Goal: Task Accomplishment & Management: Manage account settings

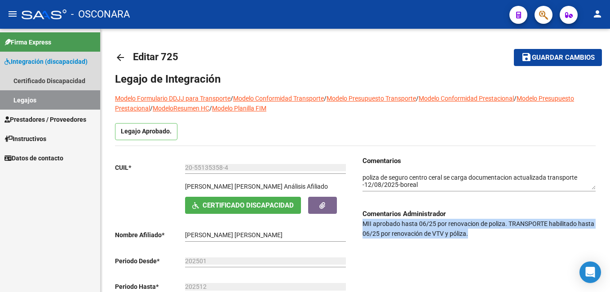
click at [33, 96] on link "Legajos" at bounding box center [50, 99] width 100 height 19
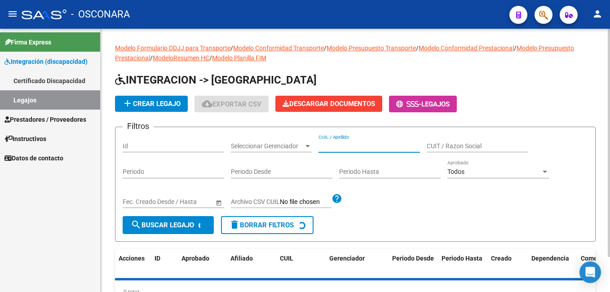
click at [354, 145] on input "CUIL / Apellido" at bounding box center [370, 146] width 102 height 8
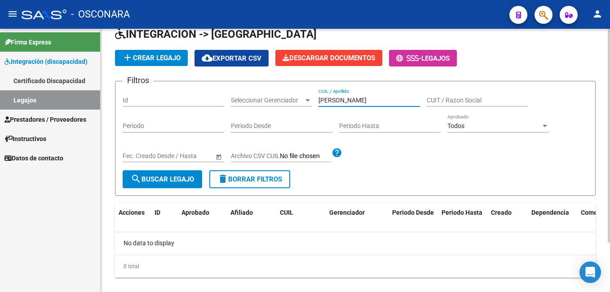
scroll to position [39, 0]
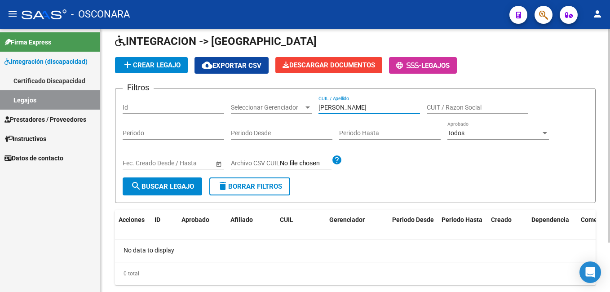
click at [610, 121] on html "menu - OSCONARA person Firma Express Integración (discapacidad) Certificado Dis…" at bounding box center [305, 146] width 610 height 292
click at [328, 108] on input "[PERSON_NAME]" at bounding box center [370, 108] width 102 height 8
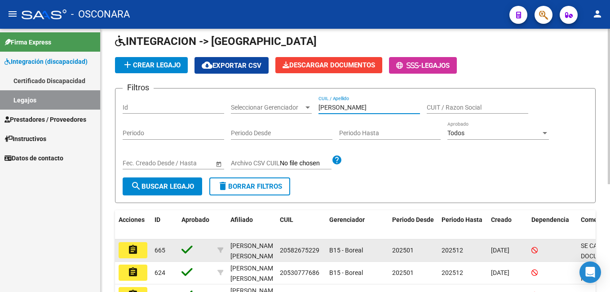
type input "[PERSON_NAME]"
click at [127, 249] on button "assignment" at bounding box center [133, 250] width 29 height 16
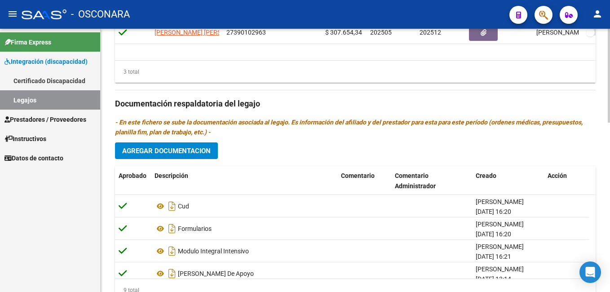
scroll to position [476, 0]
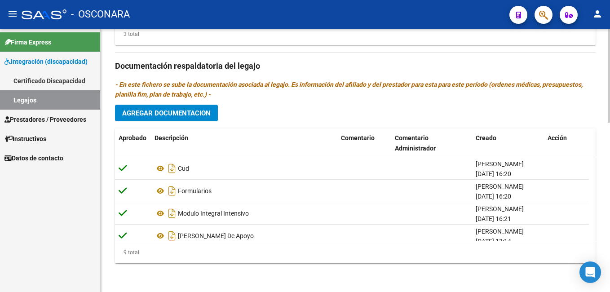
click at [578, 292] on html "menu - OSCONARA person Firma Express Integración (discapacidad) Certificado Dis…" at bounding box center [305, 146] width 610 height 292
click at [610, 212] on html "menu - OSCONARA person Firma Express Integración (discapacidad) Certificado Dis…" at bounding box center [305, 146] width 610 height 292
click at [610, 260] on html "menu - OSCONARA person Firma Express Integración (discapacidad) Certificado Dis…" at bounding box center [305, 146] width 610 height 292
click at [201, 117] on span "Agregar Documentacion" at bounding box center [166, 113] width 89 height 8
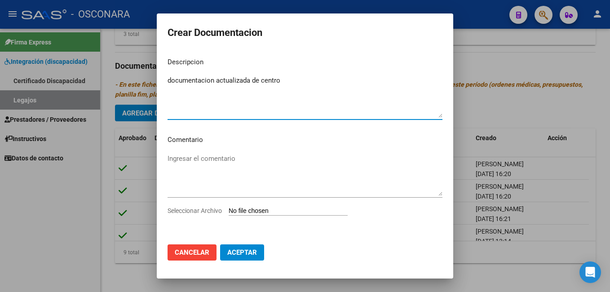
click at [312, 85] on textarea "documentacion actualizada de centro" at bounding box center [305, 96] width 275 height 42
type textarea "documentacion actualizada de centro -habilitacion y poliza de seguro"
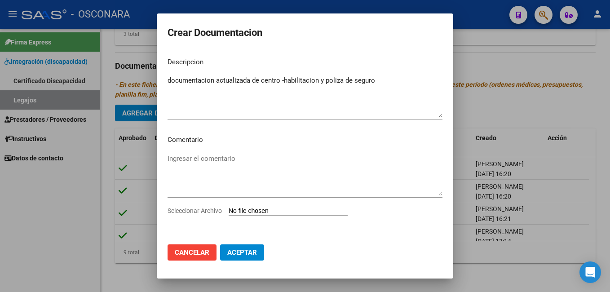
click at [271, 211] on input "Seleccionar Archivo" at bounding box center [288, 211] width 119 height 9
type input "C:\fakepath\habilitacion y poliza de seguro actualizada.pdf"
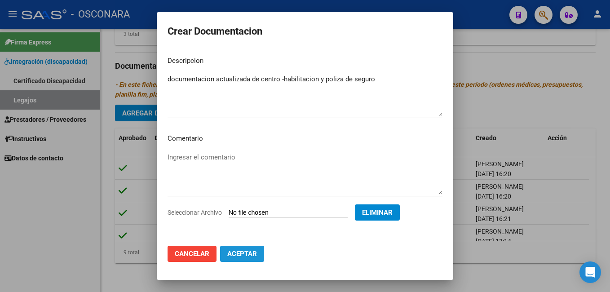
click at [242, 254] on span "Aceptar" at bounding box center [242, 254] width 30 height 8
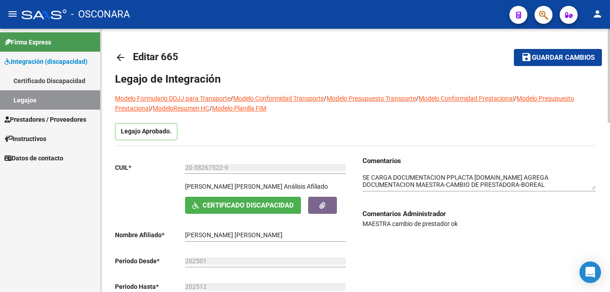
scroll to position [13, 0]
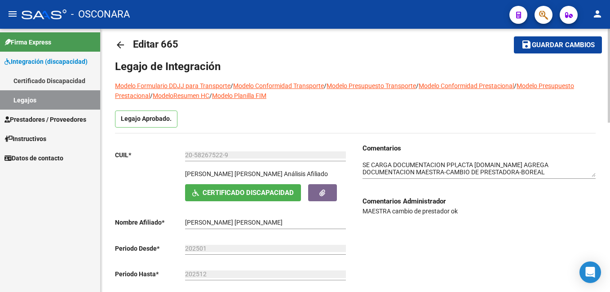
click at [610, 65] on html "menu - OSCONARA person Firma Express Integración (discapacidad) Certificado Dis…" at bounding box center [305, 146] width 610 height 292
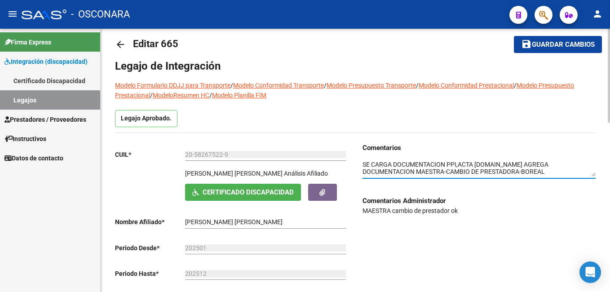
click at [365, 162] on textarea at bounding box center [479, 168] width 233 height 17
drag, startPoint x: 444, startPoint y: 164, endPoint x: 359, endPoint y: 160, distance: 85.0
click at [359, 160] on div "Comentarios Comentarios Administrador MAESTRA cambio de prestador ok" at bounding box center [475, 232] width 240 height 179
click at [363, 164] on textarea at bounding box center [479, 168] width 233 height 17
paste textarea "SE CARGA DOCUMENTACION"
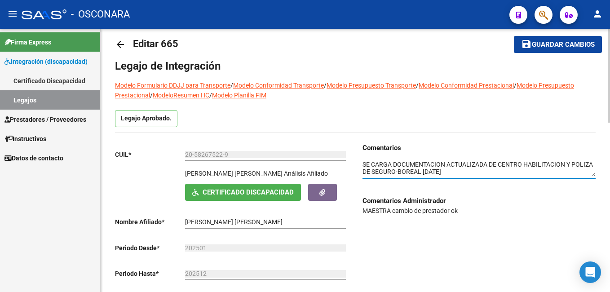
type textarea "SE CARGA DOCUMENTACION ACTUALIZADA DE CENTRO HABILITACION Y POLIZA DE SEGURO-BO…"
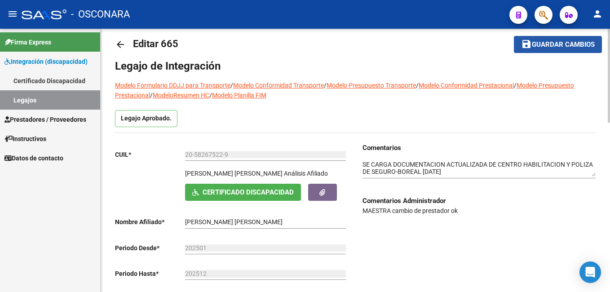
click at [559, 46] on span "Guardar cambios" at bounding box center [563, 45] width 63 height 8
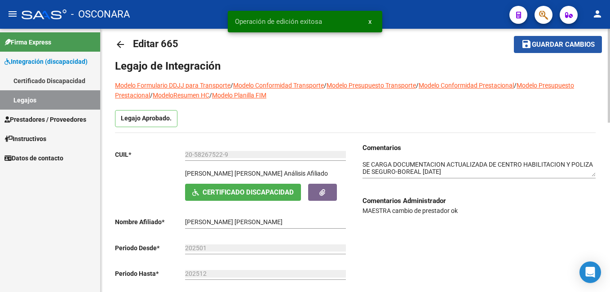
click at [559, 46] on span "Guardar cambios" at bounding box center [563, 45] width 63 height 8
click at [559, 46] on span "Guardar cambios" at bounding box center [551, 45] width 63 height 8
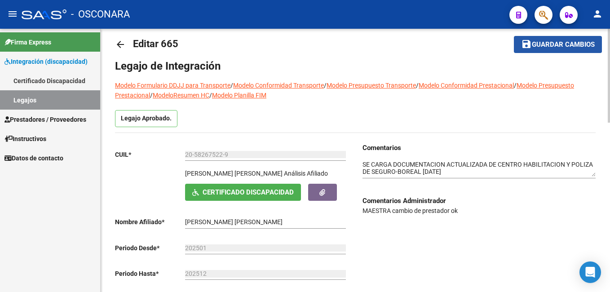
click at [534, 43] on span "Guardar cambios" at bounding box center [563, 45] width 63 height 8
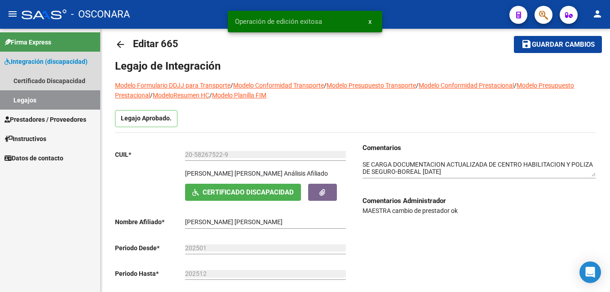
click at [59, 100] on link "Legajos" at bounding box center [50, 99] width 100 height 19
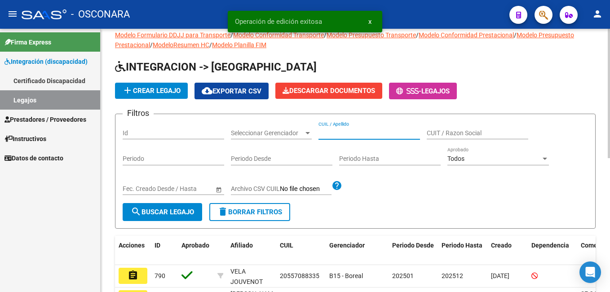
click at [339, 135] on input "CUIL / Apellido" at bounding box center [370, 133] width 102 height 8
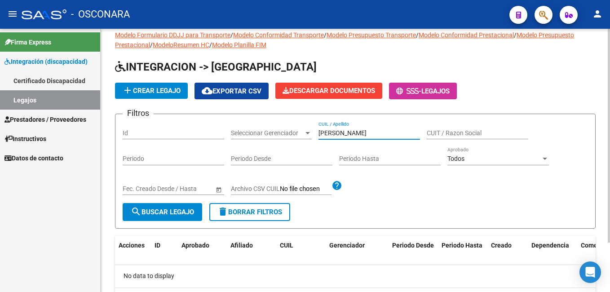
type input "[PERSON_NAME]"
drag, startPoint x: 367, startPoint y: 133, endPoint x: 299, endPoint y: 138, distance: 68.1
click at [299, 138] on div "Filtros Id Seleccionar Gerenciador Seleccionar Gerenciador [PERSON_NAME] CUIL /…" at bounding box center [356, 162] width 466 height 82
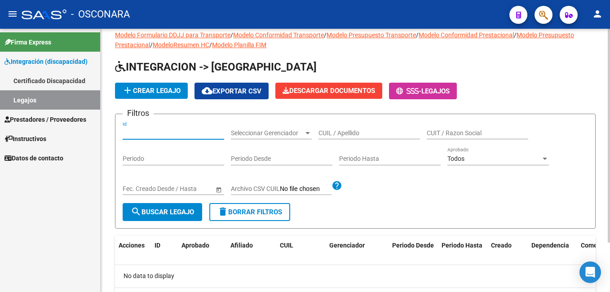
click at [149, 131] on input "Id" at bounding box center [174, 133] width 102 height 8
type input "714"
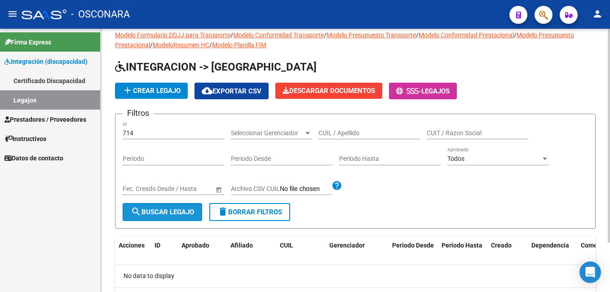
click at [160, 206] on button "search Buscar Legajo" at bounding box center [163, 212] width 80 height 18
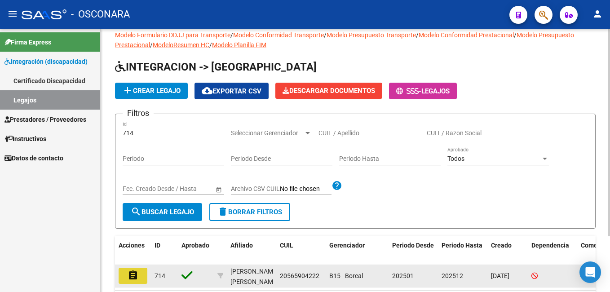
click at [136, 281] on mat-icon "assignment" at bounding box center [133, 275] width 11 height 11
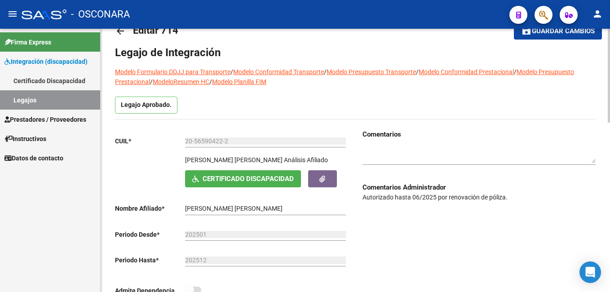
scroll to position [29, 0]
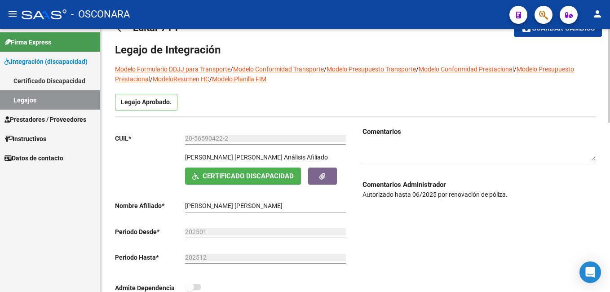
click at [610, 111] on html "menu - OSCONARA person Firma Express Integración (discapacidad) Certificado Dis…" at bounding box center [305, 146] width 610 height 292
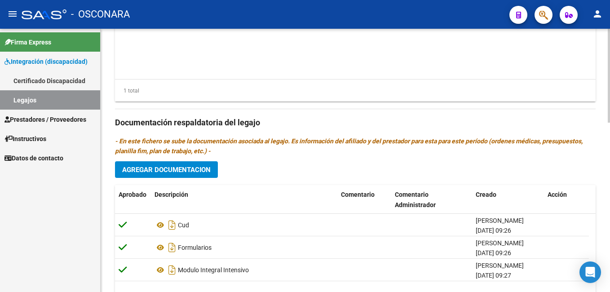
scroll to position [476, 0]
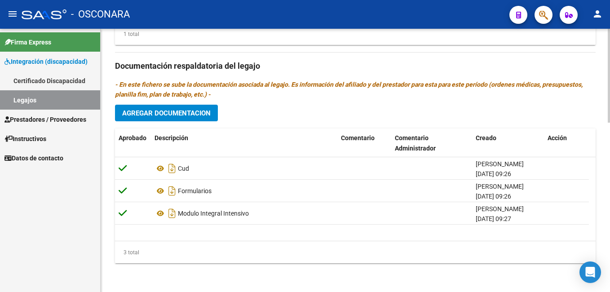
click at [610, 292] on html "menu - OSCONARA person Firma Express Integración (discapacidad) Certificado Dis…" at bounding box center [305, 146] width 610 height 292
click at [188, 114] on span "Agregar Documentacion" at bounding box center [166, 113] width 89 height 8
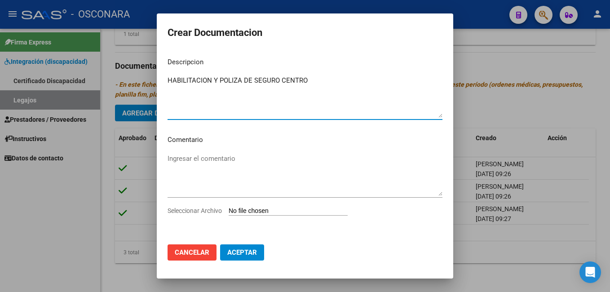
type textarea "HABILITACION Y POLIZA DE SEGURO CENTRO"
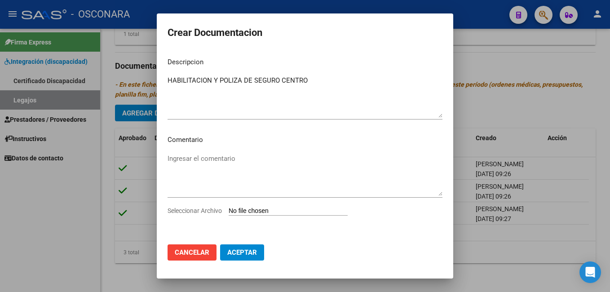
click at [257, 210] on input "Seleccionar Archivo" at bounding box center [288, 211] width 119 height 9
type input "C:\fakepath\habilitacion y poliza de seguro actualizada.pdf"
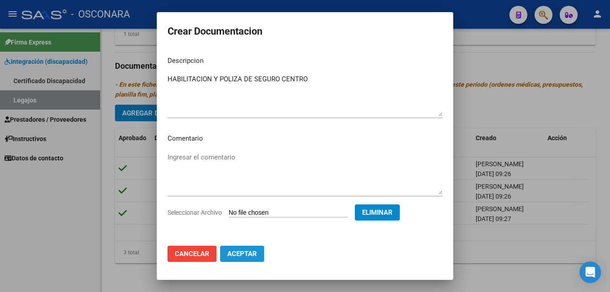
click at [235, 254] on span "Aceptar" at bounding box center [242, 254] width 30 height 8
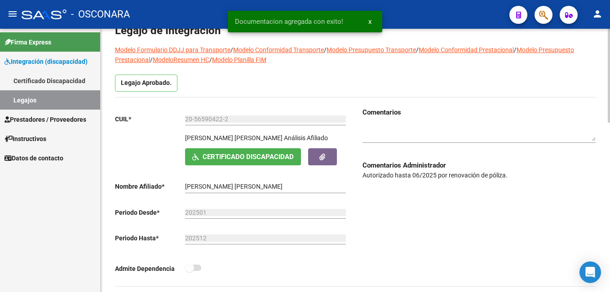
scroll to position [22, 0]
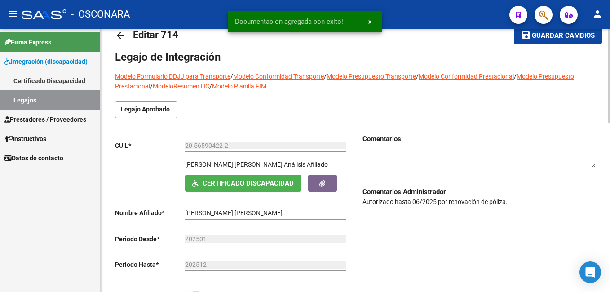
click at [446, 159] on textarea at bounding box center [479, 159] width 233 height 17
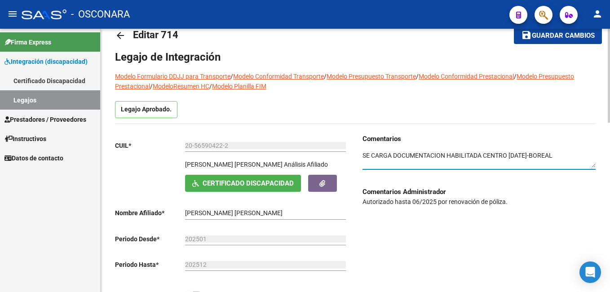
type textarea "SE CARGA DOCUMENTACION HABILITADA CENTRO [DATE]-BOREAL"
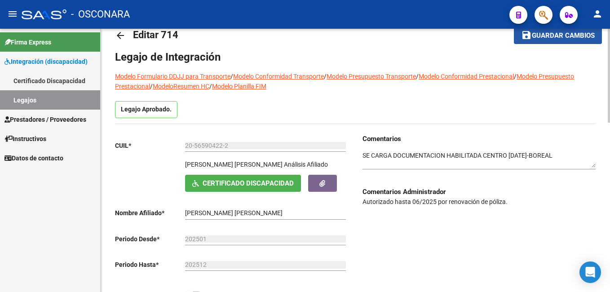
click at [533, 40] on button "save Guardar cambios" at bounding box center [558, 35] width 88 height 17
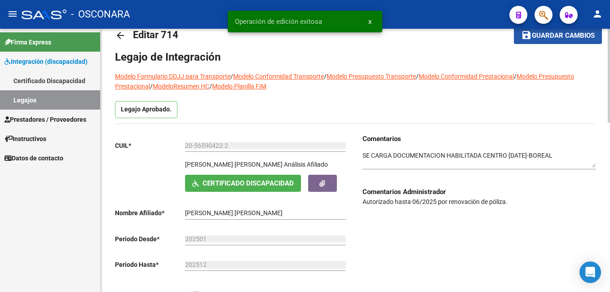
click at [533, 40] on button "save Guardar cambios" at bounding box center [558, 35] width 88 height 17
click at [533, 40] on button "save Guardar cambios" at bounding box center [552, 35] width 100 height 17
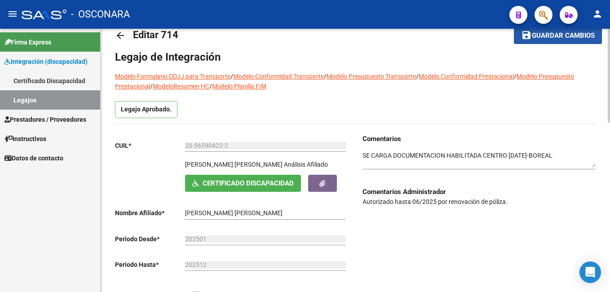
click at [533, 41] on button "save Guardar cambios" at bounding box center [558, 35] width 88 height 17
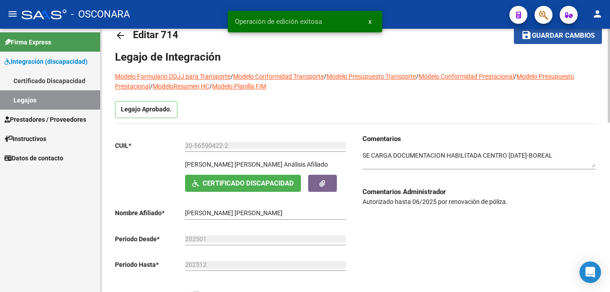
click at [533, 41] on button "save Guardar cambios" at bounding box center [558, 35] width 88 height 17
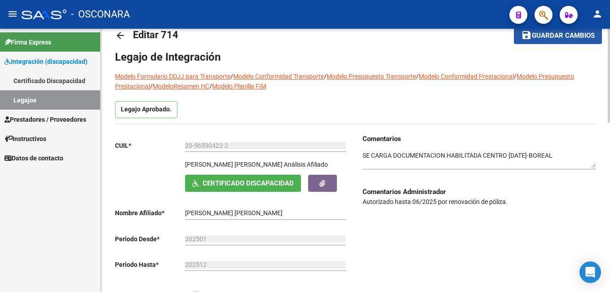
click at [569, 35] on span "Guardar cambios" at bounding box center [563, 36] width 63 height 8
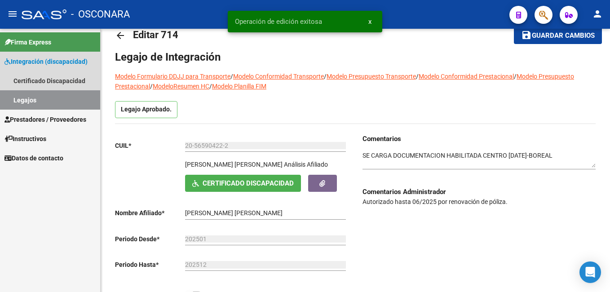
click at [35, 97] on link "Legajos" at bounding box center [50, 99] width 100 height 19
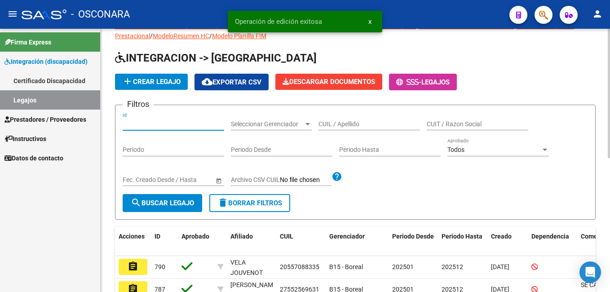
click at [137, 120] on input "Id" at bounding box center [174, 124] width 102 height 8
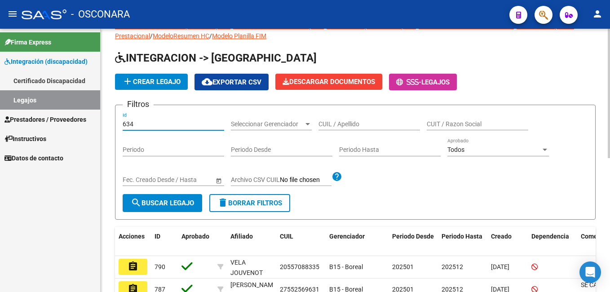
type input "634"
click at [162, 203] on span "search Buscar Legajo" at bounding box center [162, 203] width 63 height 8
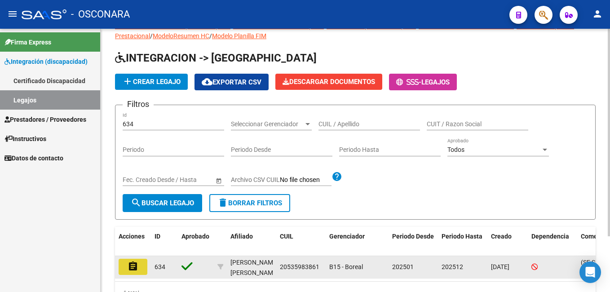
click at [138, 266] on mat-icon "assignment" at bounding box center [133, 266] width 11 height 11
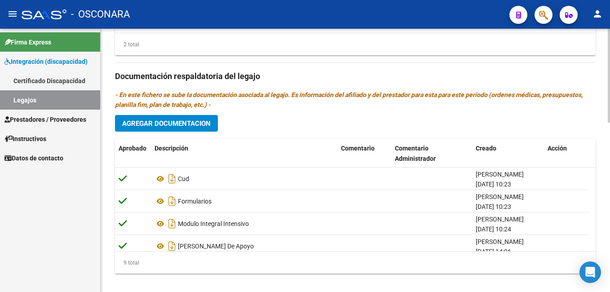
scroll to position [468, 0]
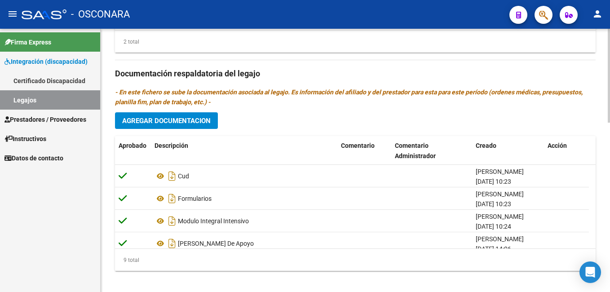
click at [610, 261] on div at bounding box center [609, 242] width 2 height 94
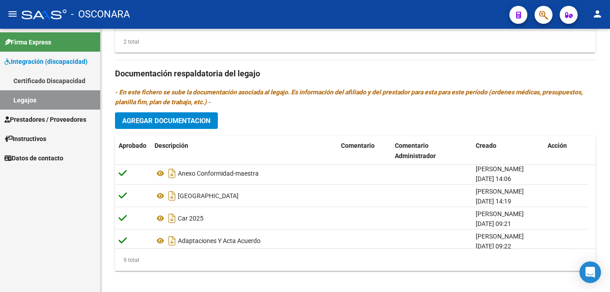
scroll to position [91, 0]
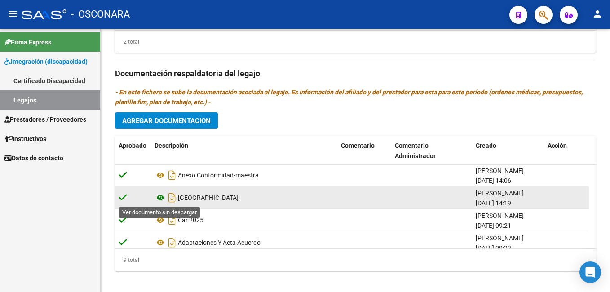
click at [158, 199] on icon at bounding box center [161, 197] width 12 height 11
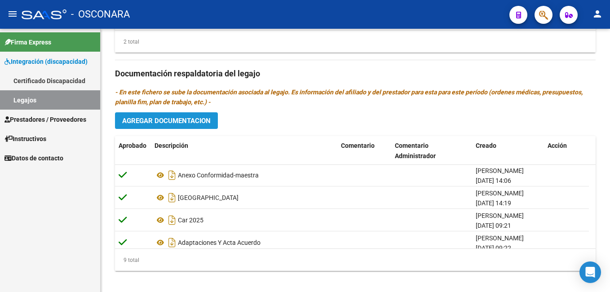
click at [192, 120] on span "Agregar Documentacion" at bounding box center [166, 121] width 89 height 8
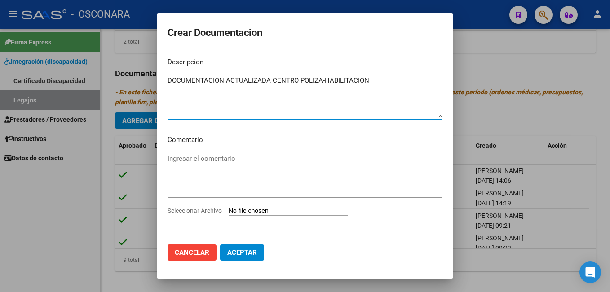
type textarea "DOCUMENTACION ACTUALIZADA CENTRO POLIZA-HABILITACION"
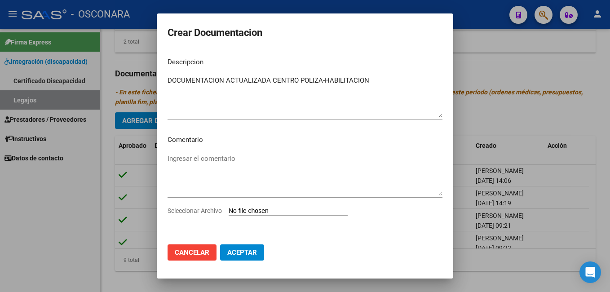
click at [244, 211] on input "Seleccionar Archivo" at bounding box center [288, 211] width 119 height 9
type input "C:\fakepath\habilitacion y poliza de seguro actualizada.pdf"
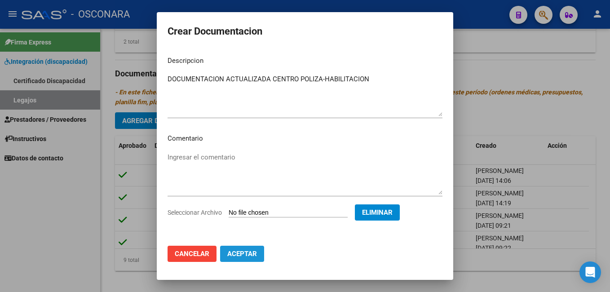
click at [249, 255] on span "Aceptar" at bounding box center [242, 254] width 30 height 8
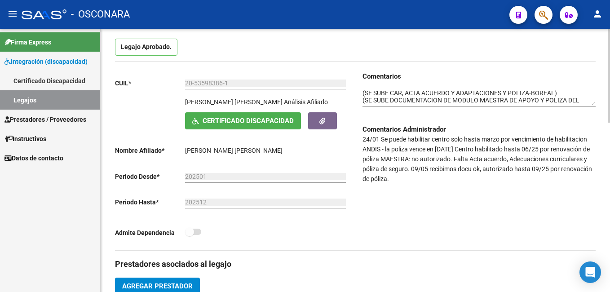
scroll to position [89, 0]
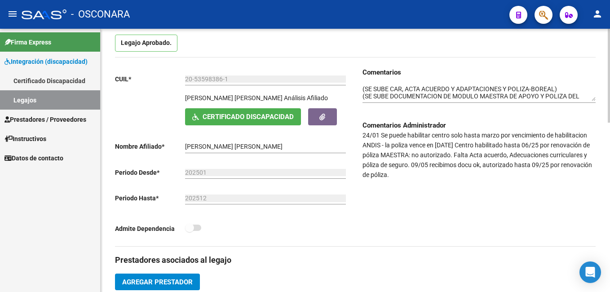
click at [362, 84] on div "Comentarios Comentarios Administrador 24/01 Se puede habilitar centro solo hast…" at bounding box center [475, 156] width 240 height 179
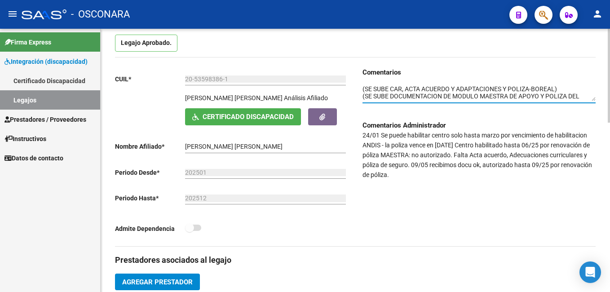
click at [364, 86] on textarea at bounding box center [479, 92] width 233 height 17
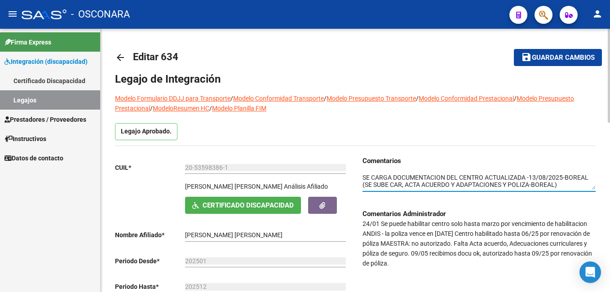
click at [610, 39] on div at bounding box center [609, 76] width 2 height 94
type textarea "SE CARGA DOCUMENTACION DEL CENTRO ACTUALIZADA -13/08/2025-BOREAL (SE SUBE CAR, …"
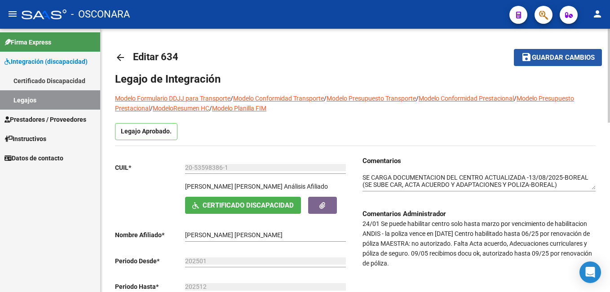
click at [572, 62] on button "save Guardar cambios" at bounding box center [558, 57] width 88 height 17
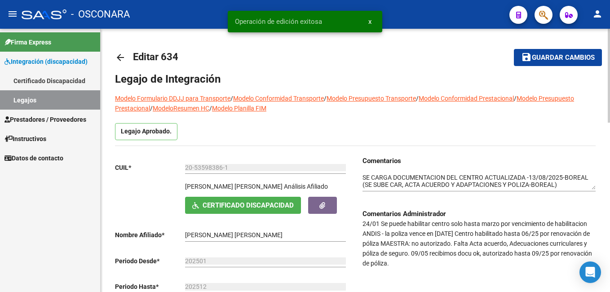
click at [572, 62] on button "save Guardar cambios" at bounding box center [558, 57] width 88 height 17
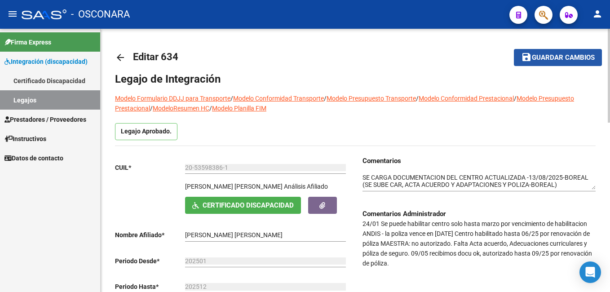
click at [533, 59] on span "Guardar cambios" at bounding box center [563, 58] width 63 height 8
click at [551, 58] on span "Guardar cambios" at bounding box center [563, 58] width 63 height 8
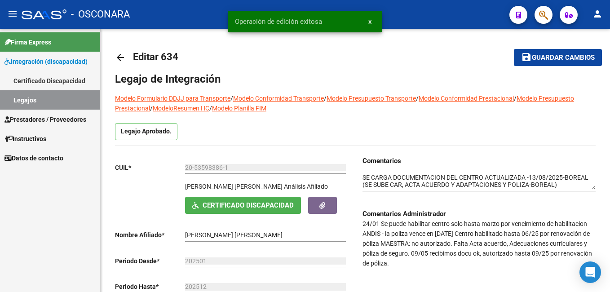
click at [28, 106] on link "Legajos" at bounding box center [50, 99] width 100 height 19
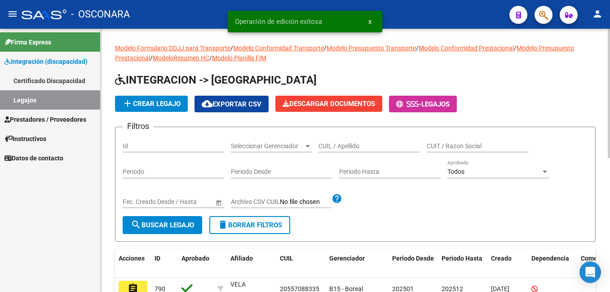
click at [149, 149] on input "Id" at bounding box center [174, 146] width 102 height 8
type input "711"
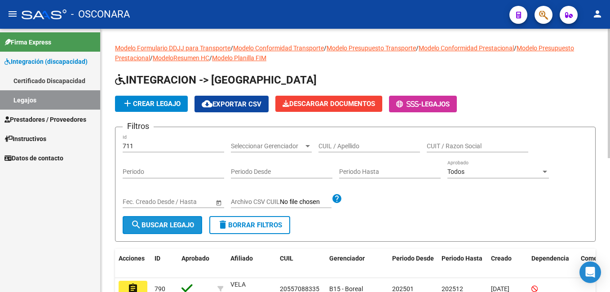
click at [173, 226] on span "search Buscar Legajo" at bounding box center [162, 225] width 63 height 8
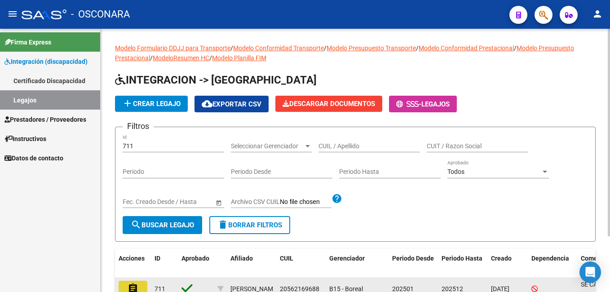
click at [134, 288] on mat-icon "assignment" at bounding box center [133, 288] width 11 height 11
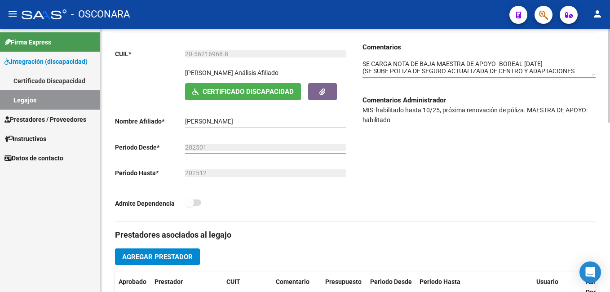
scroll to position [476, 0]
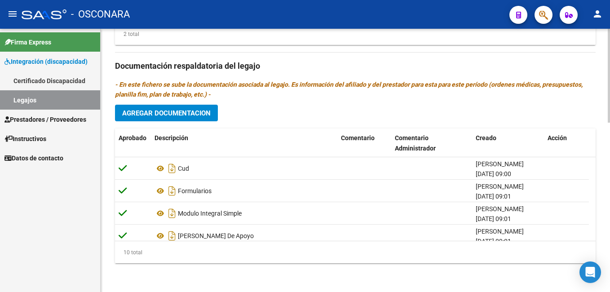
click at [610, 292] on html "menu - OSCONARA person Firma Express Integración (discapacidad) Certificado Dis…" at bounding box center [305, 146] width 610 height 292
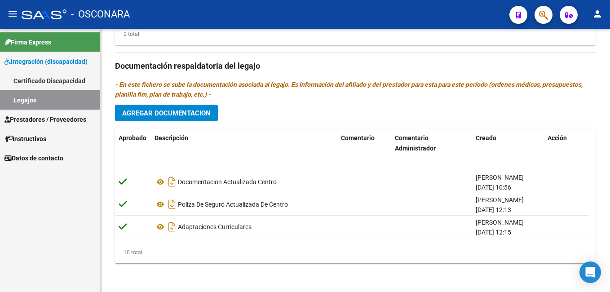
scroll to position [144, 0]
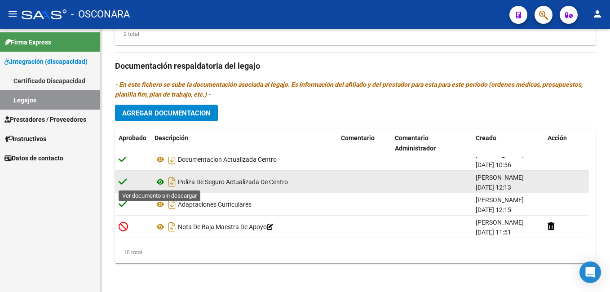
click at [158, 181] on icon at bounding box center [161, 182] width 12 height 11
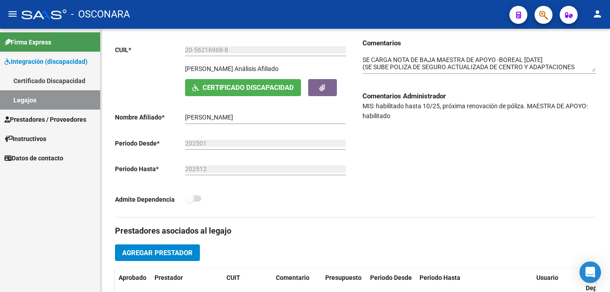
scroll to position [120, 0]
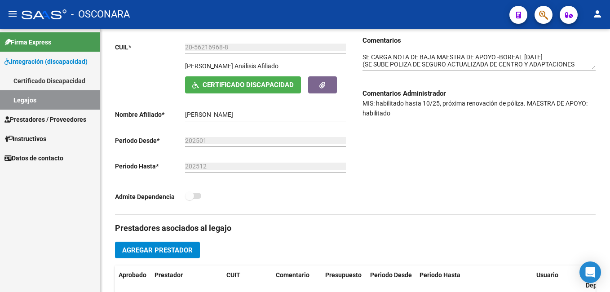
click at [610, 90] on html "menu - OSCONARA person Firma Express Integración (discapacidad) Certificado Dis…" at bounding box center [305, 146] width 610 height 292
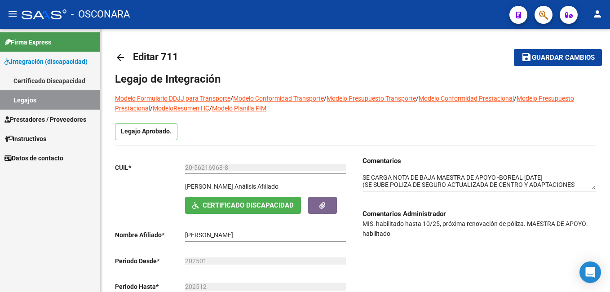
click at [610, 0] on html "menu - OSCONARA person Firma Express Integración (discapacidad) Certificado Dis…" at bounding box center [305, 146] width 610 height 292
click at [560, 53] on button "save Guardar cambios" at bounding box center [558, 57] width 88 height 17
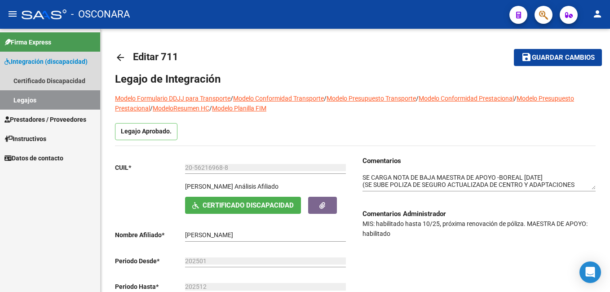
click at [44, 94] on link "Legajos" at bounding box center [50, 99] width 100 height 19
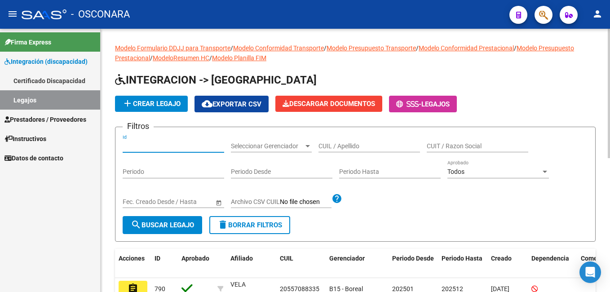
click at [129, 145] on input "Id" at bounding box center [174, 146] width 102 height 8
type input "717"
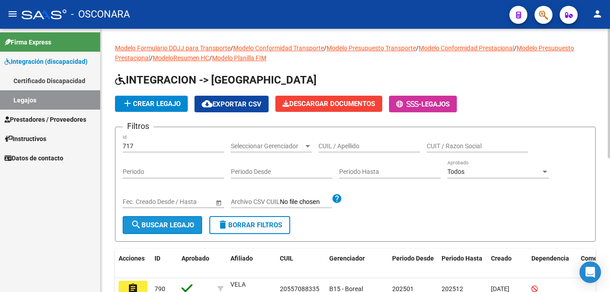
click at [157, 225] on span "search Buscar Legajo" at bounding box center [162, 225] width 63 height 8
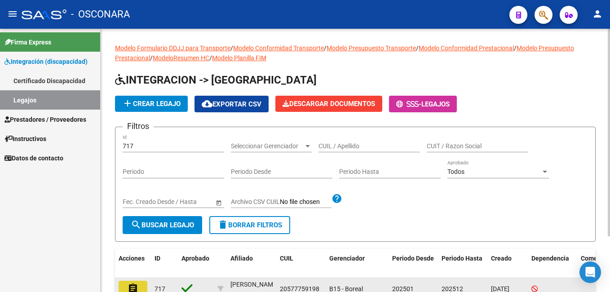
click at [136, 289] on mat-icon "assignment" at bounding box center [133, 288] width 11 height 11
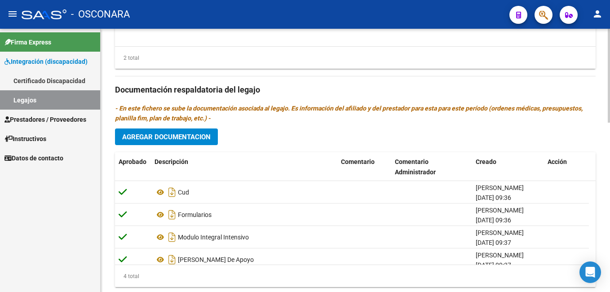
scroll to position [476, 0]
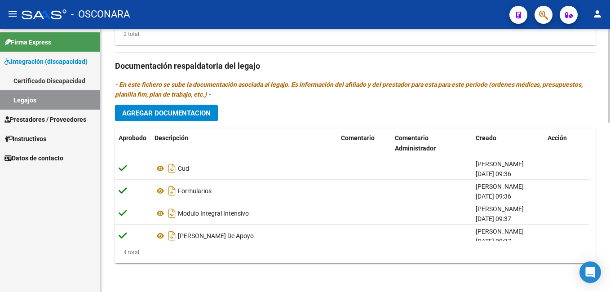
click at [610, 289] on html "menu - OSCONARA person Firma Express Integración (discapacidad) Certificado Dis…" at bounding box center [305, 146] width 610 height 292
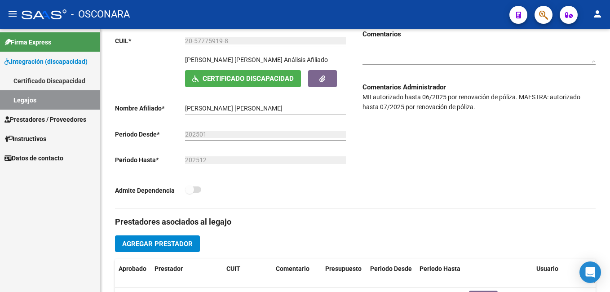
scroll to position [66, 0]
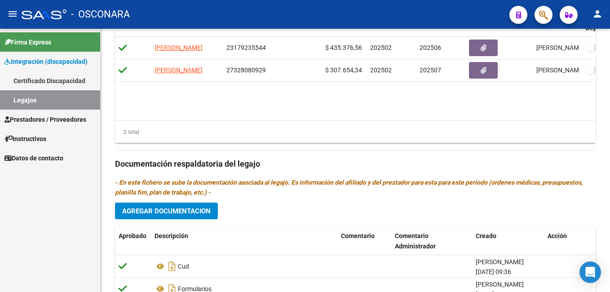
scroll to position [476, 0]
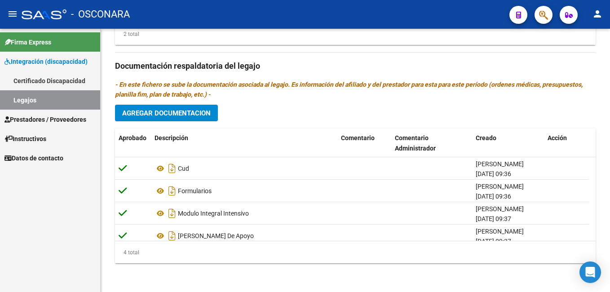
click at [610, 271] on html "menu - OSCONARA person Firma Express Integración (discapacidad) Certificado Dis…" at bounding box center [305, 146] width 610 height 292
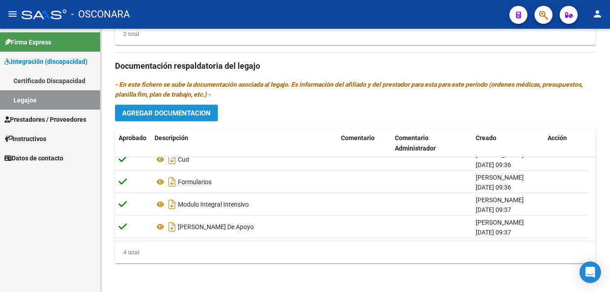
click at [194, 113] on span "Agregar Documentacion" at bounding box center [166, 113] width 89 height 8
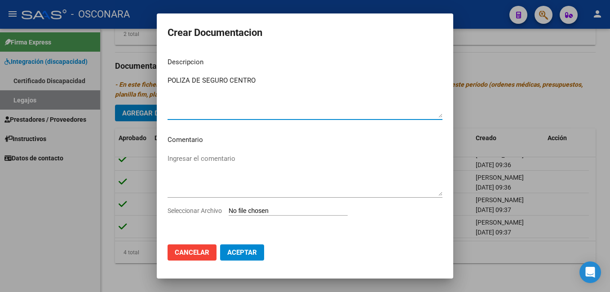
type textarea "POLIZA DE SEGURO CENTRO"
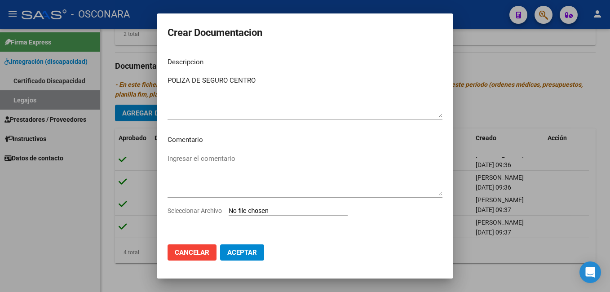
click at [257, 213] on input "Seleccionar Archivo" at bounding box center [288, 211] width 119 height 9
type input "C:\fakepath\ABRIENDO CAMINOS POLIZA ACTUALIZADA.pdf"
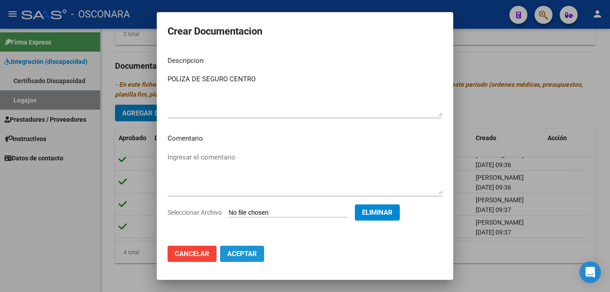
click at [246, 253] on span "Aceptar" at bounding box center [242, 254] width 30 height 8
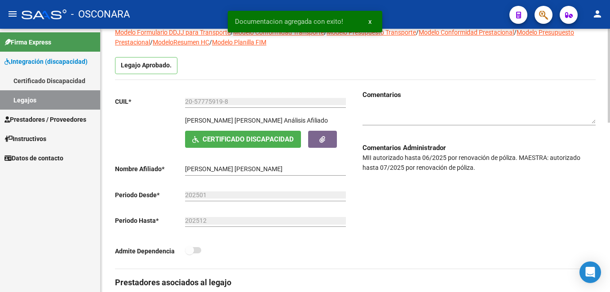
scroll to position [63, 0]
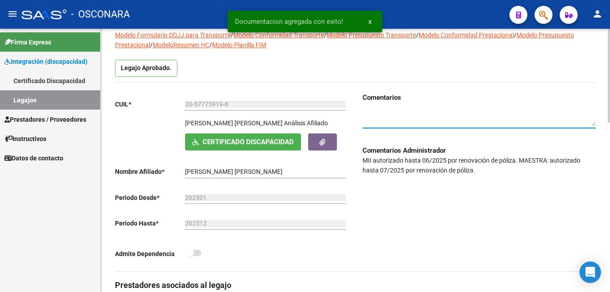
click at [447, 117] on textarea at bounding box center [479, 118] width 233 height 17
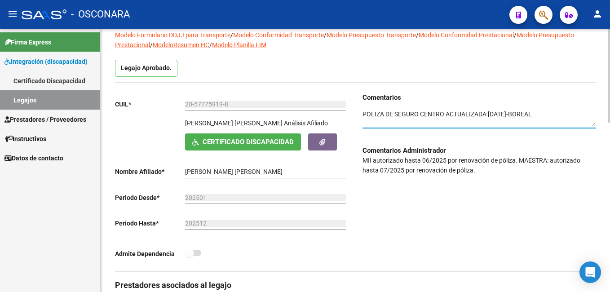
scroll to position [0, 0]
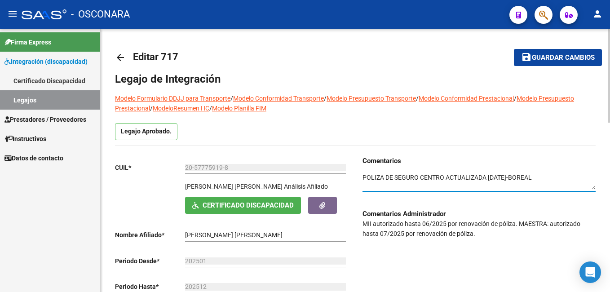
click at [610, 37] on html "menu - OSCONARA person Firma Express Integración (discapacidad) Certificado Dis…" at bounding box center [305, 146] width 610 height 292
type textarea "POLIZA DE SEGURO CENTRO ACTUALIZADA [DATE]-BOREAL"
click at [561, 58] on span "Guardar cambios" at bounding box center [563, 58] width 63 height 8
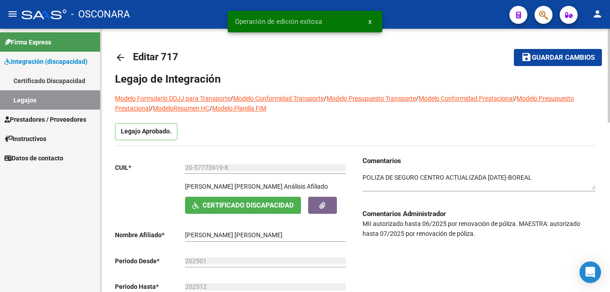
click at [561, 58] on span "Guardar cambios" at bounding box center [563, 58] width 63 height 8
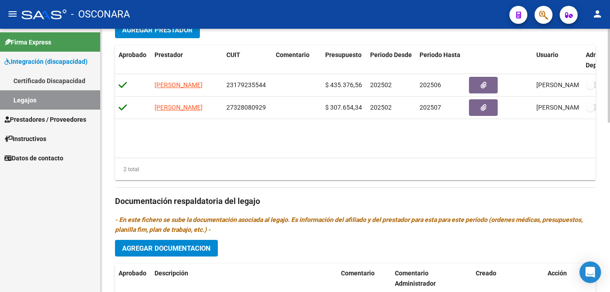
scroll to position [433, 0]
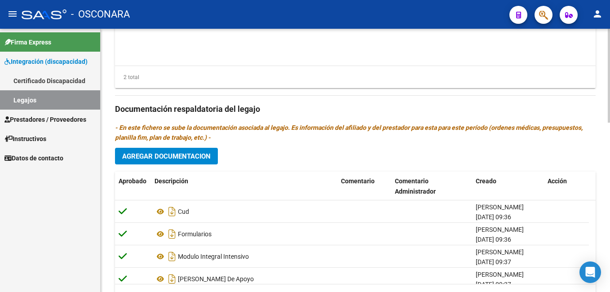
click at [610, 253] on html "menu - OSCONARA person Firma Express Integración (discapacidad) Certificado Dis…" at bounding box center [305, 146] width 610 height 292
click at [208, 160] on span "Agregar Documentacion" at bounding box center [166, 156] width 89 height 8
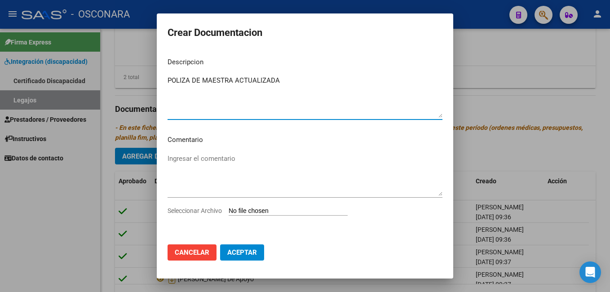
type textarea "POLIZA DE MAESTRA ACTUALIZADA"
click at [254, 212] on input "Seleccionar Archivo" at bounding box center [288, 211] width 119 height 9
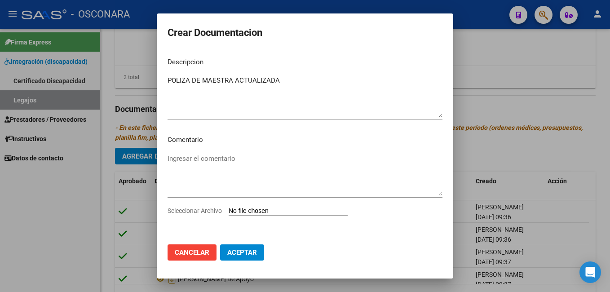
type input "C:\fakepath\POLIZA-MILES [PERSON_NAME].pdf"
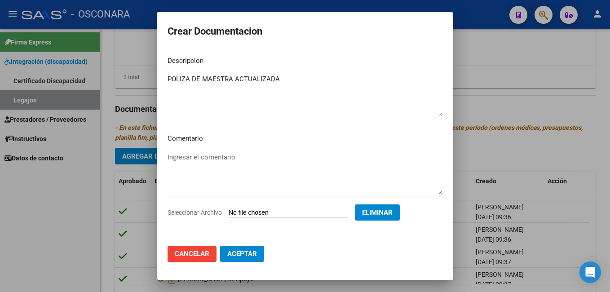
click at [243, 258] on span "Aceptar" at bounding box center [242, 254] width 30 height 8
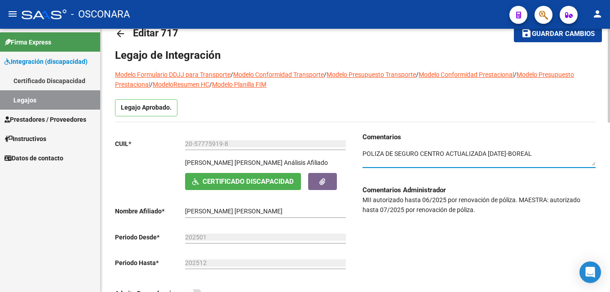
click at [443, 154] on textarea at bounding box center [479, 157] width 233 height 17
type textarea "POLIZA DE SEGURO CENTRO Y MAESTRA ACTUALIZADA [DATE]-BOREAL"
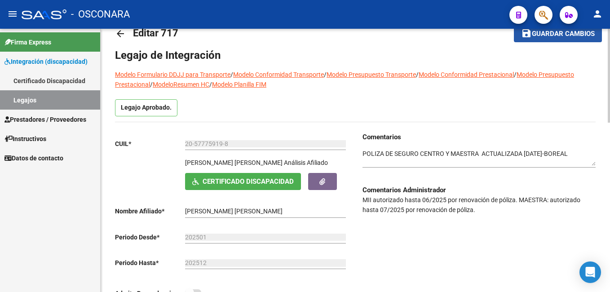
click at [550, 37] on span "Guardar cambios" at bounding box center [563, 34] width 63 height 8
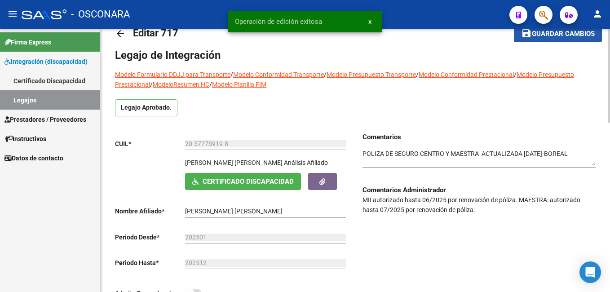
click at [550, 37] on span "Guardar cambios" at bounding box center [563, 34] width 63 height 8
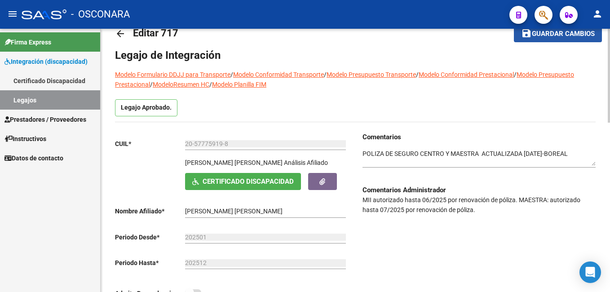
click at [550, 37] on span "Guardar cambios" at bounding box center [563, 34] width 63 height 8
click at [541, 34] on span "Guardar cambios" at bounding box center [563, 34] width 63 height 8
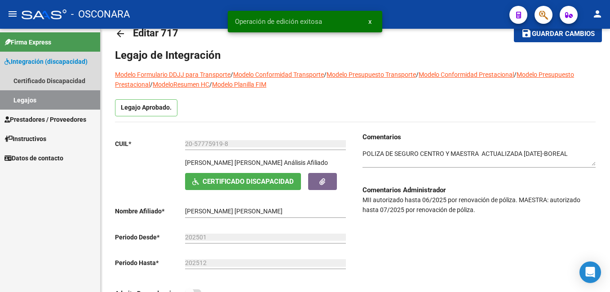
click at [63, 106] on link "Legajos" at bounding box center [50, 99] width 100 height 19
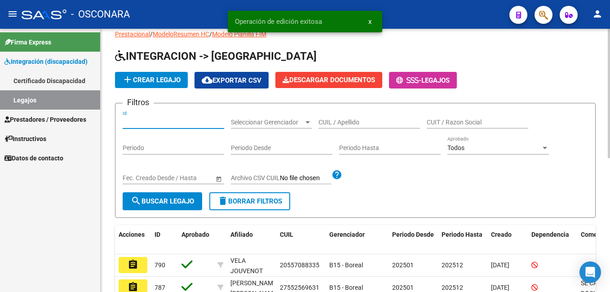
click at [180, 120] on input "Id" at bounding box center [174, 123] width 102 height 8
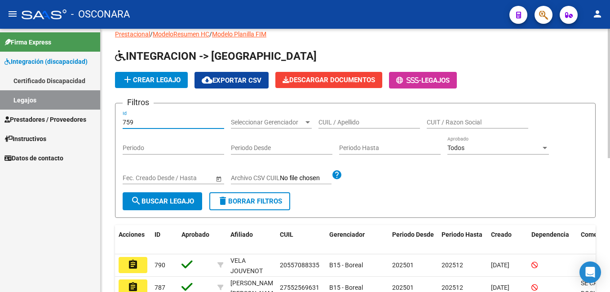
type input "759"
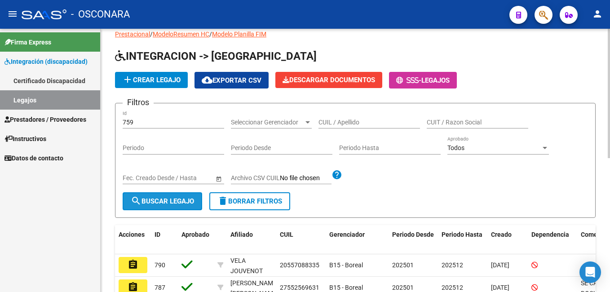
click at [159, 203] on span "search Buscar Legajo" at bounding box center [162, 201] width 63 height 8
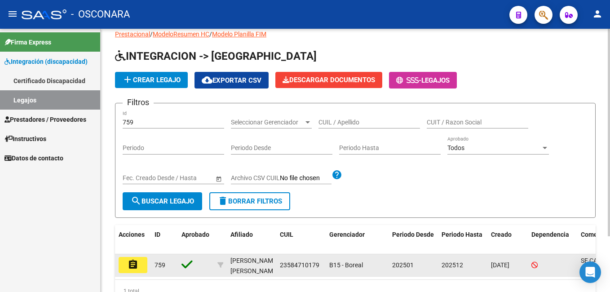
click at [137, 264] on mat-icon "assignment" at bounding box center [133, 264] width 11 height 11
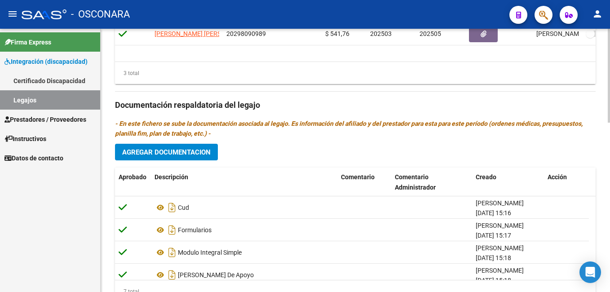
scroll to position [476, 0]
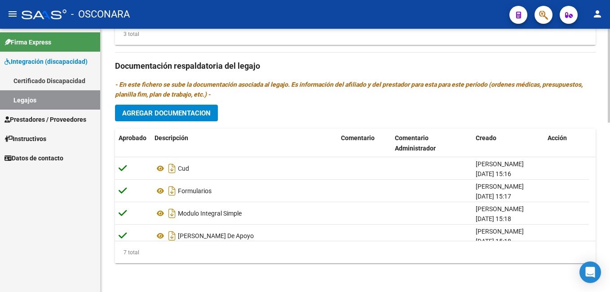
click at [610, 277] on html "menu - OSCONARA person Firma Express Integración (discapacidad) Certificado Dis…" at bounding box center [305, 146] width 610 height 292
click at [610, 226] on html "menu - OSCONARA person Firma Express Integración (discapacidad) Certificado Dis…" at bounding box center [305, 146] width 610 height 292
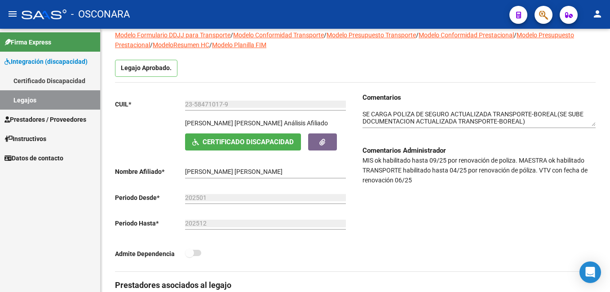
scroll to position [0, 0]
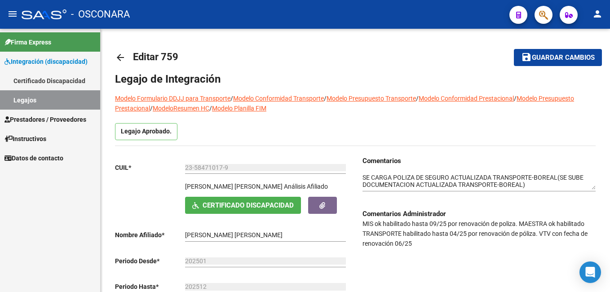
click at [609, 25] on div "menu - OSCONARA person Firma Express Integración (discapacidad) Certificado Dis…" at bounding box center [305, 146] width 610 height 292
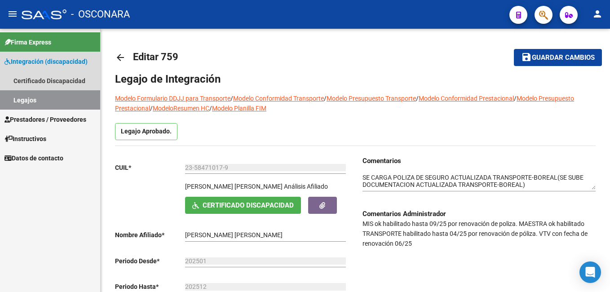
click at [43, 101] on link "Legajos" at bounding box center [50, 99] width 100 height 19
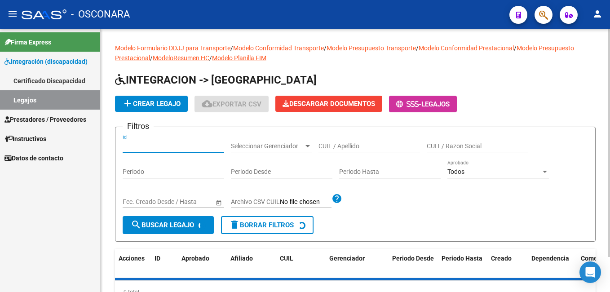
click at [137, 147] on input "Id" at bounding box center [174, 146] width 102 height 8
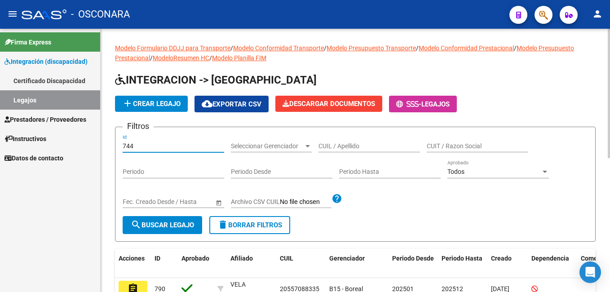
type input "744"
click at [169, 226] on span "search Buscar Legajo" at bounding box center [162, 225] width 63 height 8
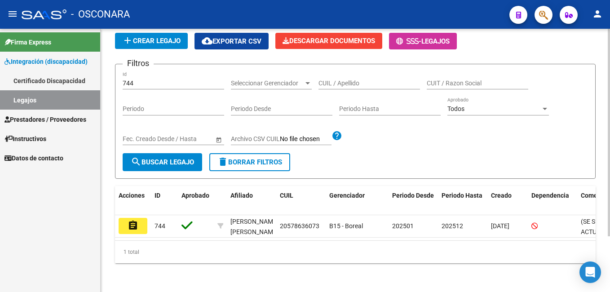
click at [610, 251] on html "menu - OSCONARA person Firma Express Integración (discapacidad) Certificado Dis…" at bounding box center [305, 146] width 610 height 292
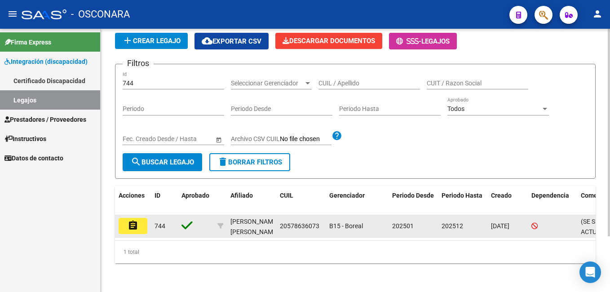
click at [133, 220] on mat-icon "assignment" at bounding box center [133, 225] width 11 height 11
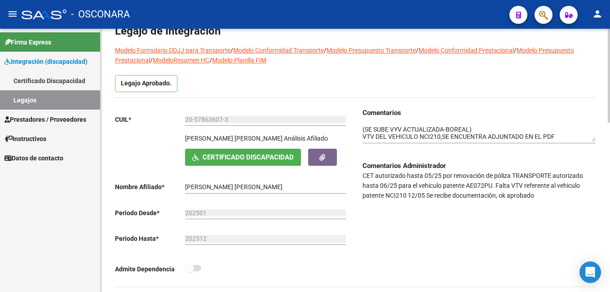
scroll to position [45, 0]
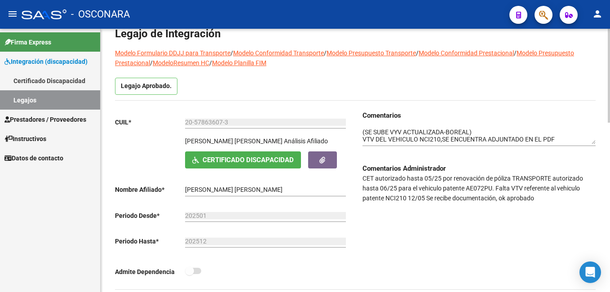
click at [610, 120] on html "menu - OSCONARA person Firma Express Integración (discapacidad) Certificado Dis…" at bounding box center [305, 146] width 610 height 292
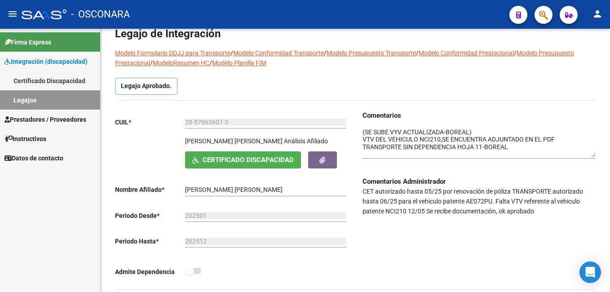
drag, startPoint x: 593, startPoint y: 138, endPoint x: 598, endPoint y: 151, distance: 13.7
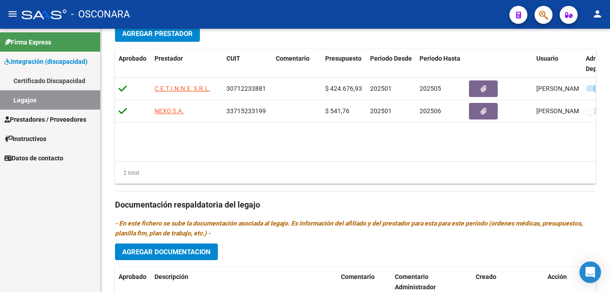
scroll to position [476, 0]
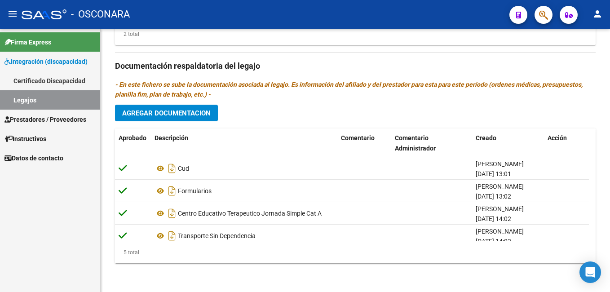
click at [610, 263] on html "menu - OSCONARA person Firma Express Integración (discapacidad) Certificado Dis…" at bounding box center [305, 146] width 610 height 292
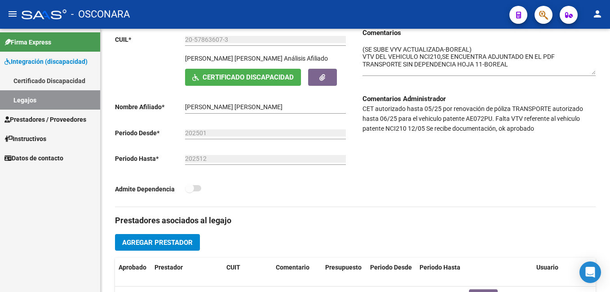
scroll to position [132, 0]
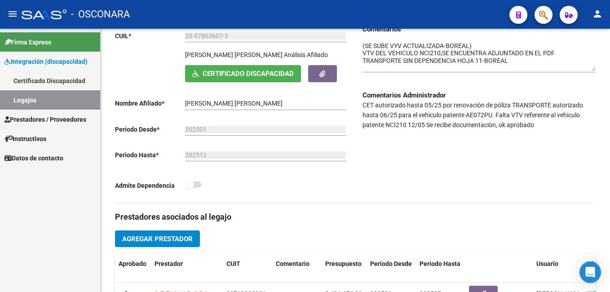
click at [595, 97] on div "arrow_back Editar 744 save Guardar cambios Legajo de Integración Modelo Formula…" at bounding box center [357, 266] width 512 height 739
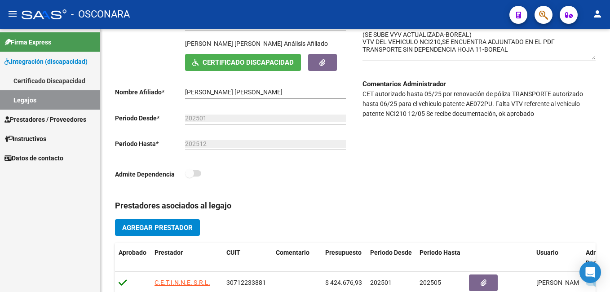
scroll to position [196, 0]
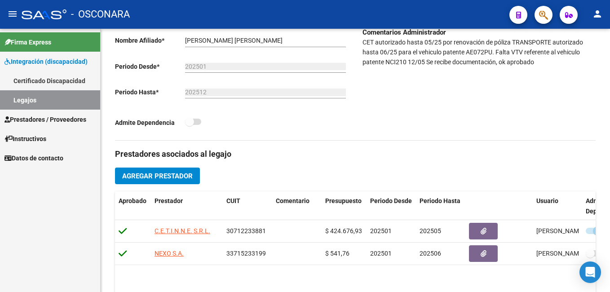
click at [610, 127] on html "menu - OSCONARA person Firma Express Integración (discapacidad) Certificado Dis…" at bounding box center [305, 146] width 610 height 292
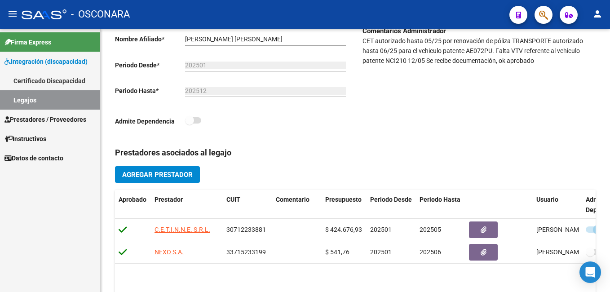
scroll to position [0, 0]
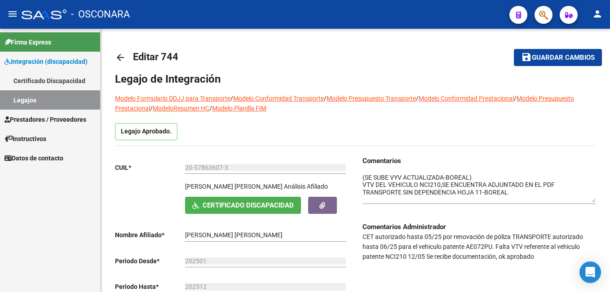
click at [607, 23] on div "menu - OSCONARA person Firma Express Integración (discapacidad) Certificado Dis…" at bounding box center [305, 146] width 610 height 292
click at [41, 102] on link "Legajos" at bounding box center [50, 99] width 100 height 19
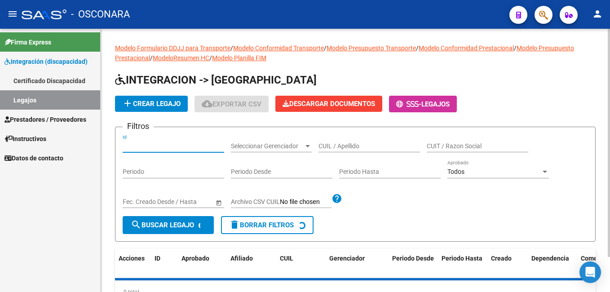
click at [156, 146] on input "Id" at bounding box center [174, 146] width 102 height 8
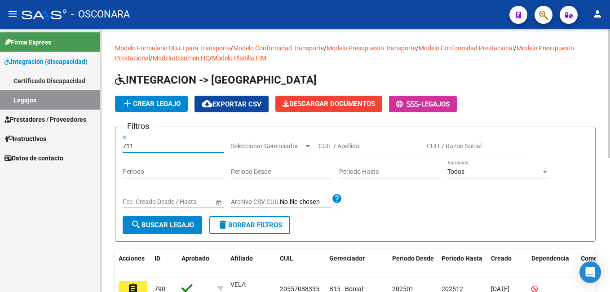
type input "711"
click at [160, 222] on span "search Buscar Legajo" at bounding box center [162, 225] width 63 height 8
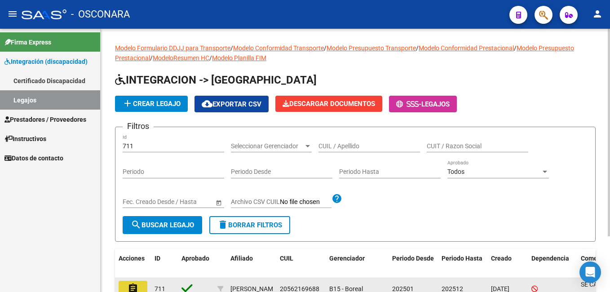
click at [141, 287] on button "assignment" at bounding box center [133, 289] width 29 height 16
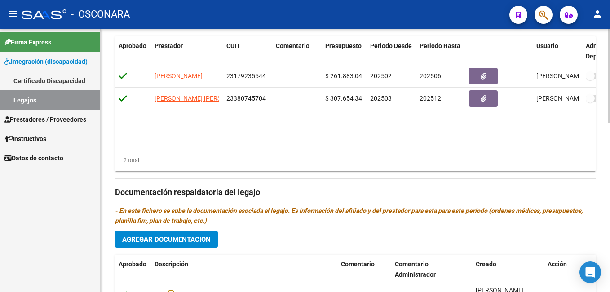
scroll to position [476, 0]
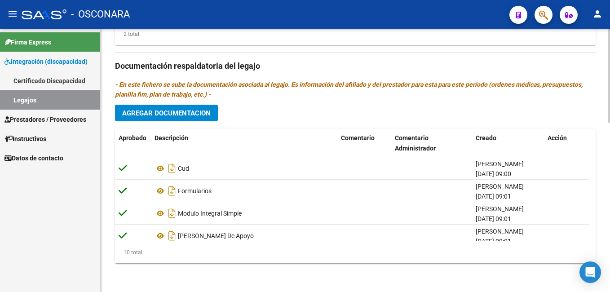
click at [610, 292] on html "menu - OSCONARA person Firma Express Integración (discapacidad) Certificado Dis…" at bounding box center [305, 146] width 610 height 292
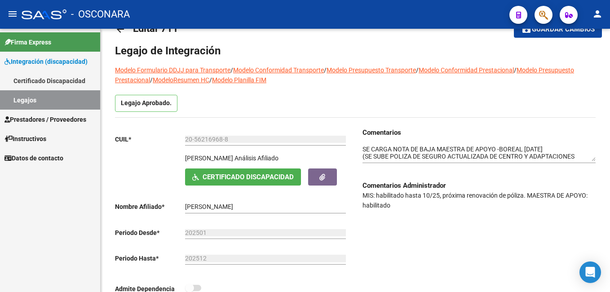
scroll to position [17, 0]
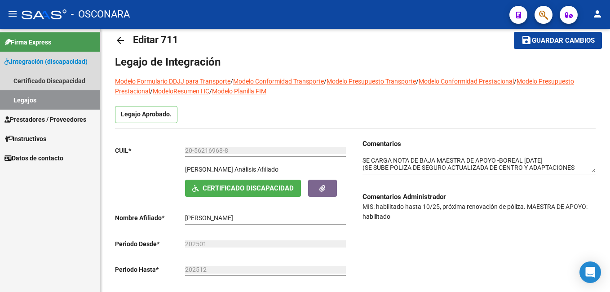
click at [74, 105] on link "Legajos" at bounding box center [50, 99] width 100 height 19
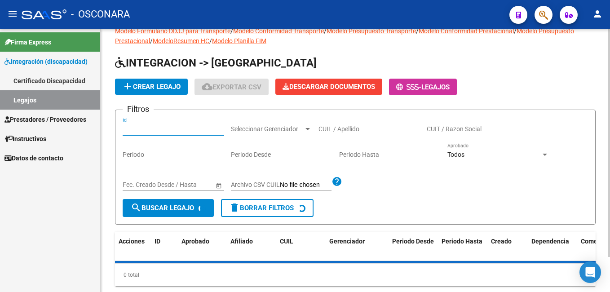
click at [151, 129] on input "Id" at bounding box center [174, 129] width 102 height 8
type input "744"
click at [156, 208] on span "search Buscar Legajo" at bounding box center [162, 208] width 63 height 8
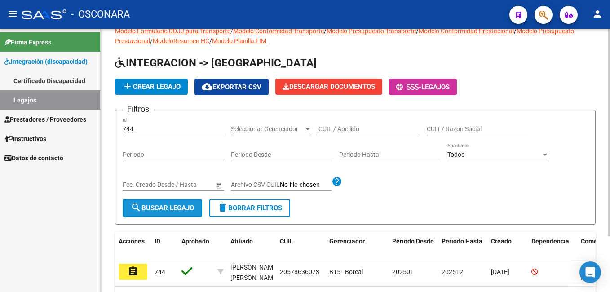
click at [156, 208] on span "search Buscar Legajo" at bounding box center [162, 208] width 63 height 8
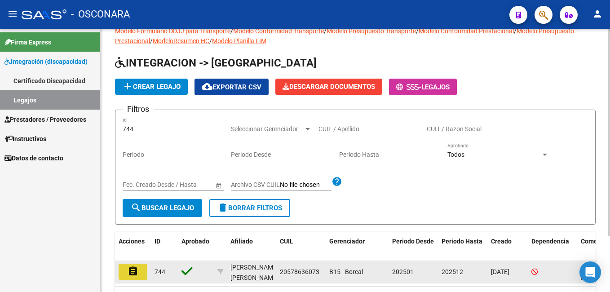
click at [123, 275] on button "assignment" at bounding box center [133, 272] width 29 height 16
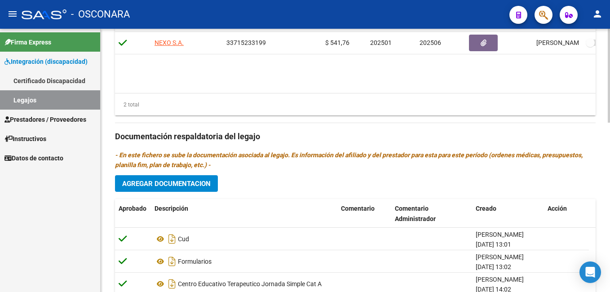
scroll to position [456, 0]
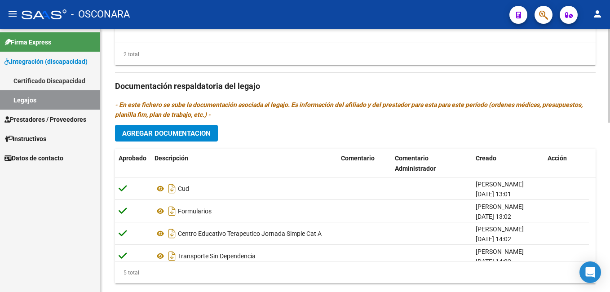
click at [610, 268] on html "menu - OSCONARA person Firma Express Integración (discapacidad) Certificado Dis…" at bounding box center [305, 146] width 610 height 292
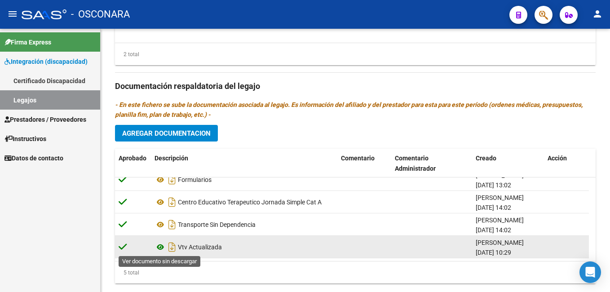
click at [162, 249] on icon at bounding box center [161, 247] width 12 height 11
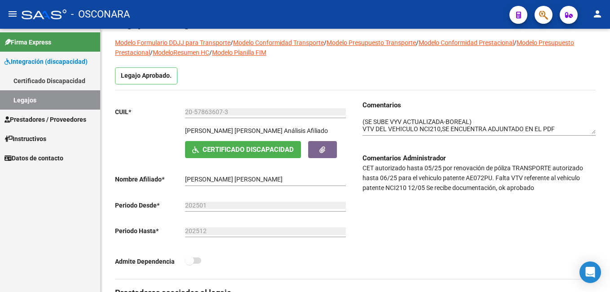
scroll to position [0, 0]
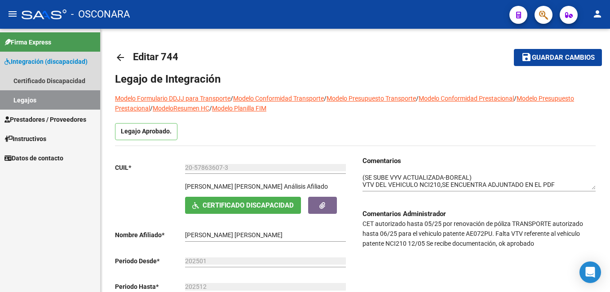
click at [61, 103] on link "Legajos" at bounding box center [50, 99] width 100 height 19
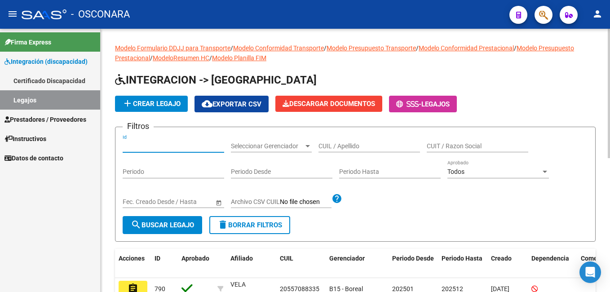
click at [144, 144] on input "Id" at bounding box center [174, 146] width 102 height 8
type input "718"
click at [172, 230] on button "search Buscar Legajo" at bounding box center [163, 225] width 80 height 18
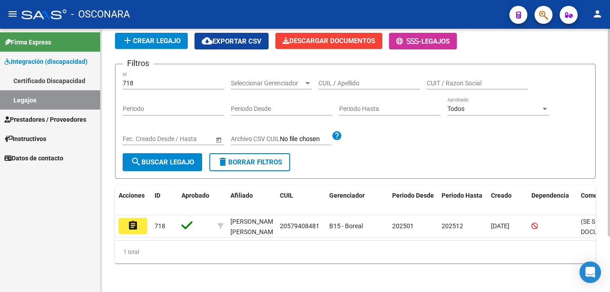
click at [610, 176] on html "menu - OSCONARA person Firma Express Integración (discapacidad) Certificado Dis…" at bounding box center [305, 146] width 610 height 292
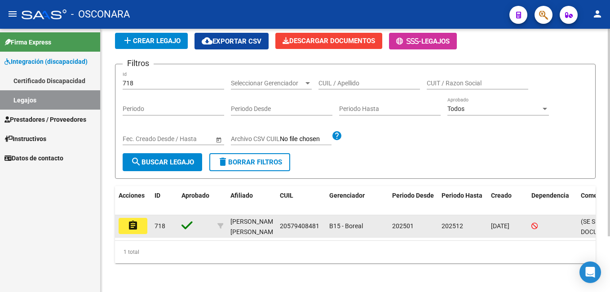
click at [129, 220] on mat-icon "assignment" at bounding box center [133, 225] width 11 height 11
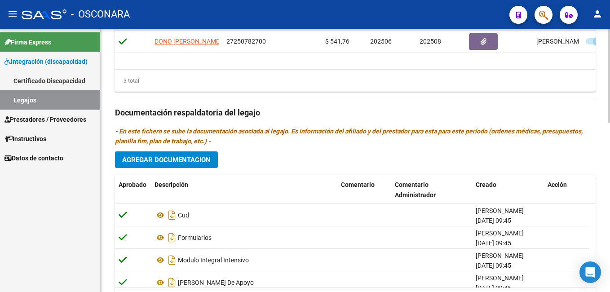
scroll to position [476, 0]
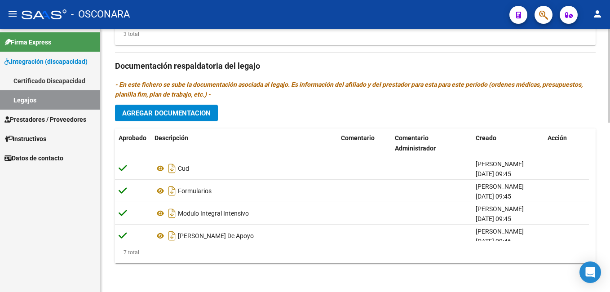
click at [610, 286] on html "menu - OSCONARA person Firma Express Integración (discapacidad) Certificado Dis…" at bounding box center [305, 146] width 610 height 292
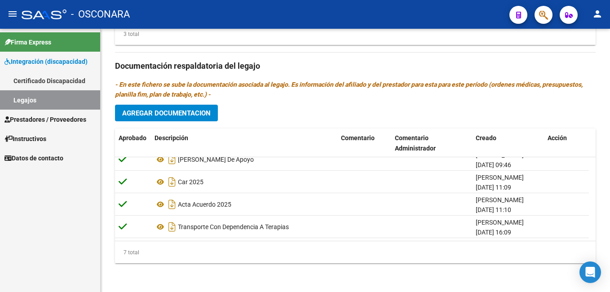
click at [610, 212] on html "menu - OSCONARA person Firma Express Integración (discapacidad) Certificado Dis…" at bounding box center [305, 146] width 610 height 292
click at [212, 110] on button "Agregar Documentacion" at bounding box center [166, 113] width 103 height 17
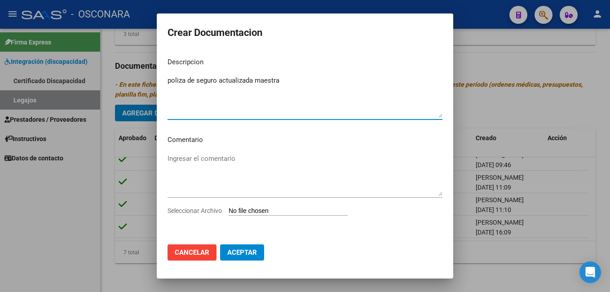
type textarea "poliza de seguro actualizada maestra"
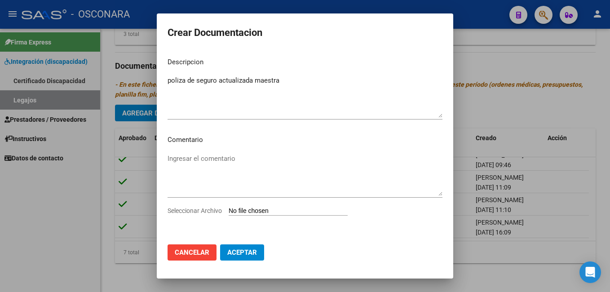
click at [251, 211] on input "Seleccionar Archivo" at bounding box center [288, 211] width 119 height 9
type input "C:\fakepath\PDF 3 (MAESTRA-PAREDES-ACTA ACUERDO)- con poliza vigente_removed.pdf"
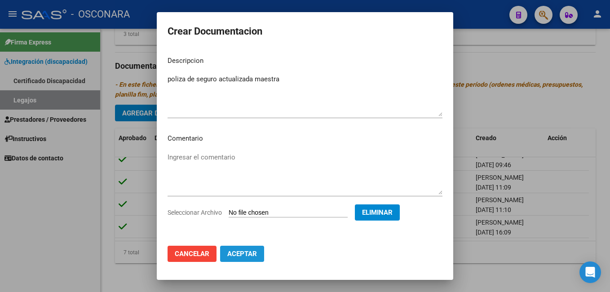
click at [247, 253] on span "Aceptar" at bounding box center [242, 254] width 30 height 8
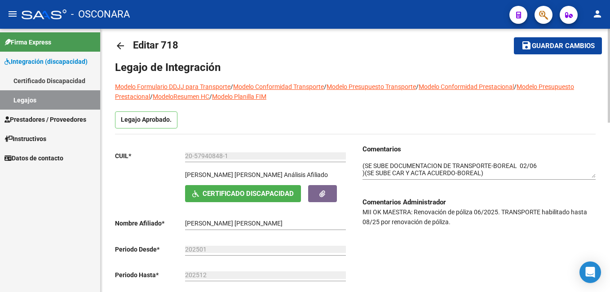
scroll to position [0, 0]
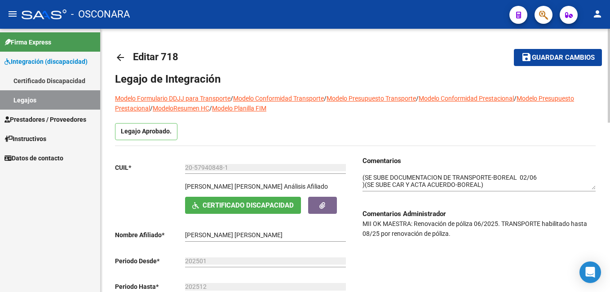
click at [610, 25] on div "menu - OSCONARA person Firma Express Integración (discapacidad) Certificado Dis…" at bounding box center [305, 146] width 610 height 292
click at [362, 175] on div "Comentarios Comentarios Administrador MII OK MAESTRA: Renovación de póliza 06/2…" at bounding box center [475, 245] width 240 height 179
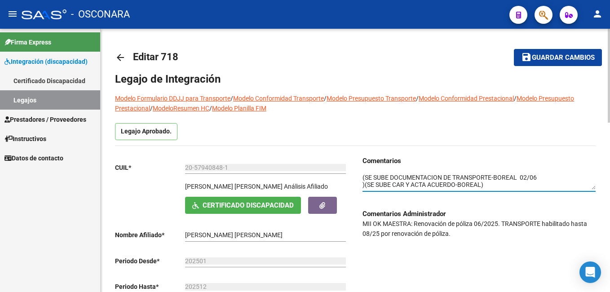
click at [363, 177] on textarea at bounding box center [479, 181] width 233 height 17
type textarea "se carga poliza de seguro actualizada maestra de apoyo-13/08/2025-boreal (SE SU…"
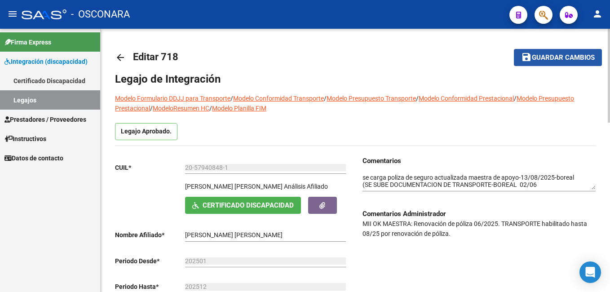
click at [559, 60] on span "Guardar cambios" at bounding box center [563, 58] width 63 height 8
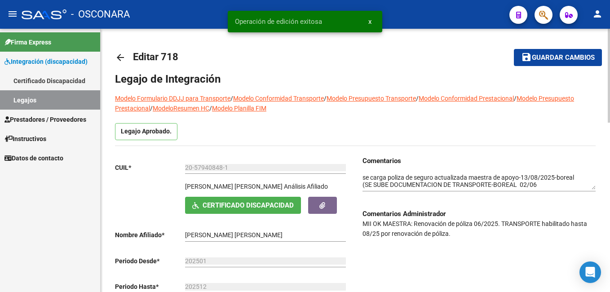
click at [561, 67] on mat-toolbar-row "save Guardar cambios" at bounding box center [551, 57] width 102 height 29
click at [561, 51] on button "save Guardar cambios" at bounding box center [558, 57] width 88 height 17
click at [561, 51] on button "save Guardar cambios" at bounding box center [552, 57] width 100 height 17
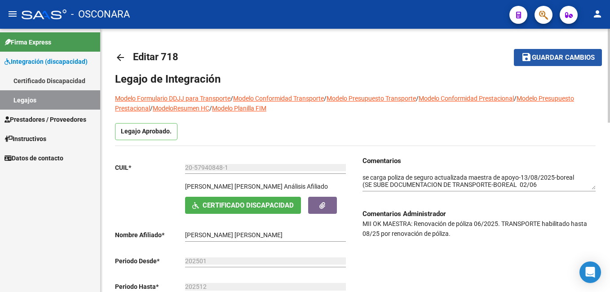
click at [554, 61] on span "Guardar cambios" at bounding box center [563, 58] width 63 height 8
click at [562, 58] on span "Guardar cambios" at bounding box center [563, 58] width 63 height 8
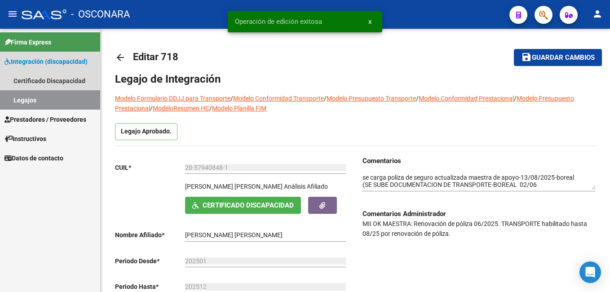
click at [44, 100] on link "Legajos" at bounding box center [50, 99] width 100 height 19
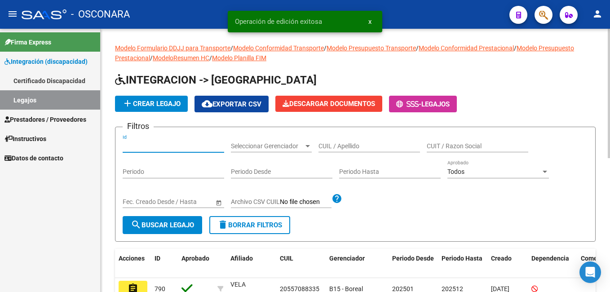
click at [158, 146] on input "Id" at bounding box center [174, 146] width 102 height 8
type input "730"
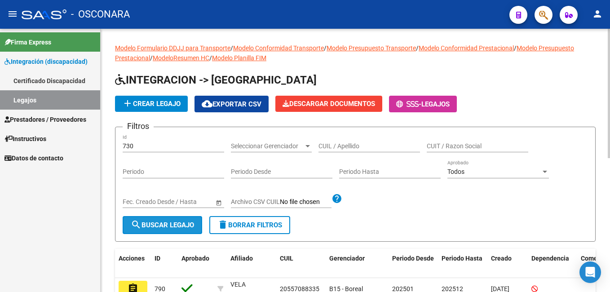
click at [148, 222] on span "search Buscar Legajo" at bounding box center [162, 225] width 63 height 8
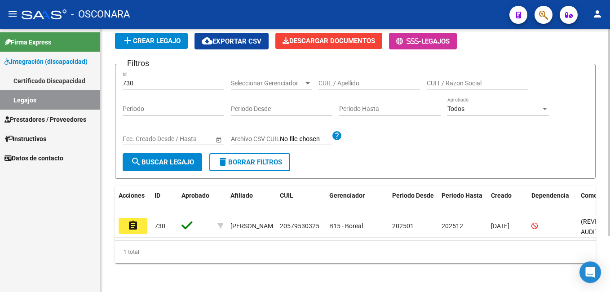
click at [610, 166] on html "menu - OSCONARA person Firma Express Integración (discapacidad) Certificado Dis…" at bounding box center [305, 146] width 610 height 292
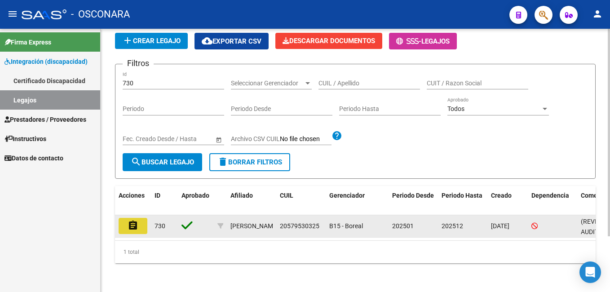
click at [146, 228] on button "assignment" at bounding box center [133, 226] width 29 height 16
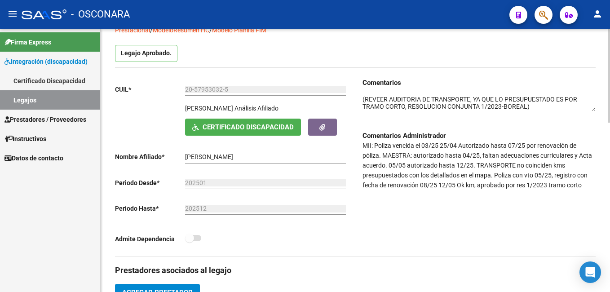
scroll to position [81, 0]
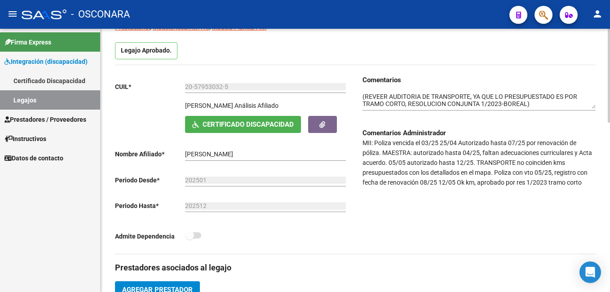
click at [610, 136] on html "menu - OSCONARA person Firma Express Integración (discapacidad) Certificado Dis…" at bounding box center [305, 146] width 610 height 292
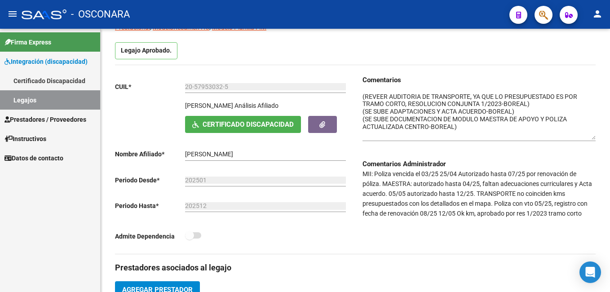
drag, startPoint x: 593, startPoint y: 108, endPoint x: 599, endPoint y: 139, distance: 31.2
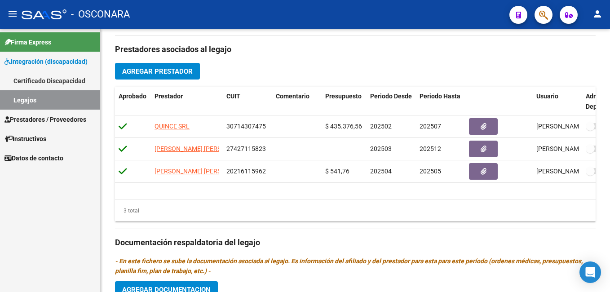
scroll to position [476, 0]
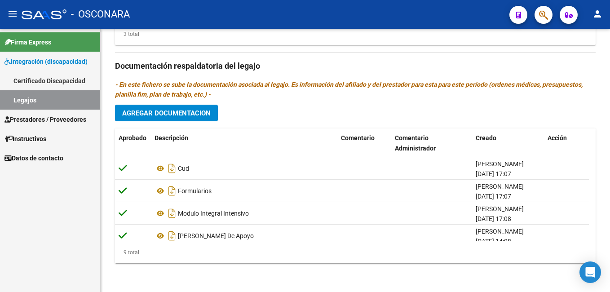
click at [610, 292] on html "menu - OSCONARA person Firma Express Integración (discapacidad) Certificado Dis…" at bounding box center [305, 146] width 610 height 292
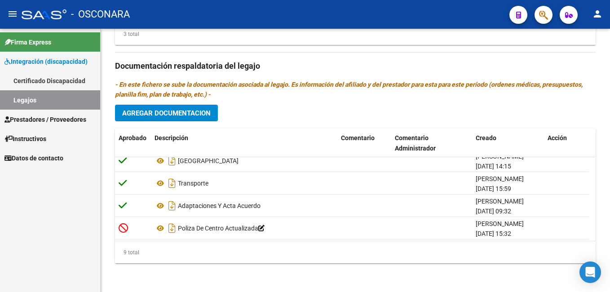
scroll to position [122, 0]
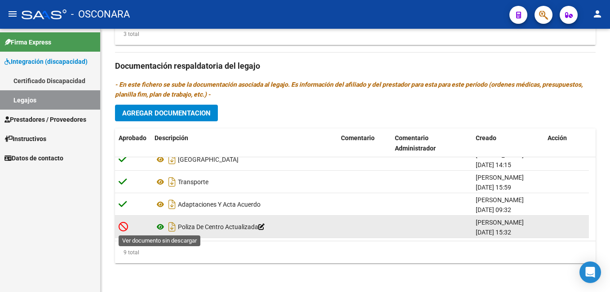
click at [160, 228] on icon at bounding box center [161, 227] width 12 height 11
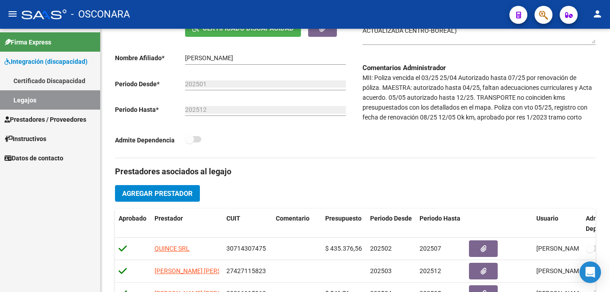
scroll to position [182, 0]
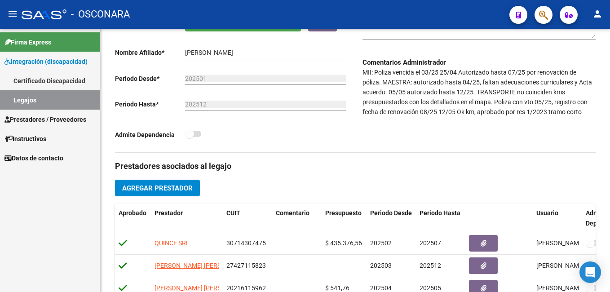
click at [607, 121] on div "arrow_back Editar 730 save Guardar cambios Legajo de Integración Modelo Formula…" at bounding box center [357, 215] width 512 height 739
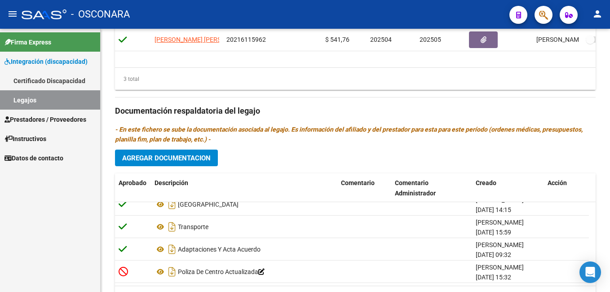
scroll to position [476, 0]
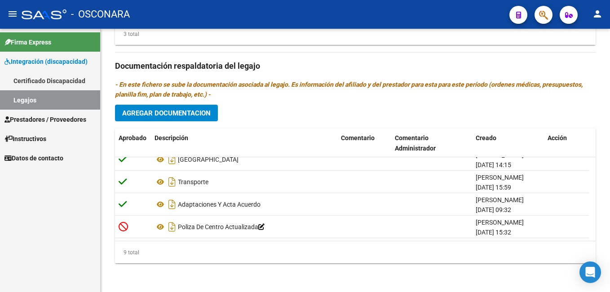
click at [610, 241] on html "menu - OSCONARA person Firma Express Integración (discapacidad) Certificado Dis…" at bounding box center [305, 146] width 610 height 292
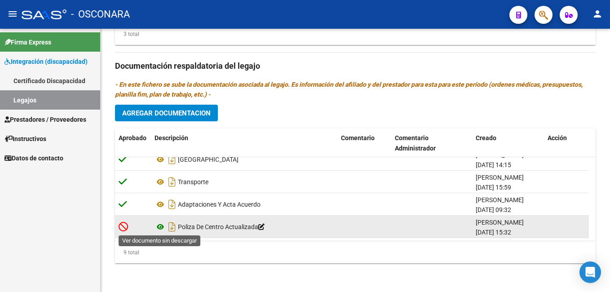
click at [160, 226] on icon at bounding box center [161, 227] width 12 height 11
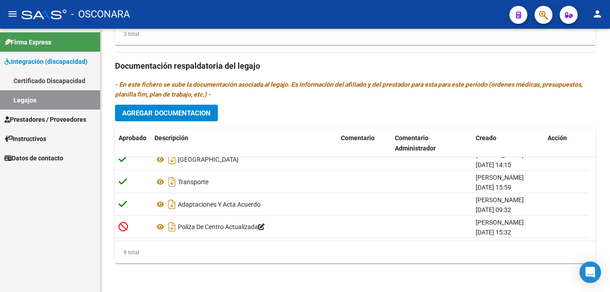
click at [610, 217] on html "menu - OSCONARA person Firma Express Integración (discapacidad) Certificado Dis…" at bounding box center [305, 146] width 610 height 292
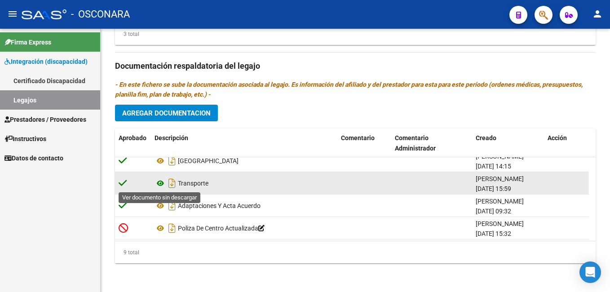
click at [159, 185] on icon at bounding box center [161, 183] width 12 height 11
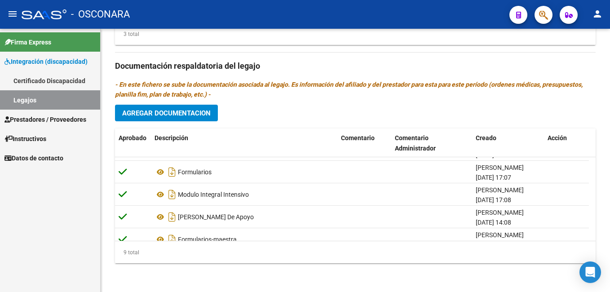
scroll to position [0, 0]
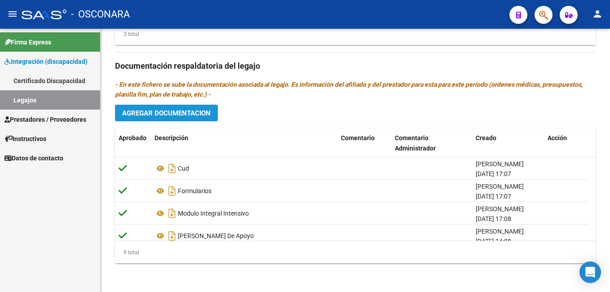
click at [159, 114] on span "Agregar Documentacion" at bounding box center [166, 113] width 89 height 8
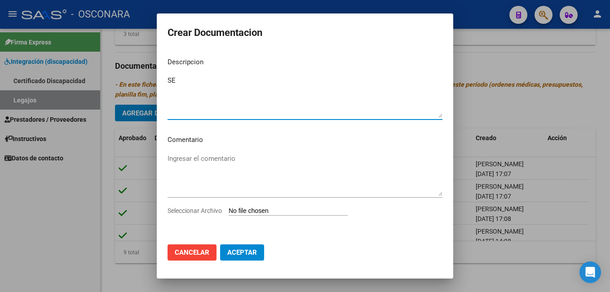
type textarea "S"
type textarea "RENOVACION DE TRANSPORTE"
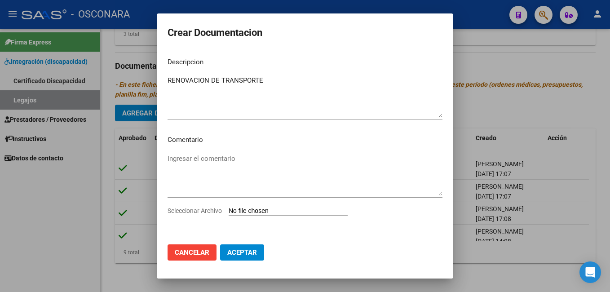
click at [270, 212] on input "Seleccionar Archivo" at bounding box center [288, 211] width 119 height 9
type input "C:\fakepath\HABILITACION PIZARRO-17-08-25 (1).pdf"
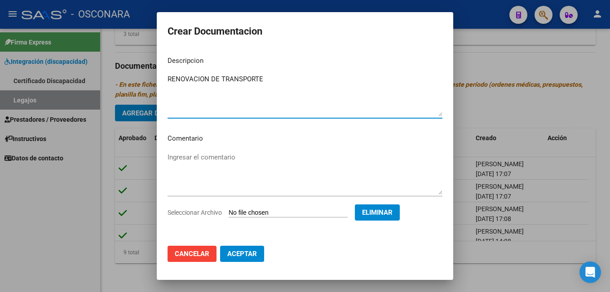
drag, startPoint x: 207, startPoint y: 80, endPoint x: 109, endPoint y: 79, distance: 98.0
click at [109, 79] on div "Crear Documentacion Descripcion RENOVACION DE TRANSPORTE Ingresar el descripcio…" at bounding box center [305, 146] width 610 height 292
type textarea "RENOVACION DE HABILITACION DE TRANSPORTE"
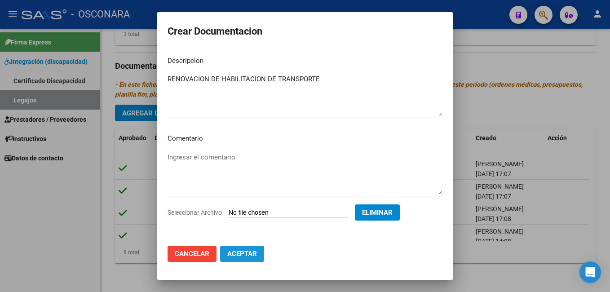
click at [248, 250] on span "Aceptar" at bounding box center [242, 254] width 30 height 8
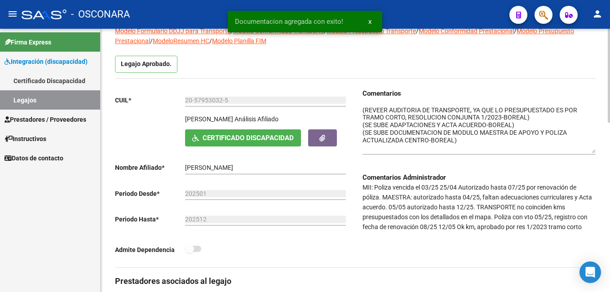
scroll to position [70, 0]
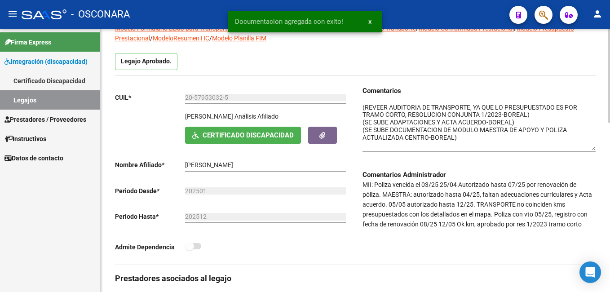
click at [610, 58] on html "menu - OSCONARA person Firma Express Integración (discapacidad) Certificado Dis…" at bounding box center [305, 146] width 610 height 292
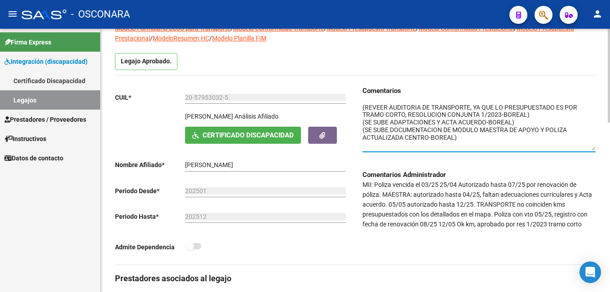
click at [363, 105] on textarea at bounding box center [479, 127] width 233 height 48
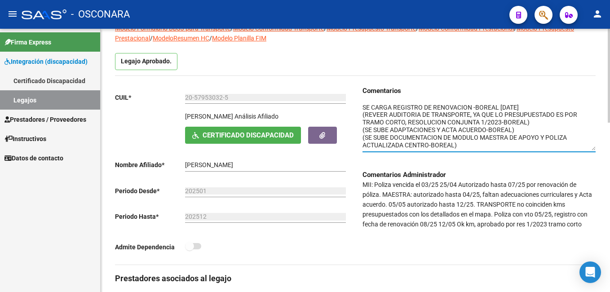
scroll to position [0, 0]
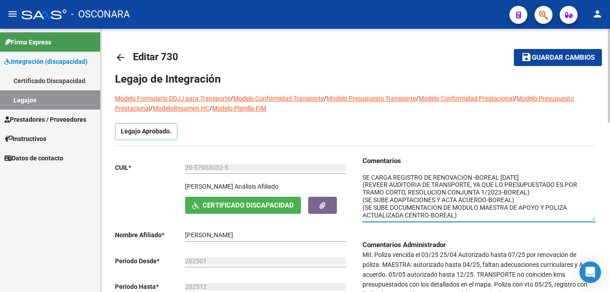
click at [610, 38] on html "menu - OSCONARA person Firma Express Integración (discapacidad) Certificado Dis…" at bounding box center [305, 146] width 610 height 292
type textarea "SE CARGA REGISTRO DE RENOVACION -BOREAL 13/08/2025 (REVEER AUDITORIA DE TRANSPO…"
click at [557, 58] on span "Guardar cambios" at bounding box center [563, 58] width 63 height 8
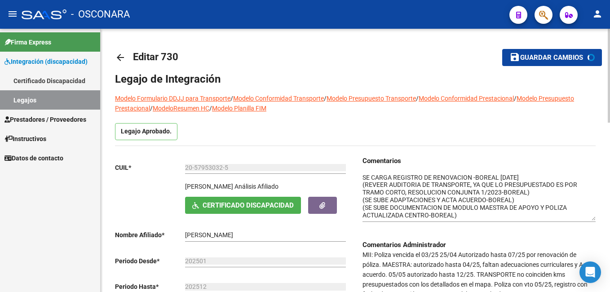
click at [557, 58] on span "Guardar cambios" at bounding box center [551, 58] width 63 height 8
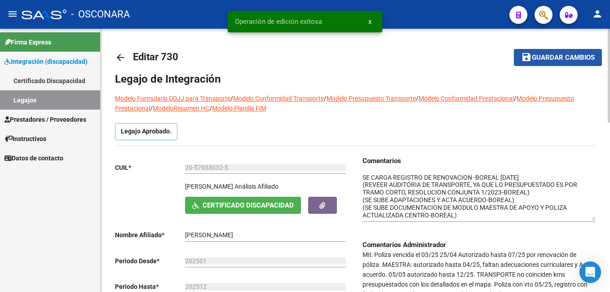
click at [557, 58] on span "Guardar cambios" at bounding box center [563, 58] width 63 height 8
click at [557, 58] on span "Guardar cambios" at bounding box center [551, 58] width 63 height 8
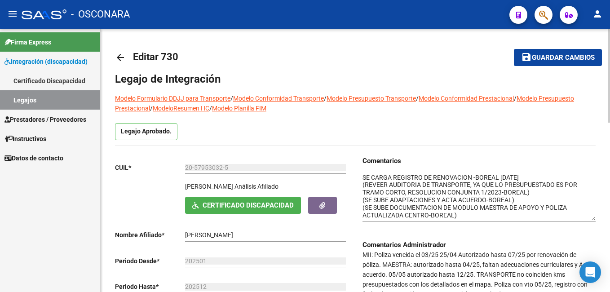
click at [554, 58] on span "Guardar cambios" at bounding box center [563, 58] width 63 height 8
click at [569, 52] on button "save Guardar cambios" at bounding box center [558, 57] width 88 height 17
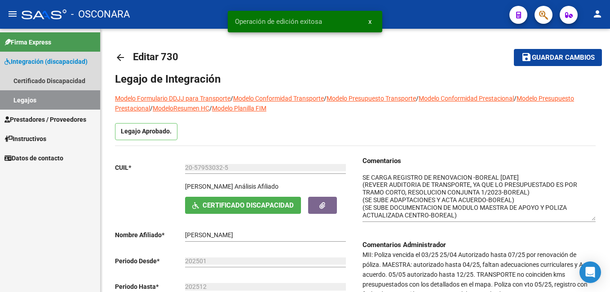
click at [60, 98] on link "Legajos" at bounding box center [50, 99] width 100 height 19
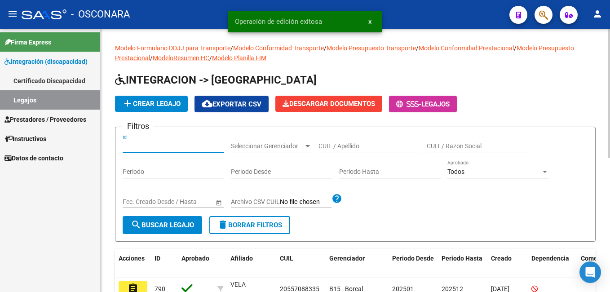
click at [160, 146] on input "Id" at bounding box center [174, 146] width 102 height 8
type input "713"
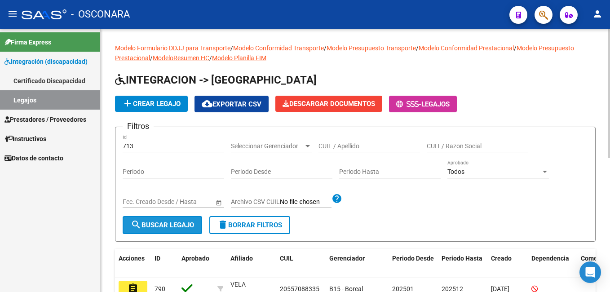
click at [169, 228] on span "search Buscar Legajo" at bounding box center [162, 225] width 63 height 8
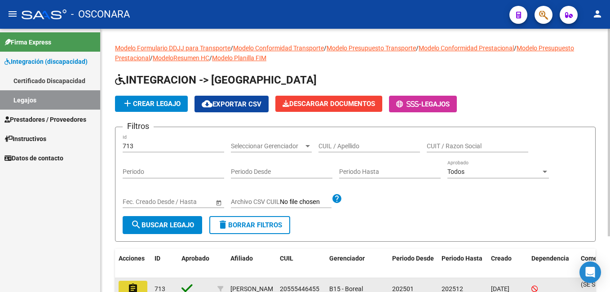
click at [139, 285] on button "assignment" at bounding box center [133, 289] width 29 height 16
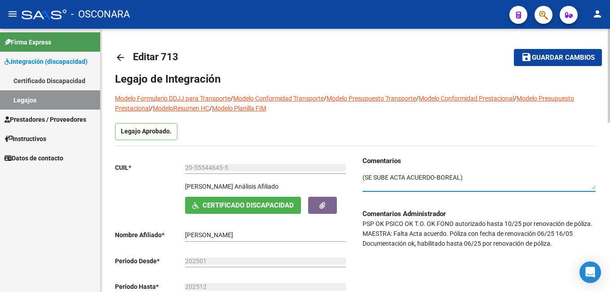
click at [478, 179] on textarea at bounding box center [479, 181] width 233 height 17
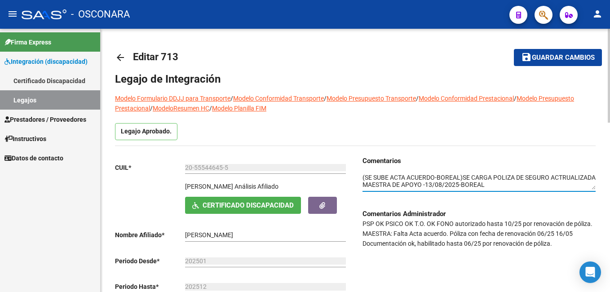
click at [610, 99] on div at bounding box center [609, 76] width 2 height 94
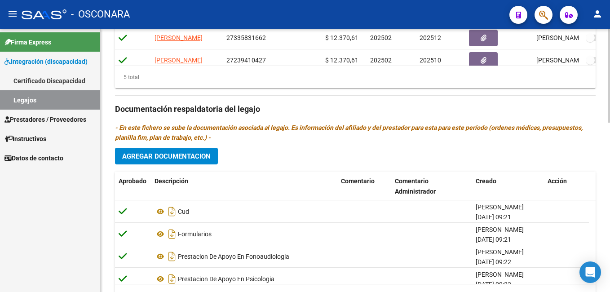
scroll to position [456, 0]
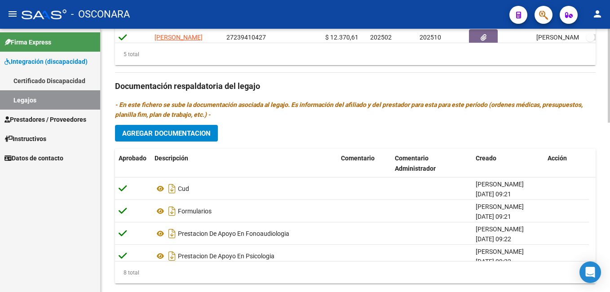
click at [610, 271] on html "menu - OSCONARA person Firma Express Integración (discapacidad) Certificado Dis…" at bounding box center [305, 146] width 610 height 292
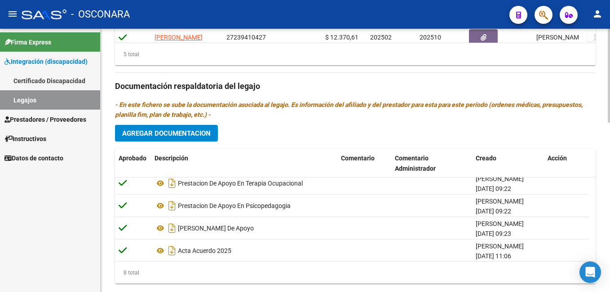
scroll to position [99, 0]
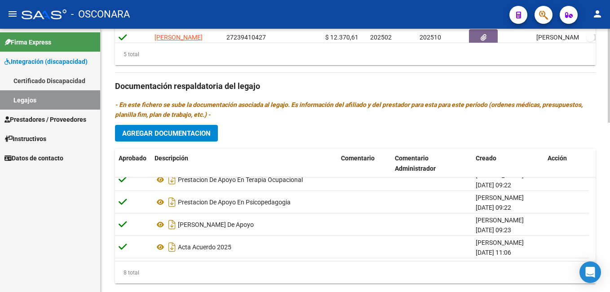
type textarea "(SE SUBE ACTA ACUERDO-BOREAL)SE CARGA POLIZA DE SEGURO ACTRUALIZADA MAESTRA DE …"
click at [204, 129] on button "Agregar Documentacion" at bounding box center [166, 133] width 103 height 17
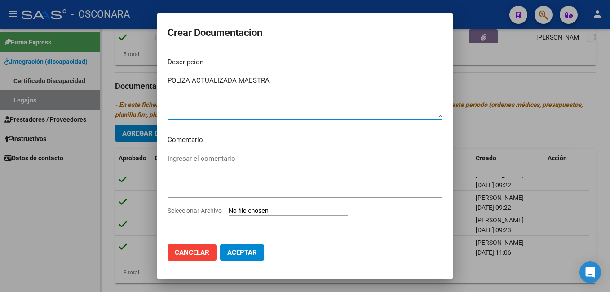
type textarea "POLIZA ACTUALIZADA MAESTRA"
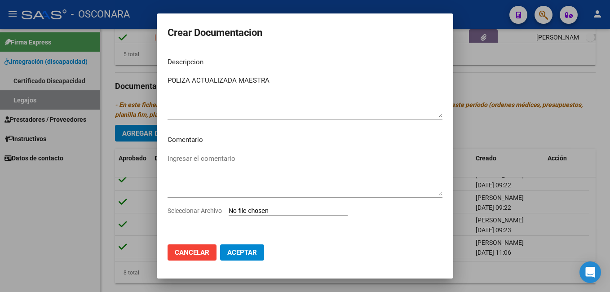
click at [271, 207] on app-file-uploader "Seleccionar Archivo" at bounding box center [261, 211] width 187 height 8
click at [272, 213] on input "Seleccionar Archivo" at bounding box center [288, 211] width 119 height 9
type input "C:\fakepath\ROJAS ANYELEN - MMA_removed.pdf"
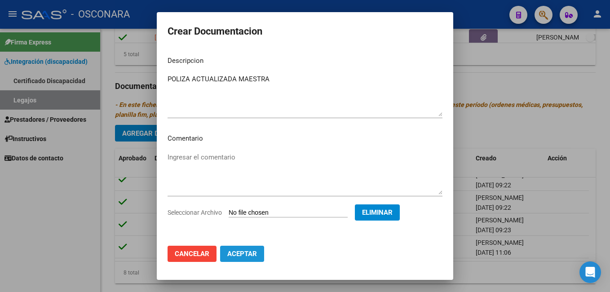
click at [249, 251] on span "Aceptar" at bounding box center [242, 254] width 30 height 8
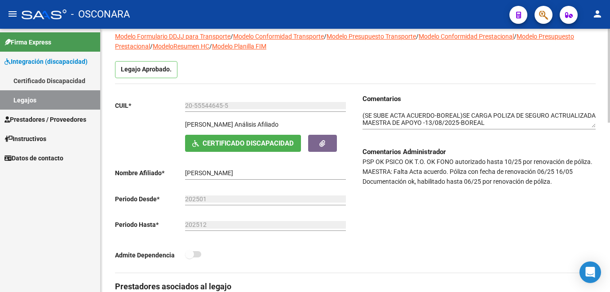
scroll to position [48, 0]
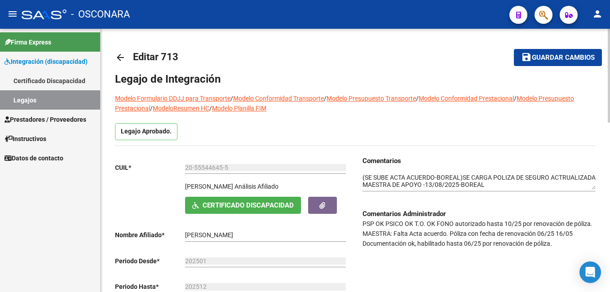
click at [607, 14] on div "menu - OSCONARA person Firma Express Integración (discapacidad) Certificado Dis…" at bounding box center [305, 146] width 610 height 292
click at [558, 58] on span "Guardar cambios" at bounding box center [563, 58] width 63 height 8
click at [588, 58] on span "Guardar cambios" at bounding box center [563, 58] width 63 height 8
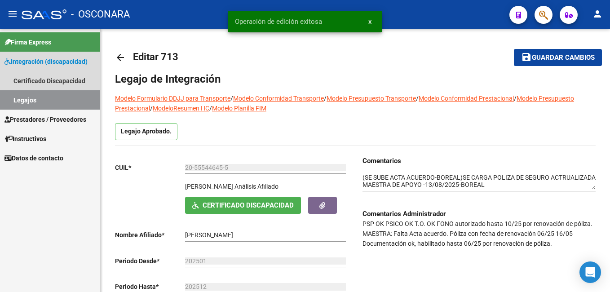
click at [58, 107] on link "Legajos" at bounding box center [50, 99] width 100 height 19
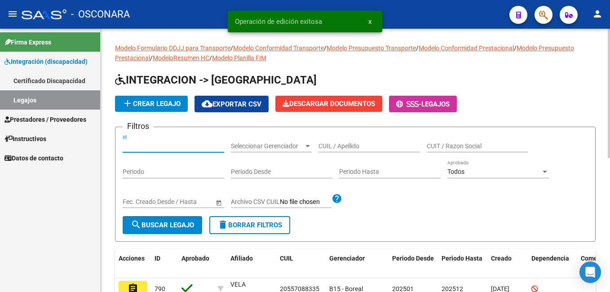
click at [153, 145] on input "Id" at bounding box center [174, 146] width 102 height 8
type input "720"
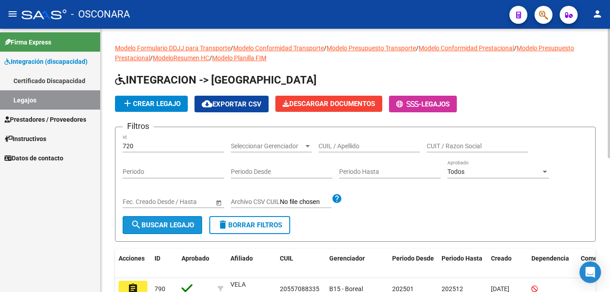
click at [174, 224] on span "search Buscar Legajo" at bounding box center [162, 225] width 63 height 8
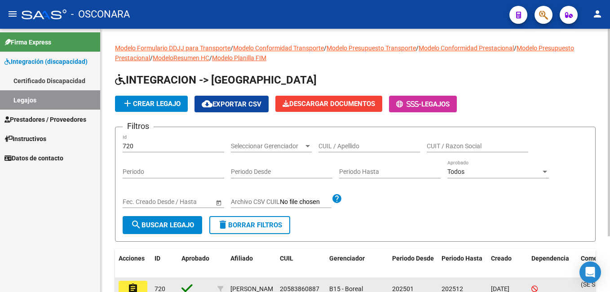
click at [138, 285] on mat-icon "assignment" at bounding box center [133, 288] width 11 height 11
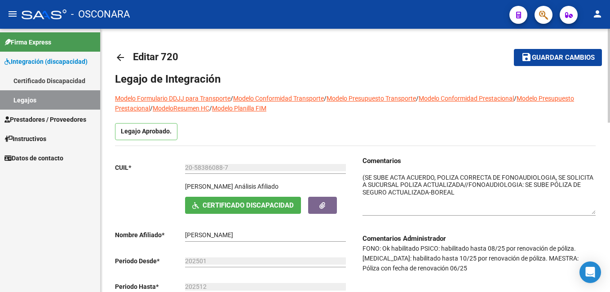
drag, startPoint x: 594, startPoint y: 186, endPoint x: 599, endPoint y: 211, distance: 24.9
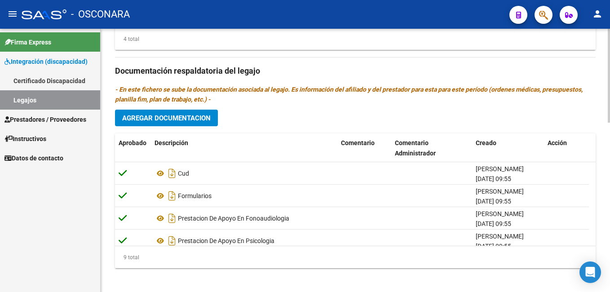
scroll to position [476, 0]
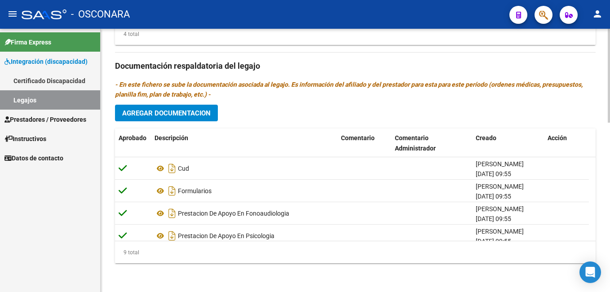
click at [610, 276] on html "menu - OSCONARA person Firma Express Integración (discapacidad) Certificado Dis…" at bounding box center [305, 146] width 610 height 292
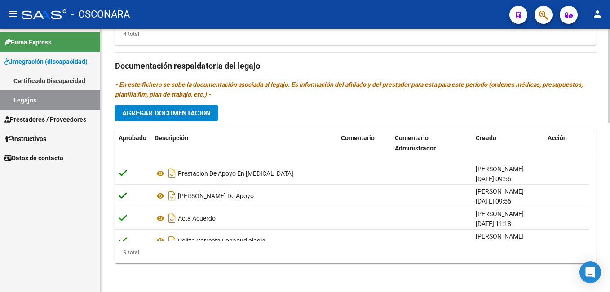
scroll to position [122, 0]
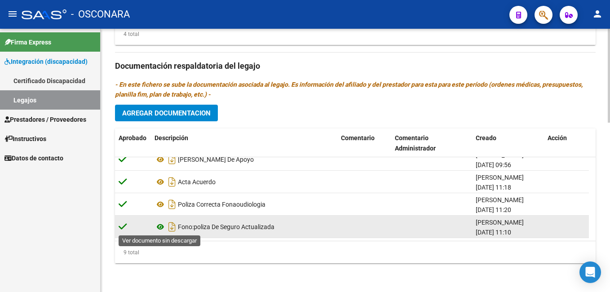
click at [161, 228] on icon at bounding box center [161, 227] width 12 height 11
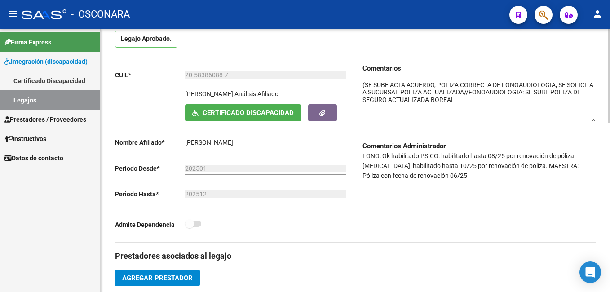
scroll to position [94, 0]
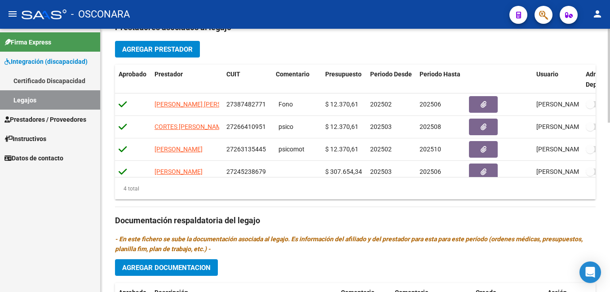
scroll to position [476, 0]
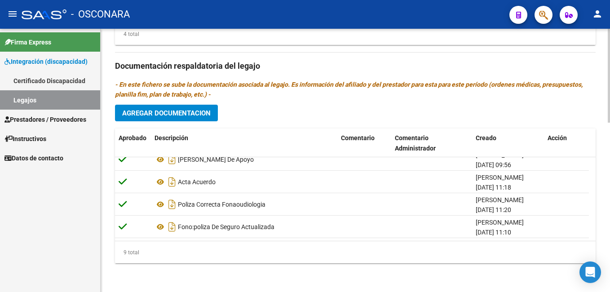
click at [610, 274] on html "menu - OSCONARA person Firma Express Integración (discapacidad) Certificado Dis…" at bounding box center [305, 146] width 610 height 292
click at [198, 116] on span "Agregar Documentacion" at bounding box center [166, 113] width 89 height 8
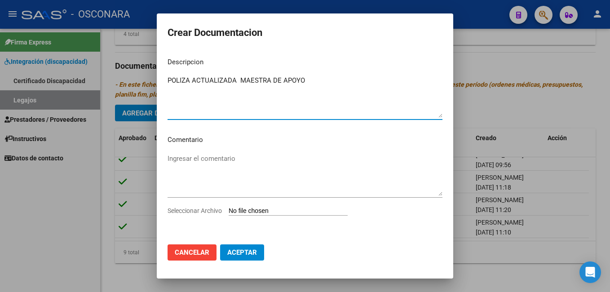
type textarea "POLIZA ACTUALIZADA MAESTRA DE APOYO"
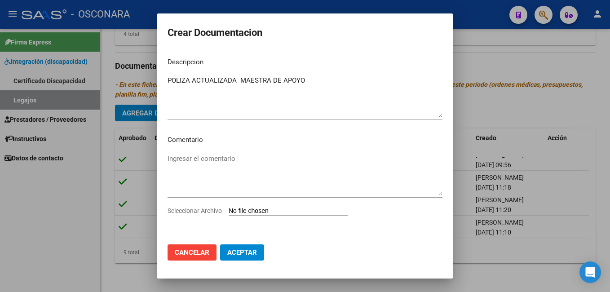
click at [260, 211] on input "Seleccionar Archivo" at bounding box center [288, 211] width 119 height 9
type input "C:\fakepath\PDF 3 (MAESTRA-PEREZ)POLIZA ACTUALIZADA_removed.pdf"
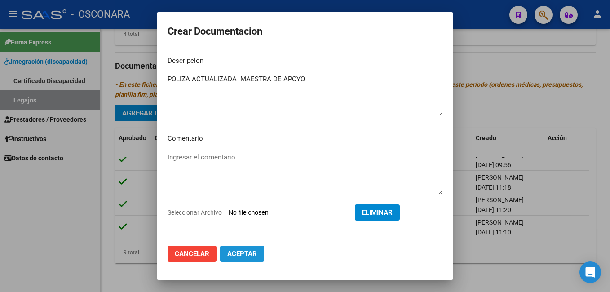
click at [252, 251] on span "Aceptar" at bounding box center [242, 254] width 30 height 8
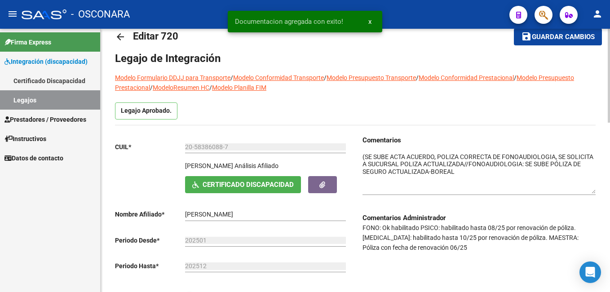
scroll to position [26, 0]
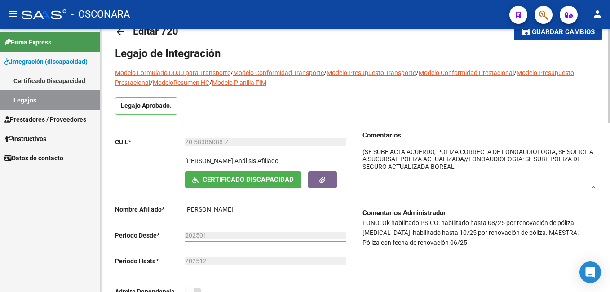
click at [464, 166] on textarea at bounding box center [479, 167] width 233 height 41
type textarea "(SE SUBE ACTA ACUERDO, POLIZA CORRECTA DE FONOAUDIOLOGIA, SE SOLICITA A SUCURSA…"
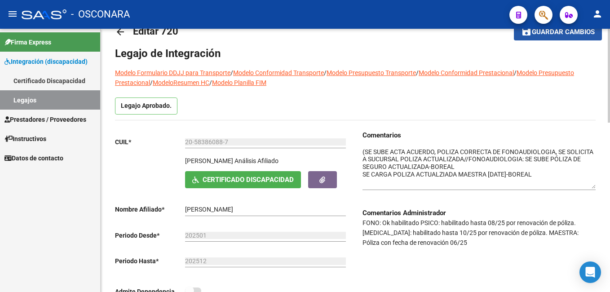
click at [574, 31] on span "Guardar cambios" at bounding box center [563, 32] width 63 height 8
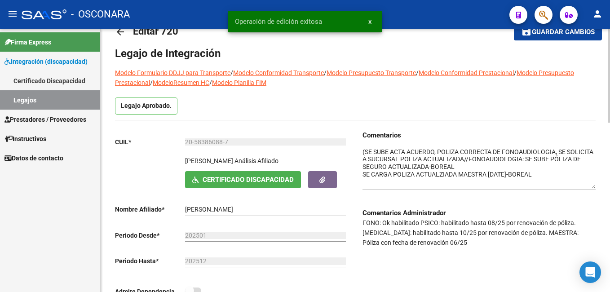
click at [574, 31] on span "Guardar cambios" at bounding box center [563, 32] width 63 height 8
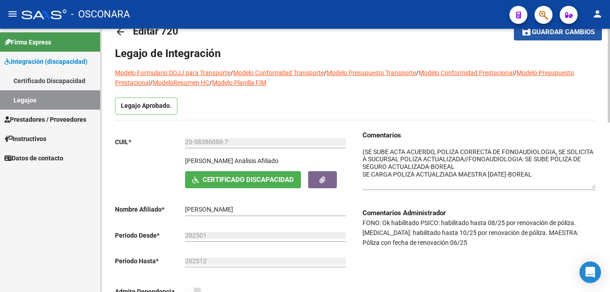
click at [539, 35] on span "Guardar cambios" at bounding box center [563, 32] width 63 height 8
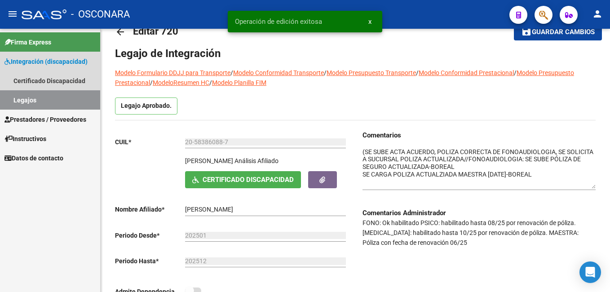
click at [69, 102] on link "Legajos" at bounding box center [50, 99] width 100 height 19
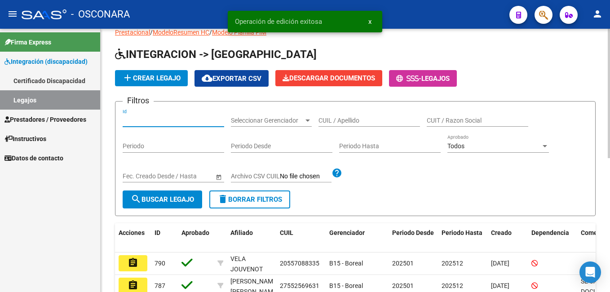
click at [143, 119] on input "Id" at bounding box center [174, 121] width 102 height 8
type input "691"
click at [156, 198] on span "search Buscar Legajo" at bounding box center [162, 199] width 63 height 8
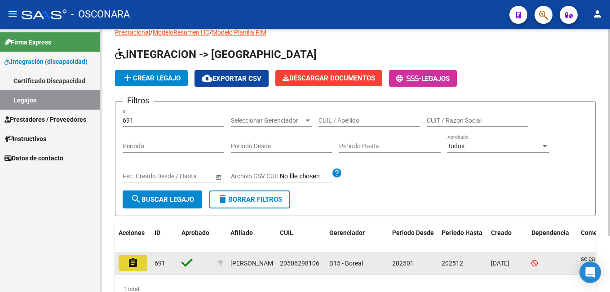
click at [142, 265] on button "assignment" at bounding box center [133, 263] width 29 height 16
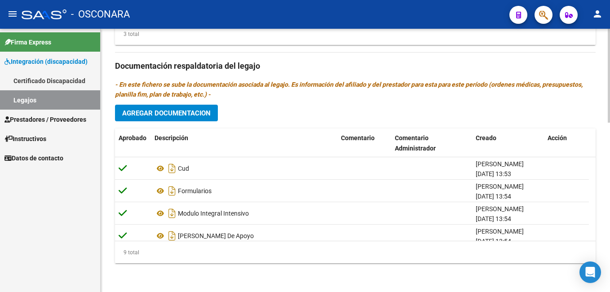
scroll to position [476, 0]
click at [610, 292] on html "menu - OSCONARA person Firma Express Integración (discapacidad) Certificado Dis…" at bounding box center [305, 146] width 610 height 292
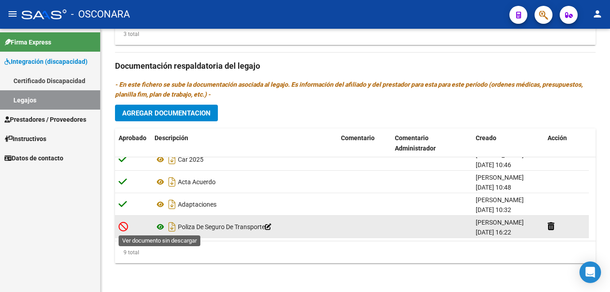
click at [161, 229] on icon at bounding box center [161, 227] width 12 height 11
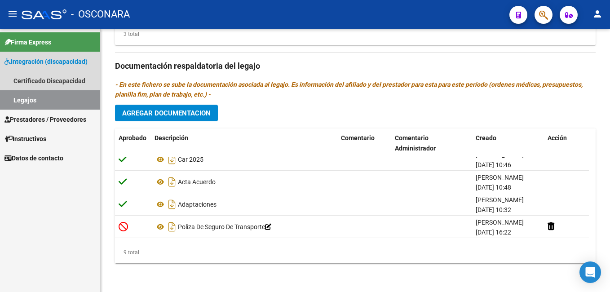
click at [52, 101] on link "Legajos" at bounding box center [50, 99] width 100 height 19
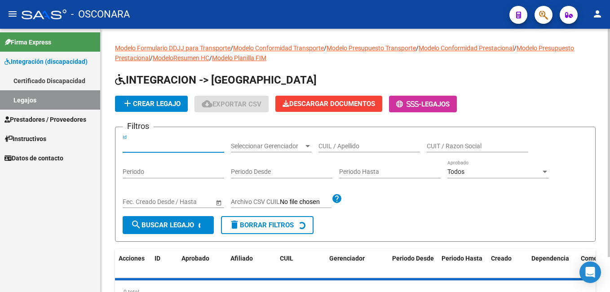
click at [149, 149] on input "Id" at bounding box center [174, 146] width 102 height 8
type input "634"
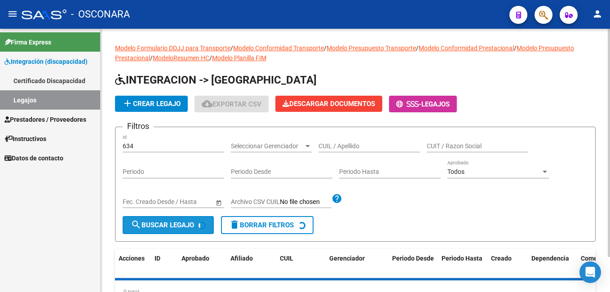
click at [165, 229] on span "search Buscar Legajo" at bounding box center [162, 225] width 63 height 8
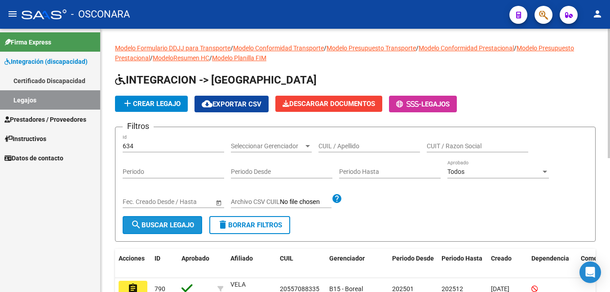
click at [166, 227] on span "search Buscar Legajo" at bounding box center [162, 225] width 63 height 8
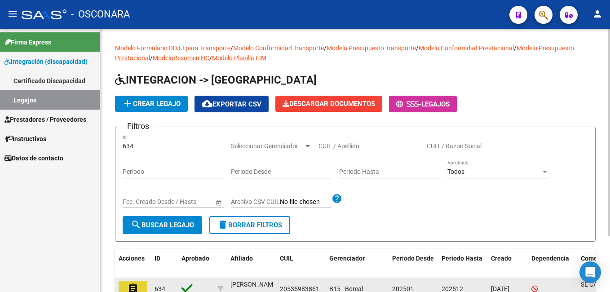
click at [139, 282] on button "assignment" at bounding box center [133, 289] width 29 height 16
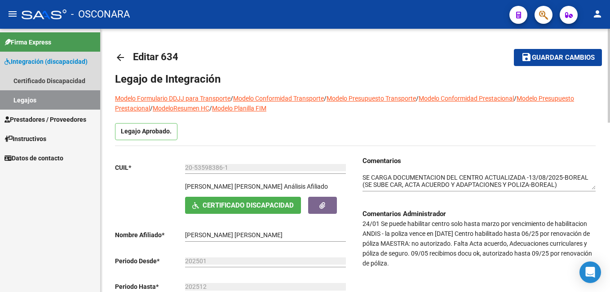
click at [80, 94] on link "Legajos" at bounding box center [50, 99] width 100 height 19
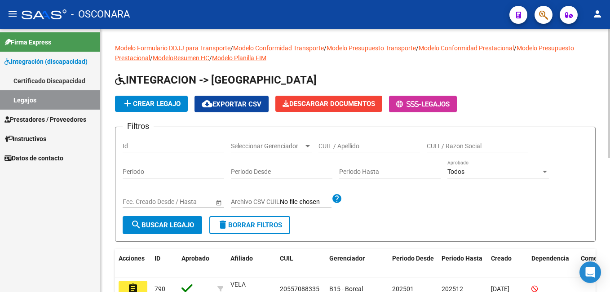
click at [128, 142] on div "Id" at bounding box center [174, 143] width 102 height 18
type input "730"
click at [168, 225] on span "search Buscar Legajo" at bounding box center [162, 225] width 63 height 8
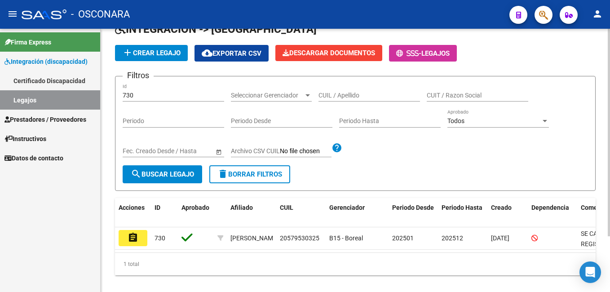
scroll to position [71, 0]
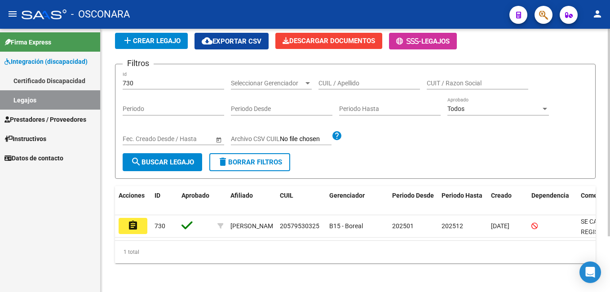
click at [610, 142] on html "menu - OSCONARA person Firma Express Integración (discapacidad) Certificado Dis…" at bounding box center [305, 146] width 610 height 292
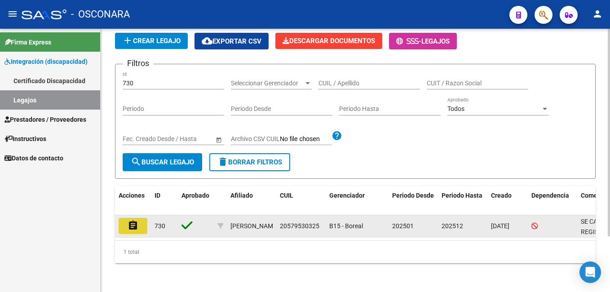
click at [132, 220] on mat-icon "assignment" at bounding box center [133, 225] width 11 height 11
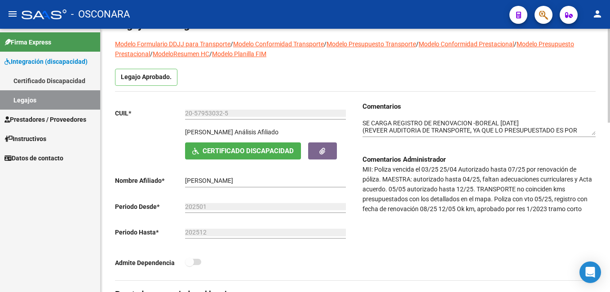
scroll to position [57, 0]
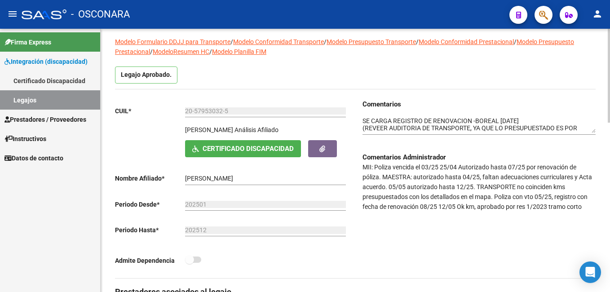
click at [610, 125] on html "menu - OSCONARA person Firma Express Integración (discapacidad) Certificado Dis…" at bounding box center [305, 146] width 610 height 292
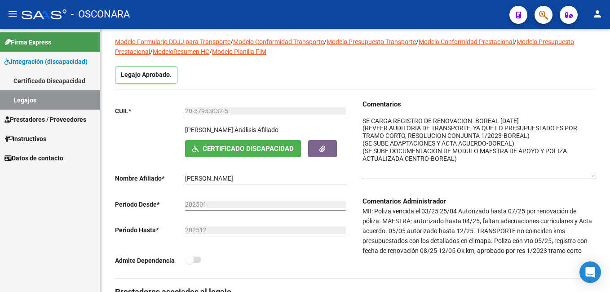
drag, startPoint x: 589, startPoint y: 130, endPoint x: 606, endPoint y: 173, distance: 46.6
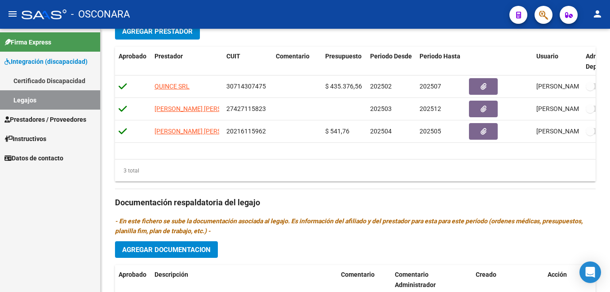
scroll to position [337, 0]
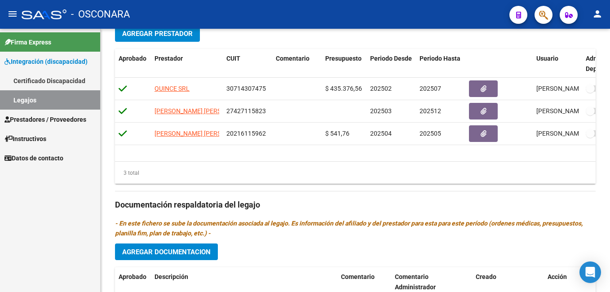
click at [609, 215] on div at bounding box center [609, 196] width 2 height 94
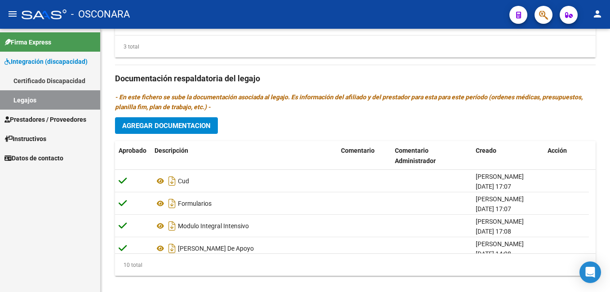
scroll to position [476, 0]
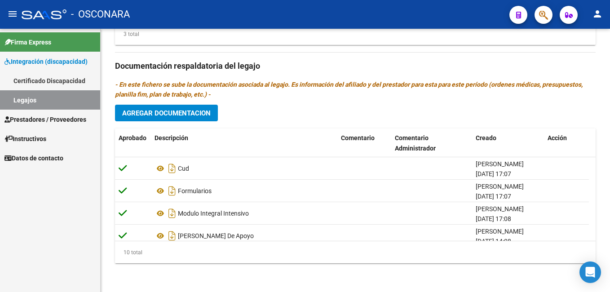
click at [610, 274] on html "menu - OSCONARA person Firma Express Integración (discapacidad) Certificado Dis…" at bounding box center [305, 146] width 610 height 292
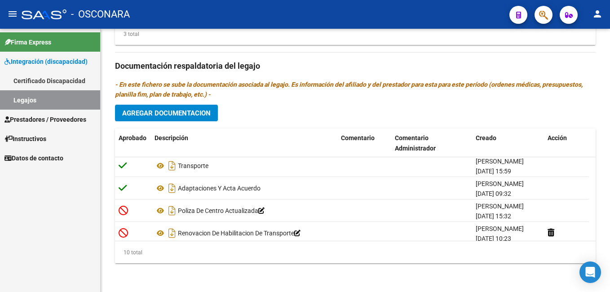
scroll to position [136, 0]
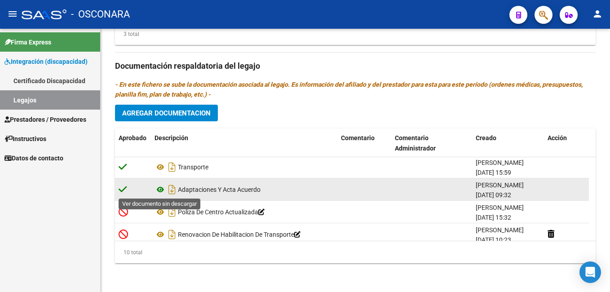
click at [159, 189] on icon at bounding box center [161, 189] width 12 height 11
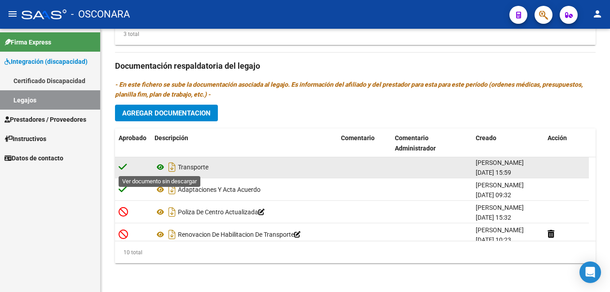
click at [160, 168] on icon at bounding box center [161, 167] width 12 height 11
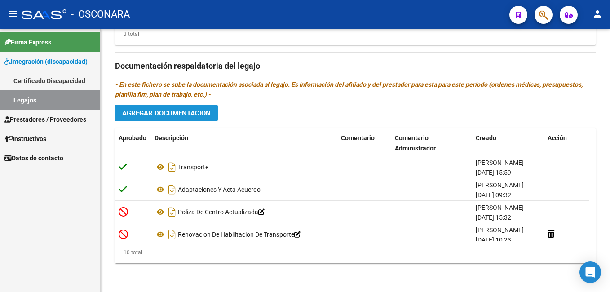
click at [175, 110] on span "Agregar Documentacion" at bounding box center [166, 113] width 89 height 8
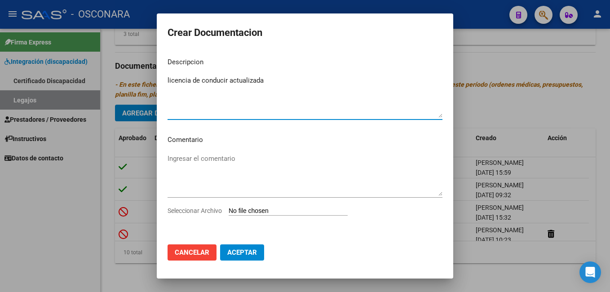
type textarea "licencia de conducir actualizada"
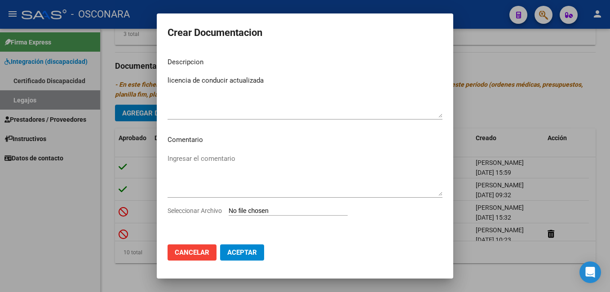
click at [242, 213] on input "Seleccionar Archivo" at bounding box center [288, 211] width 119 height 9
type input "C:\fakepath\lic-renovacion-Pizarro.pdf"
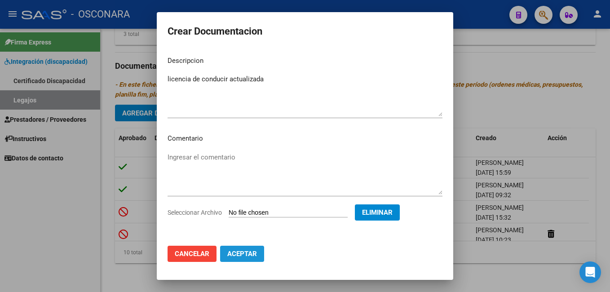
click at [239, 251] on span "Aceptar" at bounding box center [242, 254] width 30 height 8
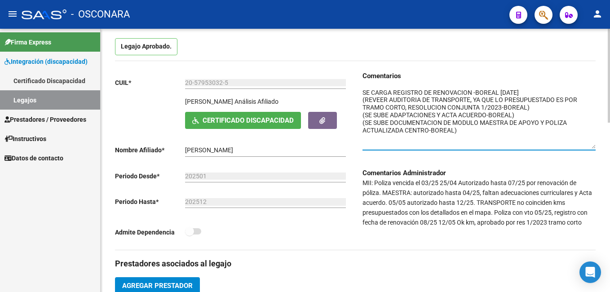
click at [473, 93] on textarea at bounding box center [479, 118] width 233 height 61
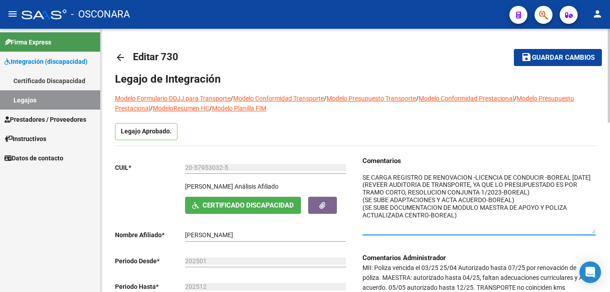
type textarea "SE CARGA REGISTRO DE RENOVACION -LICENCIA DE CONDUCIR -BOREAL 13/08/2025 (REVEE…"
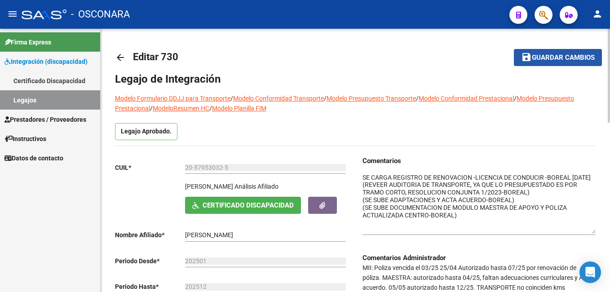
click at [587, 56] on span "Guardar cambios" at bounding box center [563, 58] width 63 height 8
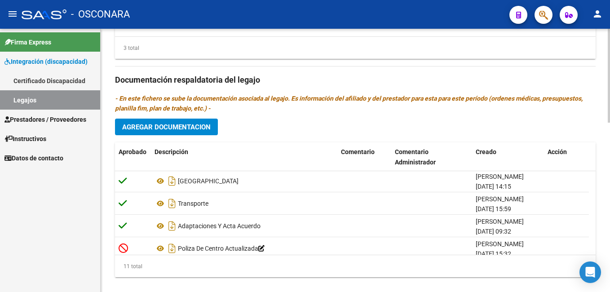
scroll to position [465, 0]
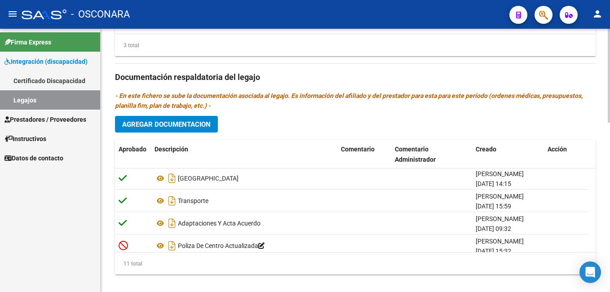
click at [610, 267] on html "menu - OSCONARA person Firma Express Integración (discapacidad) Certificado Dis…" at bounding box center [305, 146] width 610 height 292
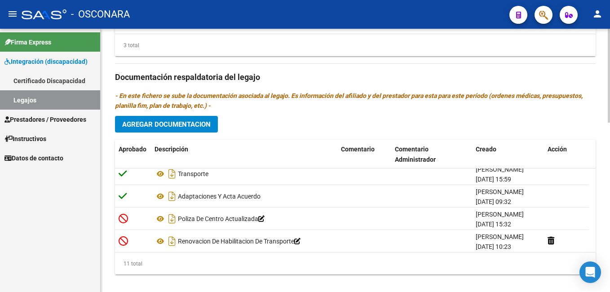
scroll to position [167, 0]
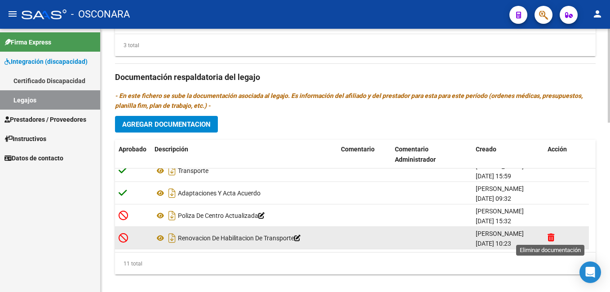
click at [551, 235] on icon at bounding box center [551, 237] width 7 height 9
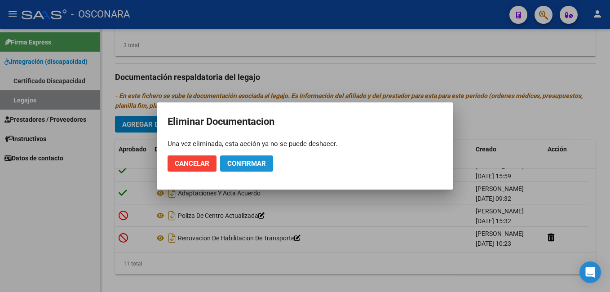
click at [228, 161] on span "Confirmar" at bounding box center [246, 164] width 39 height 8
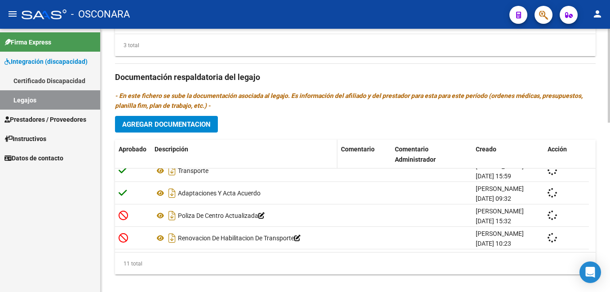
scroll to position [144, 0]
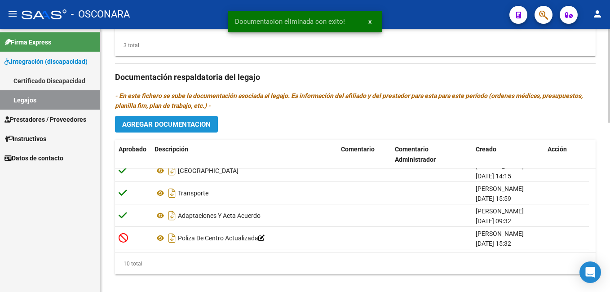
click at [182, 124] on span "Agregar Documentacion" at bounding box center [166, 124] width 89 height 8
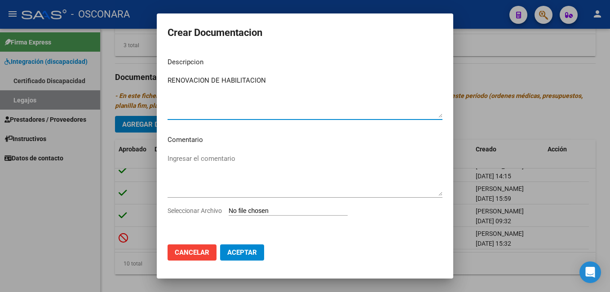
type textarea "RENOVACION DE HABILITACION"
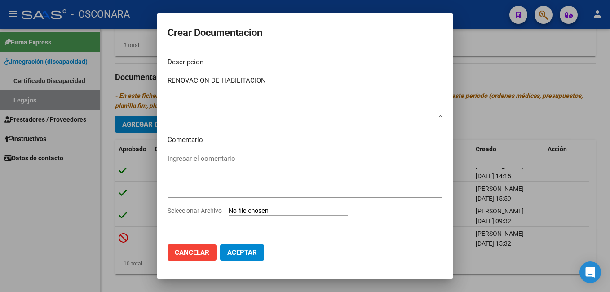
click at [255, 210] on input "Seleccionar Archivo" at bounding box center [288, 211] width 119 height 9
type input "C:\fakepath\AUTORIZACION DE VIAJE-PIZARRO-17-08-25.pdf"
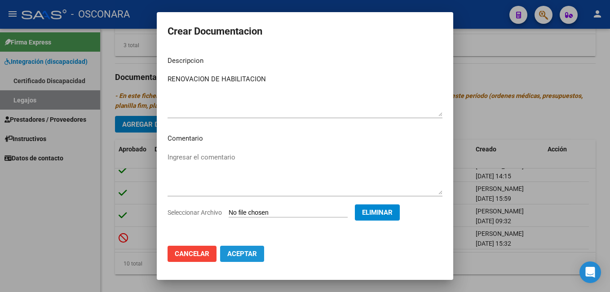
click at [241, 253] on span "Aceptar" at bounding box center [242, 254] width 30 height 8
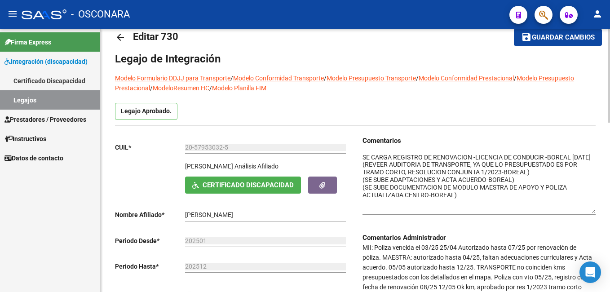
scroll to position [0, 0]
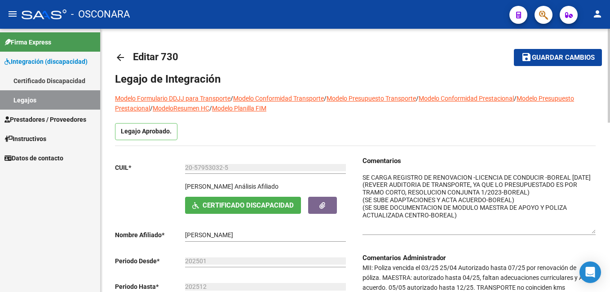
click at [600, 8] on div "menu - OSCONARA person Firma Express Integración (discapacidad) Certificado Dis…" at bounding box center [305, 146] width 610 height 292
click at [568, 58] on span "Guardar cambios" at bounding box center [563, 58] width 63 height 8
click at [568, 58] on span "Guardar cambios" at bounding box center [551, 58] width 63 height 8
click at [550, 58] on span "Guardar cambios" at bounding box center [563, 58] width 63 height 8
click at [608, 2] on div "menu - OSCONARA person Firma Express Integración (discapacidad) Certificado Dis…" at bounding box center [305, 146] width 610 height 292
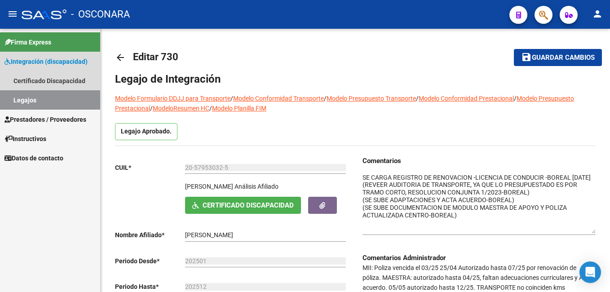
click at [40, 102] on link "Legajos" at bounding box center [50, 99] width 100 height 19
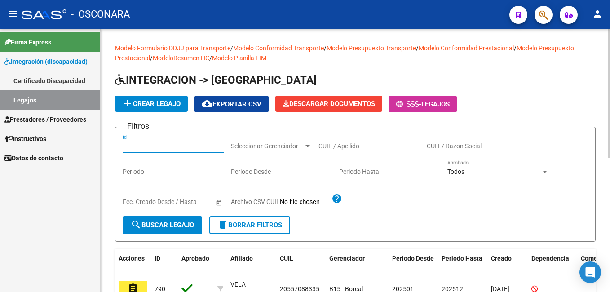
click at [141, 147] on input "Id" at bounding box center [174, 146] width 102 height 8
type input "717"
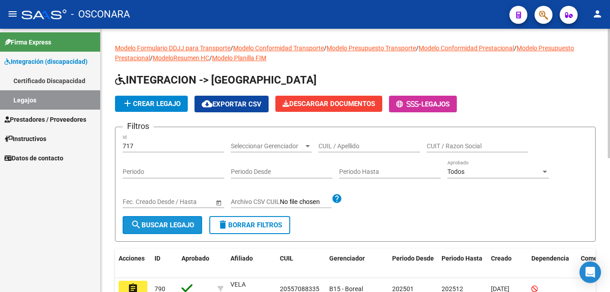
click at [164, 223] on span "search Buscar Legajo" at bounding box center [162, 225] width 63 height 8
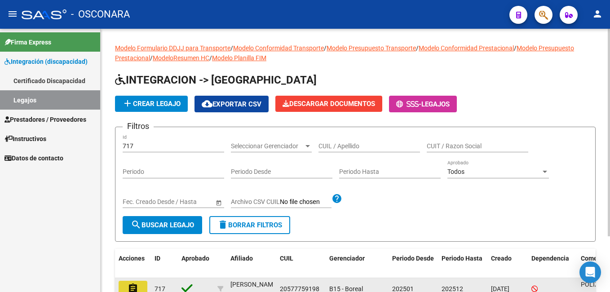
click at [141, 283] on button "assignment" at bounding box center [133, 289] width 29 height 16
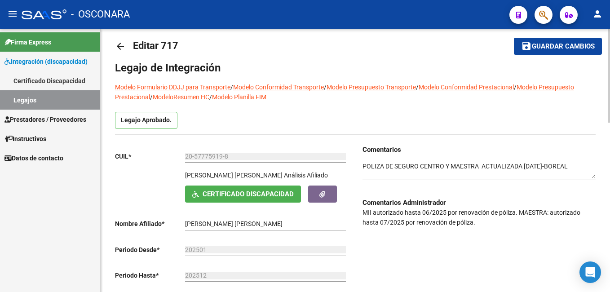
scroll to position [9, 0]
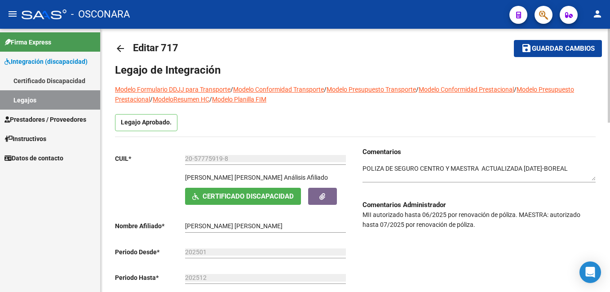
click at [610, 104] on html "menu - OSCONARA person Firma Express Integración (discapacidad) Certificado Dis…" at bounding box center [305, 146] width 610 height 292
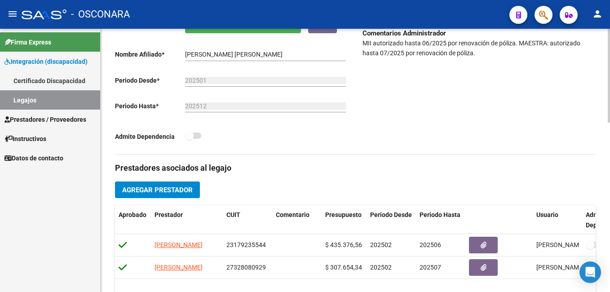
scroll to position [191, 0]
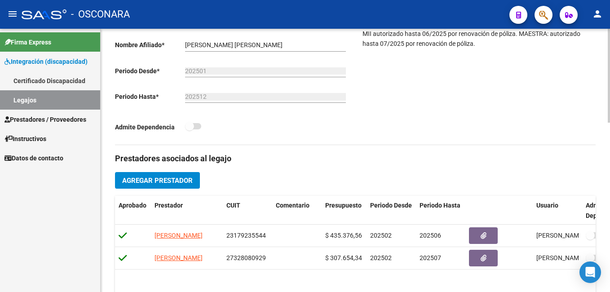
click at [603, 114] on div "arrow_back Editar 717 save Guardar cambios Legajo de Integración Modelo Formula…" at bounding box center [357, 208] width 512 height 739
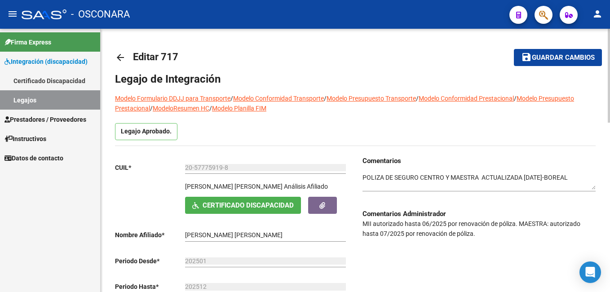
click at [572, 53] on span "save Guardar cambios" at bounding box center [558, 57] width 74 height 8
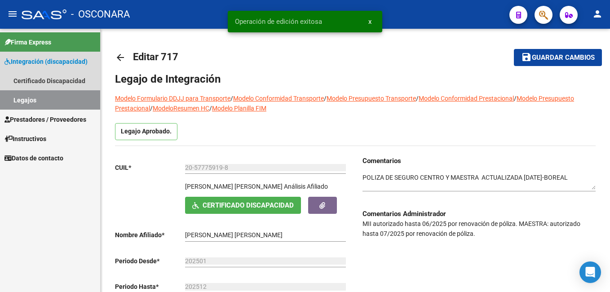
click at [55, 98] on link "Legajos" at bounding box center [50, 99] width 100 height 19
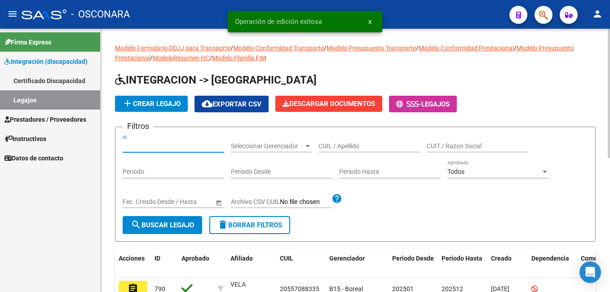
click at [131, 143] on input "Id" at bounding box center [174, 146] width 102 height 8
type input "713"
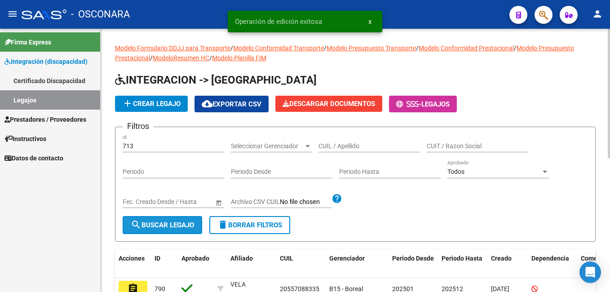
click at [154, 217] on button "search Buscar Legajo" at bounding box center [163, 225] width 80 height 18
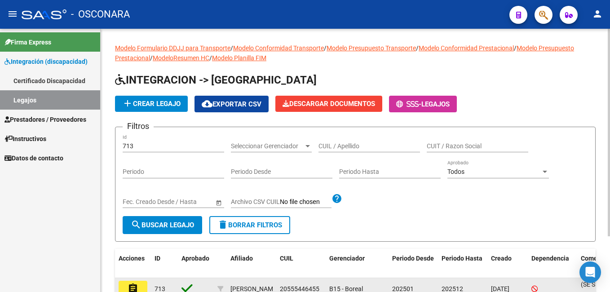
click at [144, 288] on button "assignment" at bounding box center [133, 289] width 29 height 16
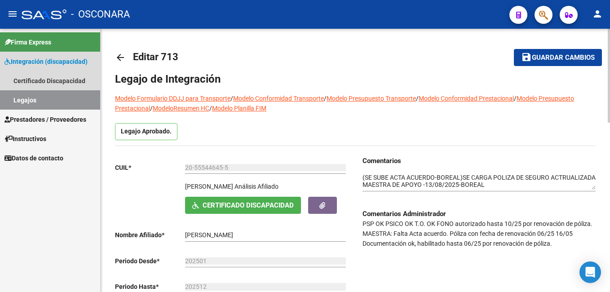
click at [71, 98] on link "Legajos" at bounding box center [50, 99] width 100 height 19
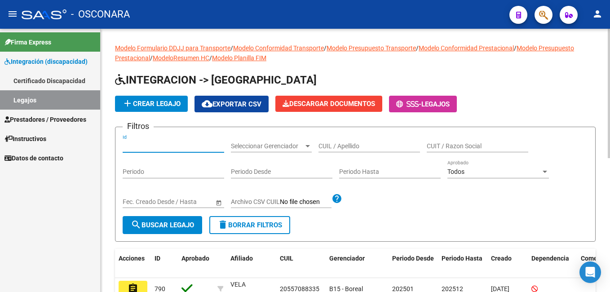
click at [139, 146] on input "Id" at bounding box center [174, 146] width 102 height 8
type input "714"
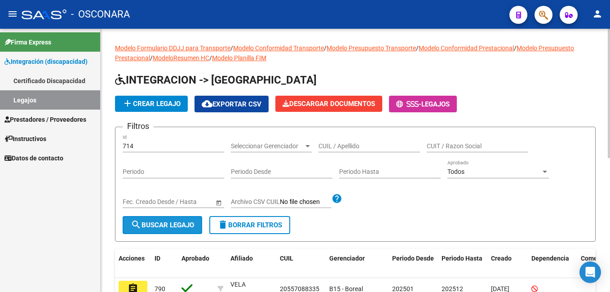
click at [165, 225] on span "search Buscar Legajo" at bounding box center [162, 225] width 63 height 8
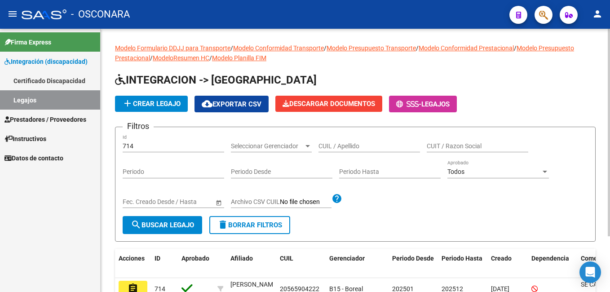
scroll to position [71, 0]
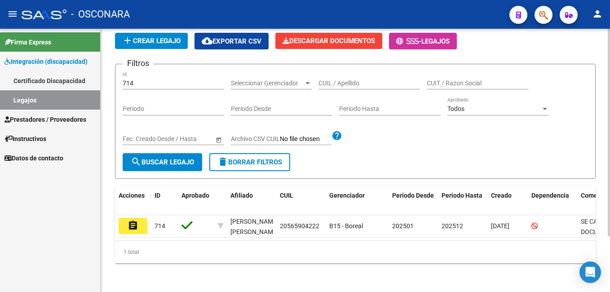
click at [610, 272] on html "menu - OSCONARA person Firma Express Integración (discapacidad) Certificado Dis…" at bounding box center [305, 146] width 610 height 292
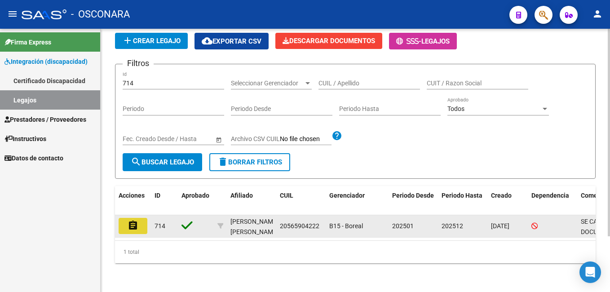
click at [140, 220] on button "assignment" at bounding box center [133, 226] width 29 height 16
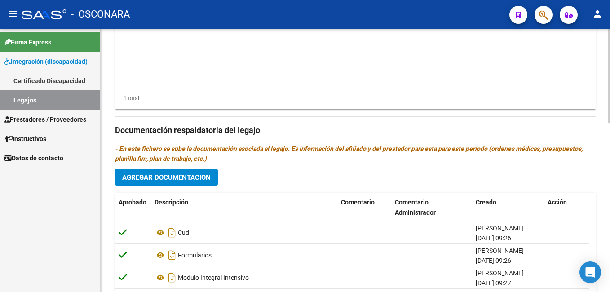
scroll to position [476, 0]
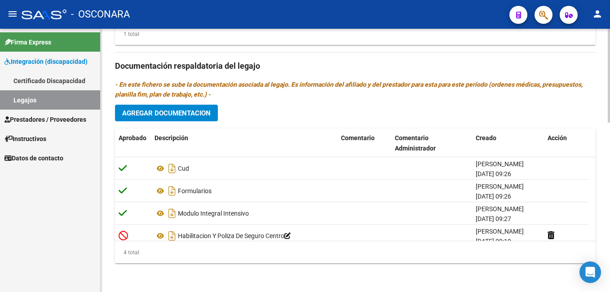
click at [610, 281] on html "menu - OSCONARA person Firma Express Integración (discapacidad) Certificado Dis…" at bounding box center [305, 146] width 610 height 292
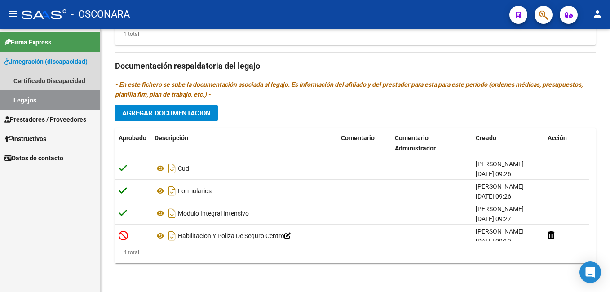
click at [72, 101] on link "Legajos" at bounding box center [50, 99] width 100 height 19
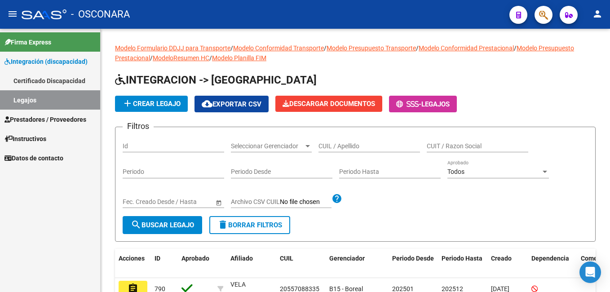
click at [152, 142] on input "Id" at bounding box center [174, 146] width 102 height 8
type input "711"
click at [164, 227] on span "search Buscar Legajo" at bounding box center [162, 225] width 63 height 8
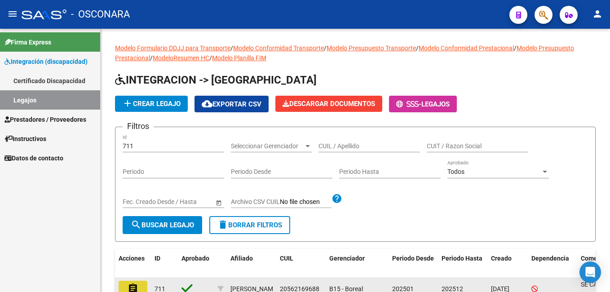
click at [134, 288] on mat-icon "assignment" at bounding box center [133, 288] width 11 height 11
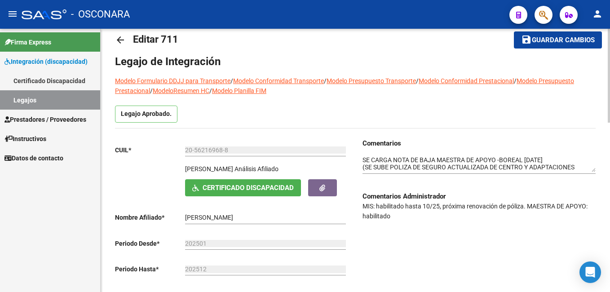
scroll to position [19, 0]
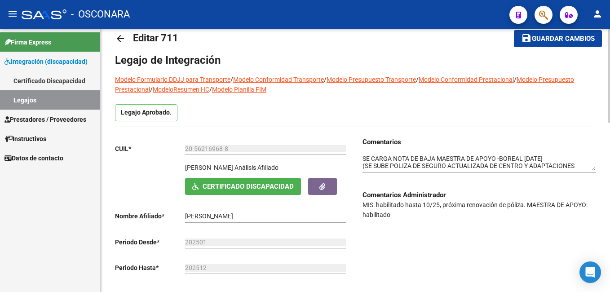
click at [610, 112] on div at bounding box center [609, 82] width 2 height 94
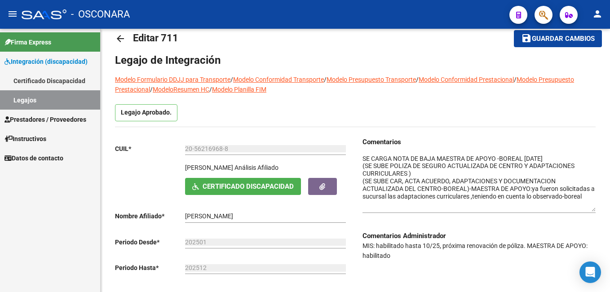
drag, startPoint x: 594, startPoint y: 169, endPoint x: 606, endPoint y: 209, distance: 42.2
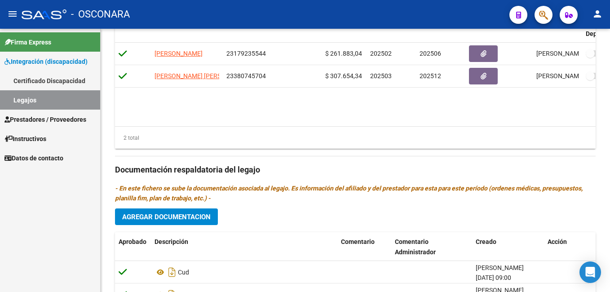
scroll to position [476, 0]
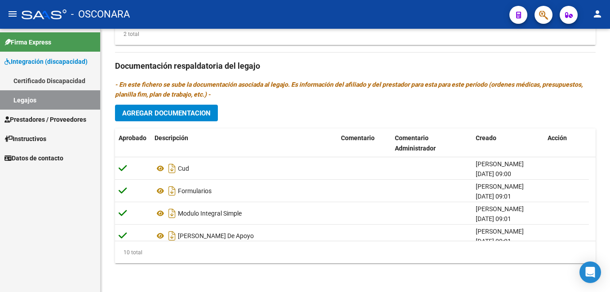
click at [607, 292] on html "menu - OSCONARA person Firma Express Integración (discapacidad) Certificado Dis…" at bounding box center [305, 146] width 610 height 292
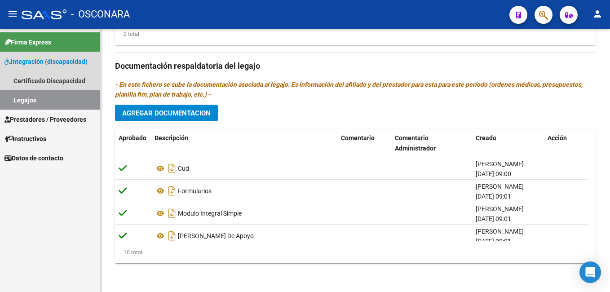
click at [51, 102] on link "Legajos" at bounding box center [50, 99] width 100 height 19
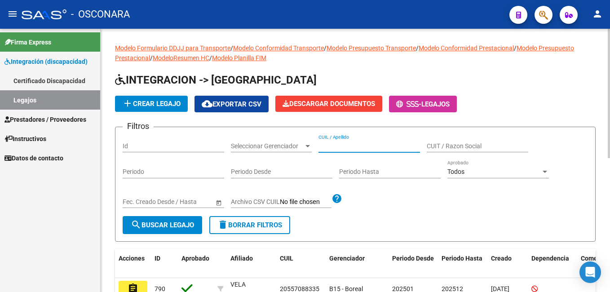
click at [335, 143] on input "CUIL / Apellido" at bounding box center [370, 146] width 102 height 8
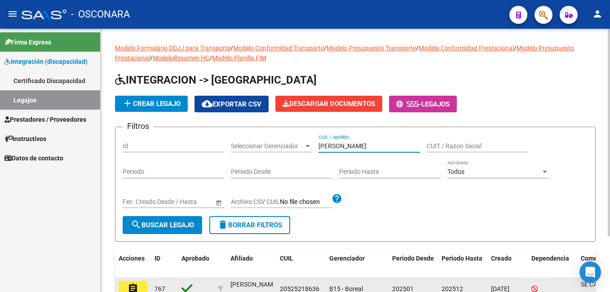
type input "ARAUJO CABALLERO BAUTISTA"
click at [132, 285] on mat-icon "assignment" at bounding box center [133, 288] width 11 height 11
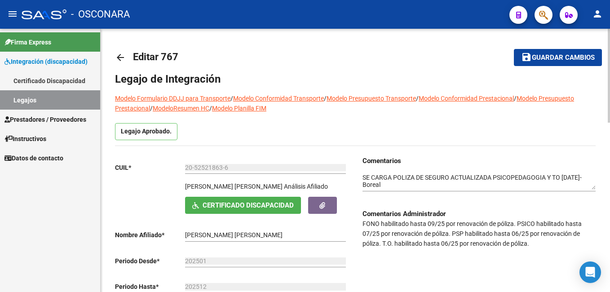
click at [610, 18] on html "menu - OSCONARA person Firma Express Integración (discapacidad) Certificado Dis…" at bounding box center [305, 146] width 610 height 292
click at [65, 96] on link "Legajos" at bounding box center [50, 99] width 100 height 19
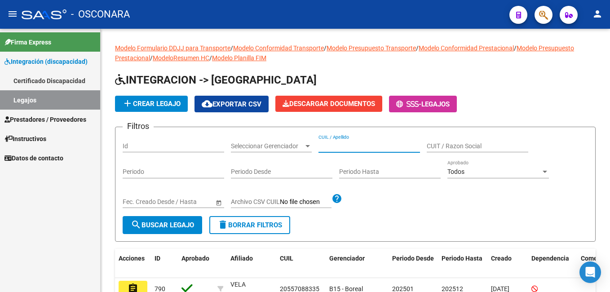
click at [342, 147] on input "CUIL / Apellido" at bounding box center [370, 146] width 102 height 8
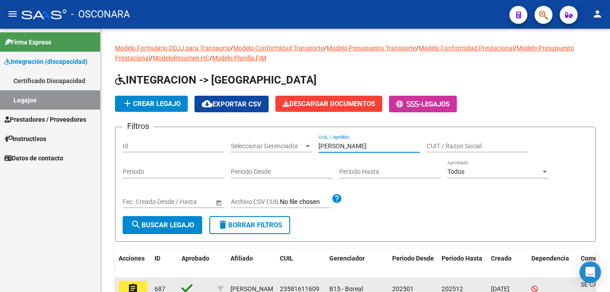
type input "OLIVERA JULIAN ROMAN"
click at [125, 288] on button "assignment" at bounding box center [133, 289] width 29 height 16
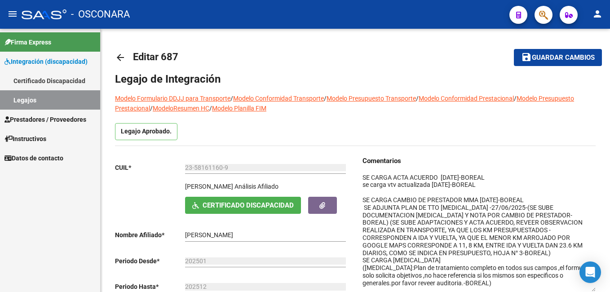
drag, startPoint x: 594, startPoint y: 183, endPoint x: 604, endPoint y: 285, distance: 102.1
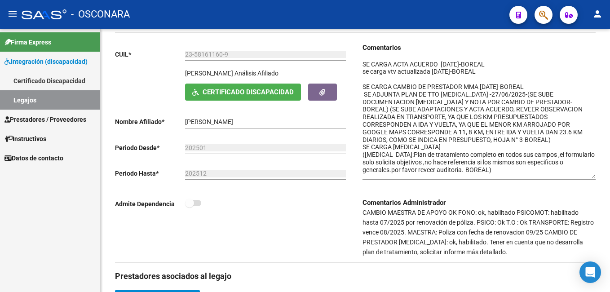
click at [610, 144] on html "menu - OSCONARA person Firma Express Integración (discapacidad) Certificado Dis…" at bounding box center [305, 146] width 610 height 292
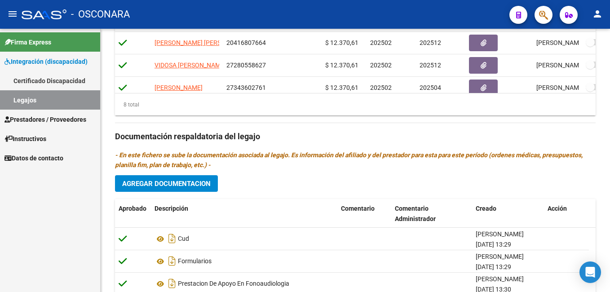
scroll to position [517, 0]
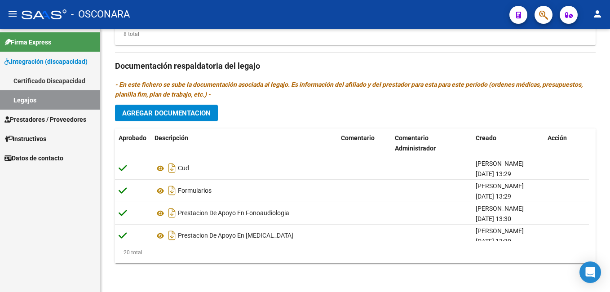
click at [610, 292] on html "menu - OSCONARA person Firma Express Integración (discapacidad) Certificado Dis…" at bounding box center [305, 146] width 610 height 292
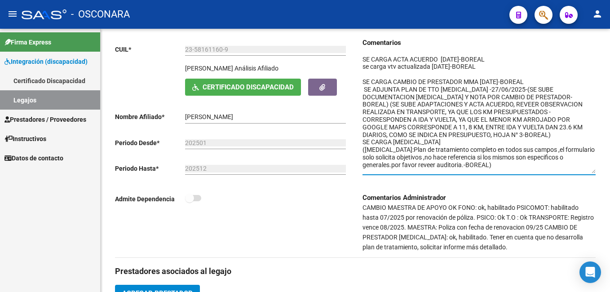
scroll to position [129, 0]
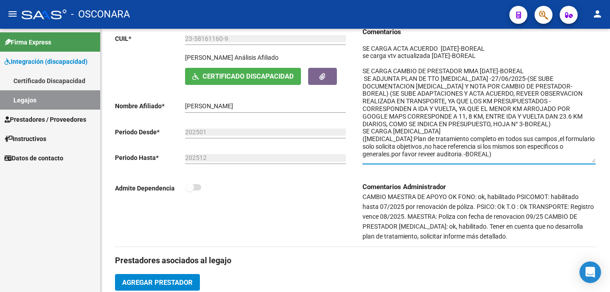
click at [600, 83] on div "arrow_back Editar 687 save Guardar cambios Legajo de Integración Modelo Formula…" at bounding box center [357, 290] width 512 height 780
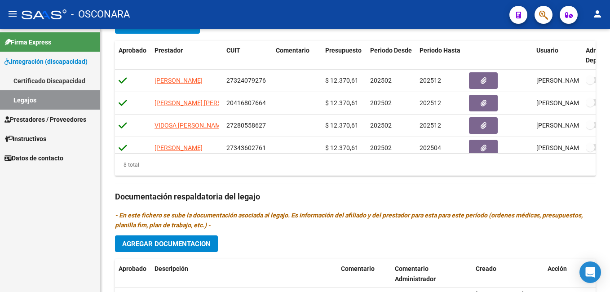
scroll to position [381, 0]
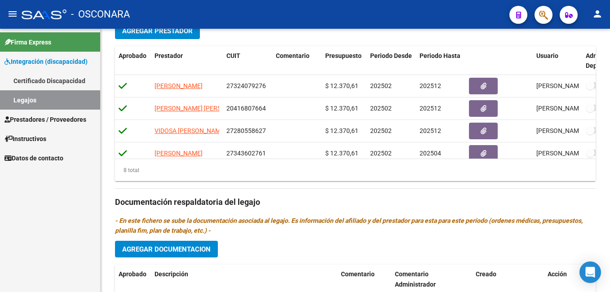
click at [610, 208] on html "menu - OSCONARA person Firma Express Integración (discapacidad) Certificado Dis…" at bounding box center [305, 146] width 610 height 292
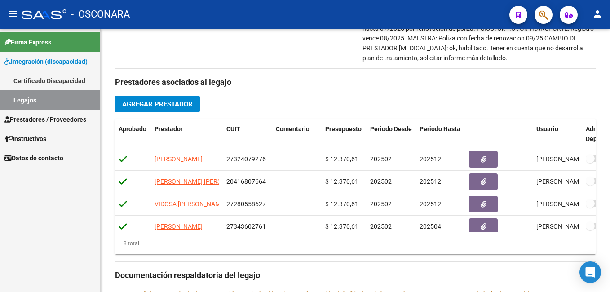
scroll to position [324, 0]
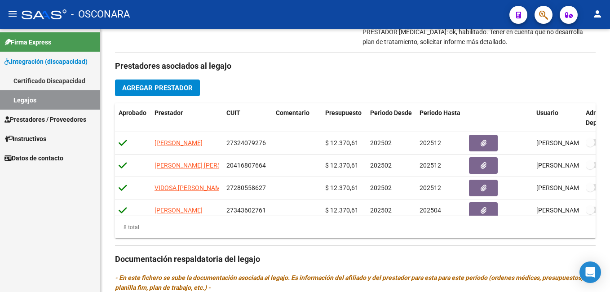
click at [610, 145] on html "menu - OSCONARA person Firma Express Integración (discapacidad) Certificado Dis…" at bounding box center [305, 146] width 610 height 292
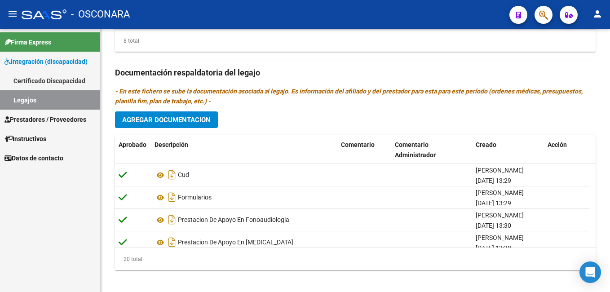
scroll to position [517, 0]
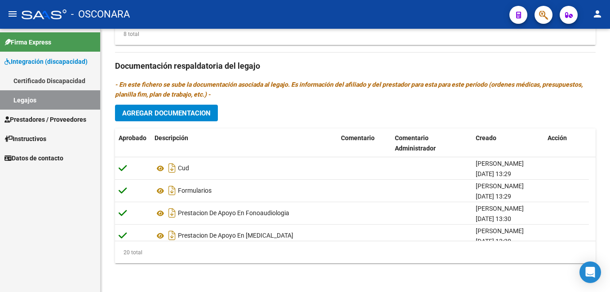
click at [610, 270] on html "menu - OSCONARA person Firma Express Integración (discapacidad) Certificado Dis…" at bounding box center [305, 146] width 610 height 292
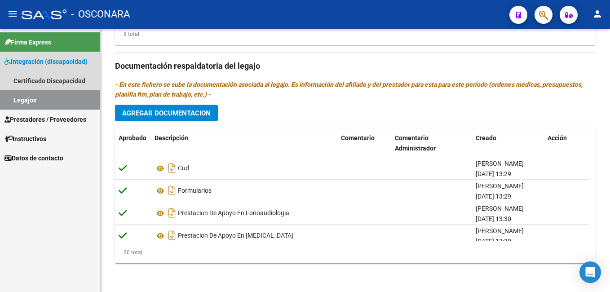
click at [80, 99] on link "Legajos" at bounding box center [50, 99] width 100 height 19
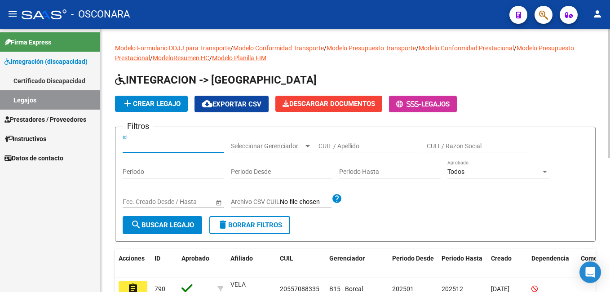
click at [161, 146] on input "Id" at bounding box center [174, 146] width 102 height 8
type input "784"
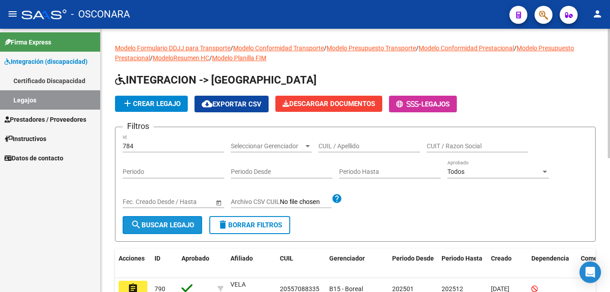
click at [163, 222] on span "search Buscar Legajo" at bounding box center [162, 225] width 63 height 8
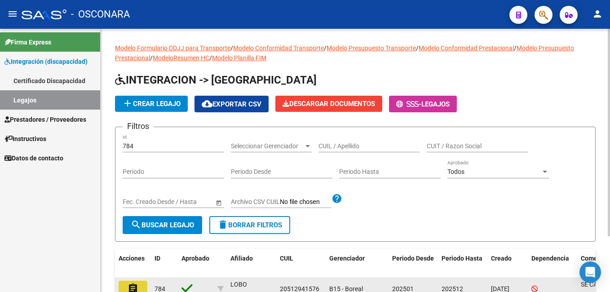
click at [134, 287] on mat-icon "assignment" at bounding box center [133, 288] width 11 height 11
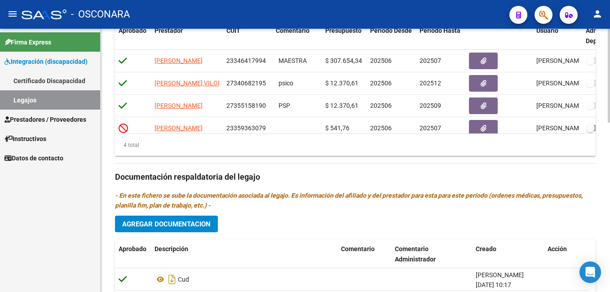
scroll to position [476, 0]
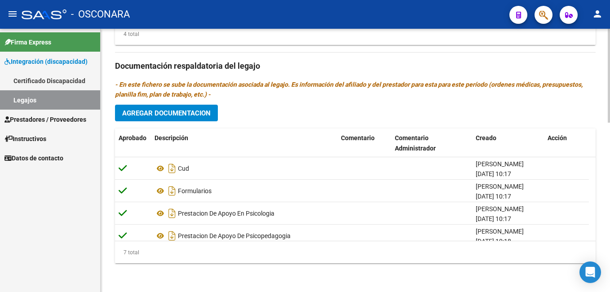
click at [610, 258] on div at bounding box center [609, 245] width 2 height 94
click at [610, 214] on html "menu - OSCONARA person Firma Express Integración (discapacidad) Certificado Dis…" at bounding box center [305, 146] width 610 height 292
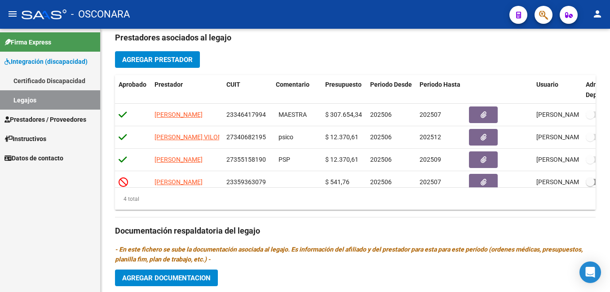
scroll to position [314, 0]
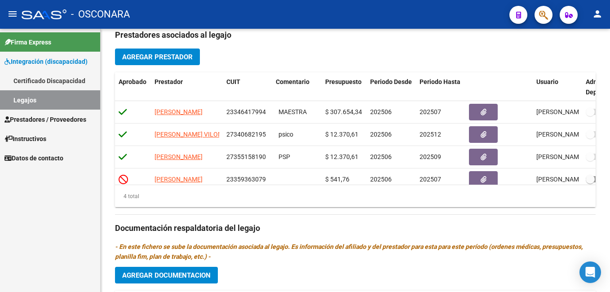
click at [610, 143] on html "menu - OSCONARA person Firma Express Integración (discapacidad) Certificado Dis…" at bounding box center [305, 146] width 610 height 292
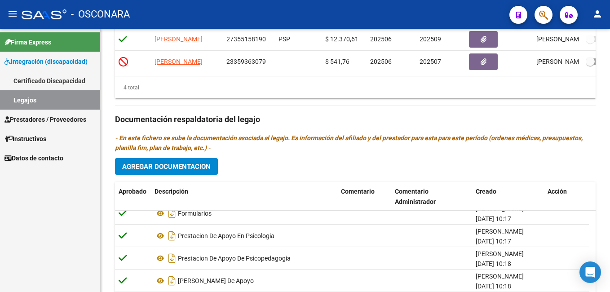
scroll to position [476, 0]
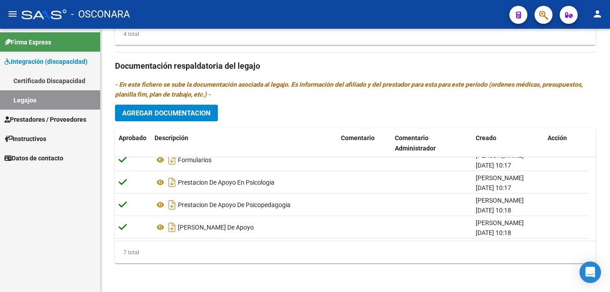
click at [610, 213] on html "menu - OSCONARA person Firma Express Integración (discapacidad) Certificado Dis…" at bounding box center [305, 146] width 610 height 292
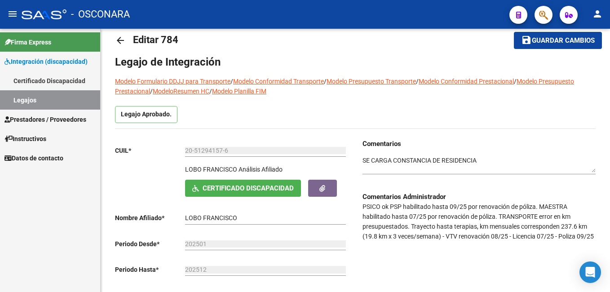
scroll to position [0, 0]
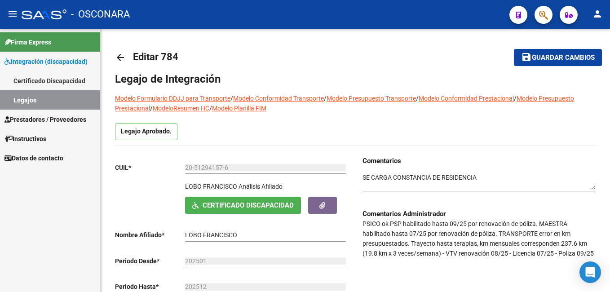
click at [563, 58] on span "Guardar cambios" at bounding box center [563, 58] width 63 height 8
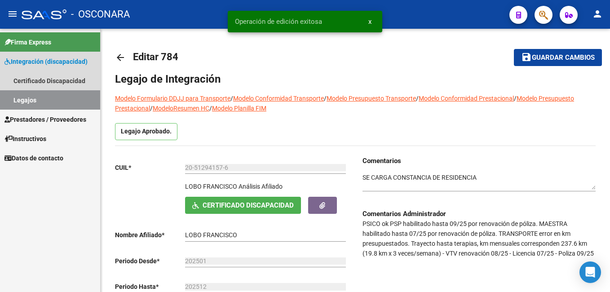
click at [65, 104] on link "Legajos" at bounding box center [50, 99] width 100 height 19
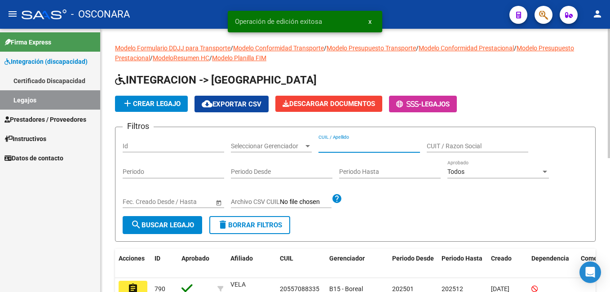
click at [342, 147] on input "CUIL / Apellido" at bounding box center [370, 146] width 102 height 8
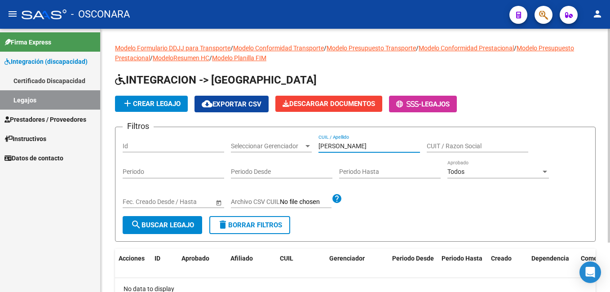
type input "RUARTE MORENA"
